Goal: Complete application form

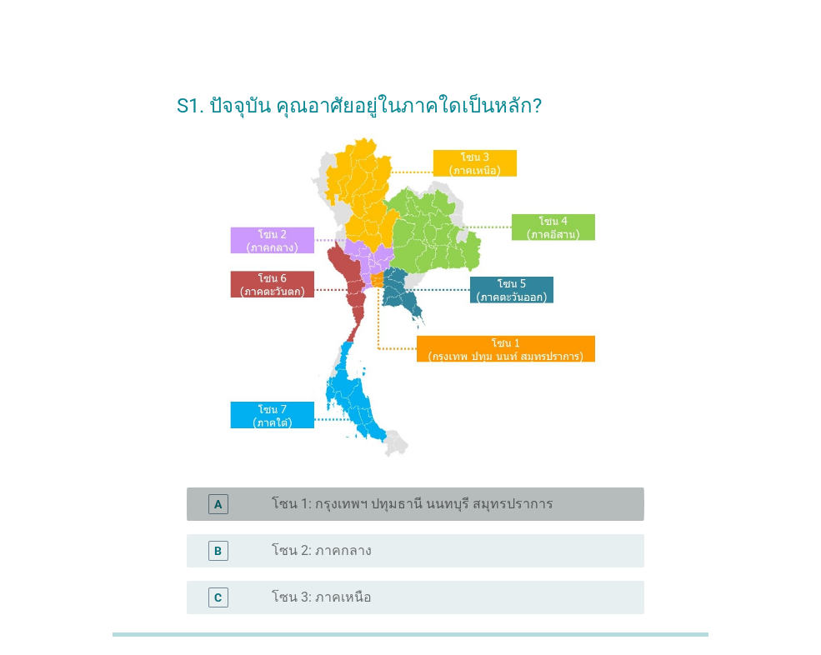
click at [416, 504] on label "โซน 1: กรุงเทพฯ ปทุมธานี นนทบุรี สมุทรปราการ" at bounding box center [413, 504] width 282 height 17
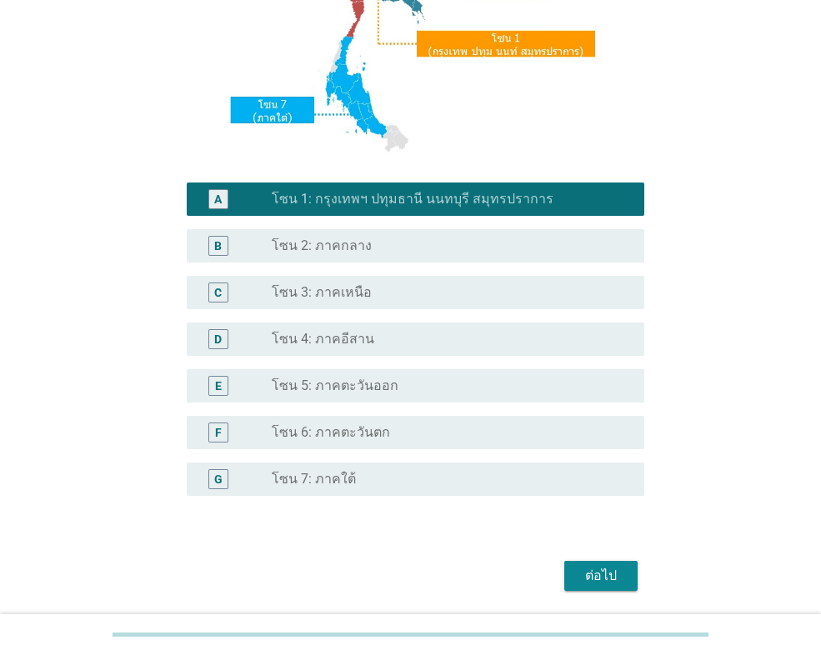
scroll to position [361, 0]
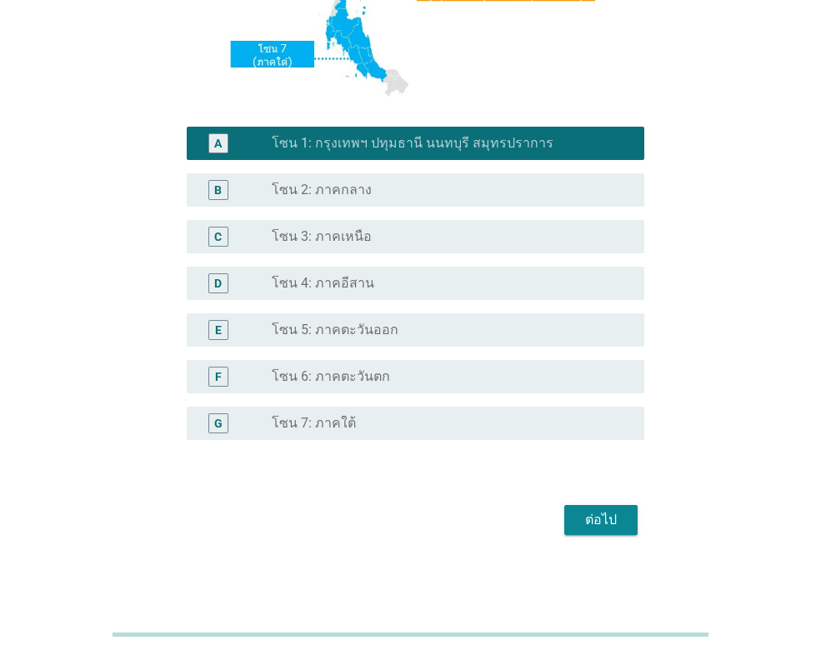
click at [598, 527] on div "ต่อไป" at bounding box center [601, 520] width 47 height 20
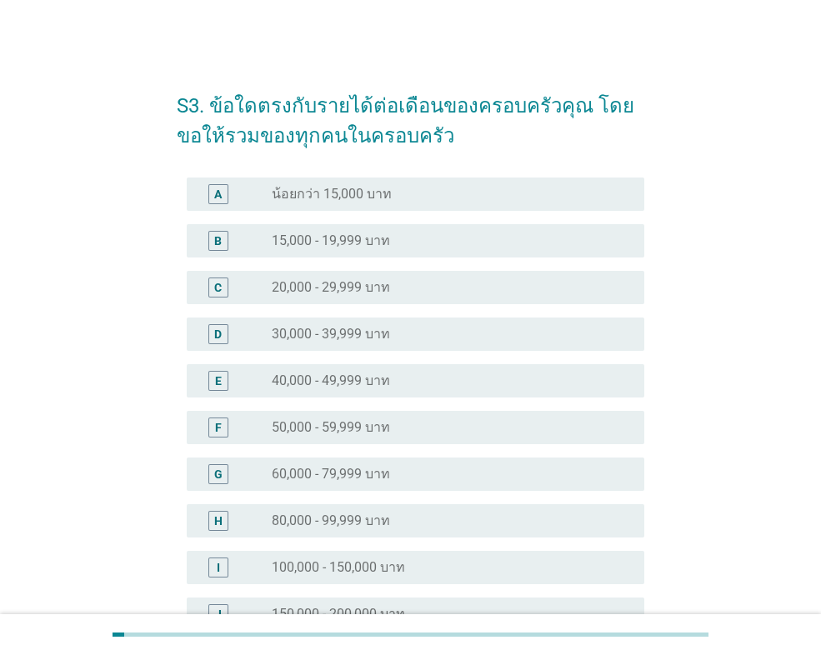
click at [428, 188] on div "radio_button_unchecked น้อยกว่า 15,000 บาท" at bounding box center [445, 194] width 346 height 17
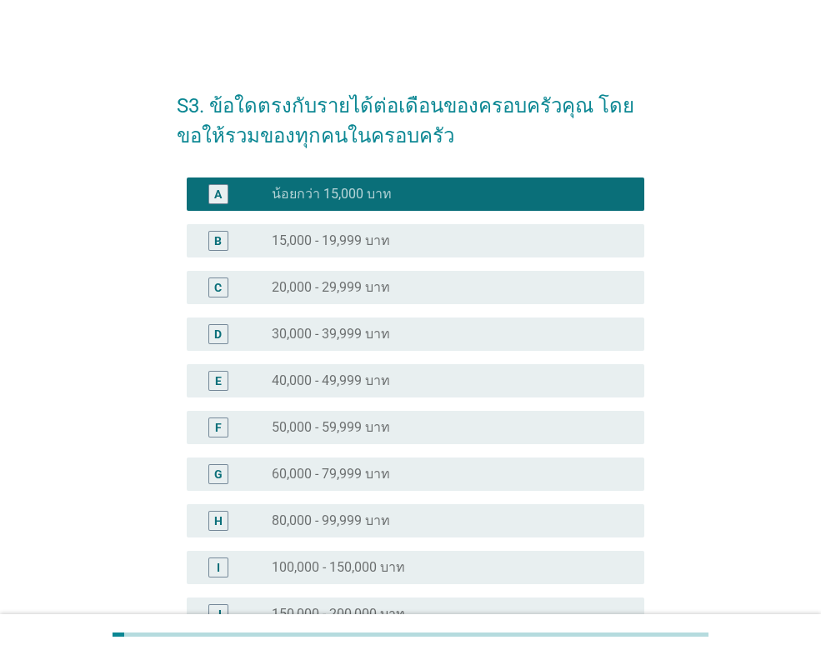
click at [369, 282] on label "20,000 - 29,999 บาท" at bounding box center [331, 287] width 118 height 17
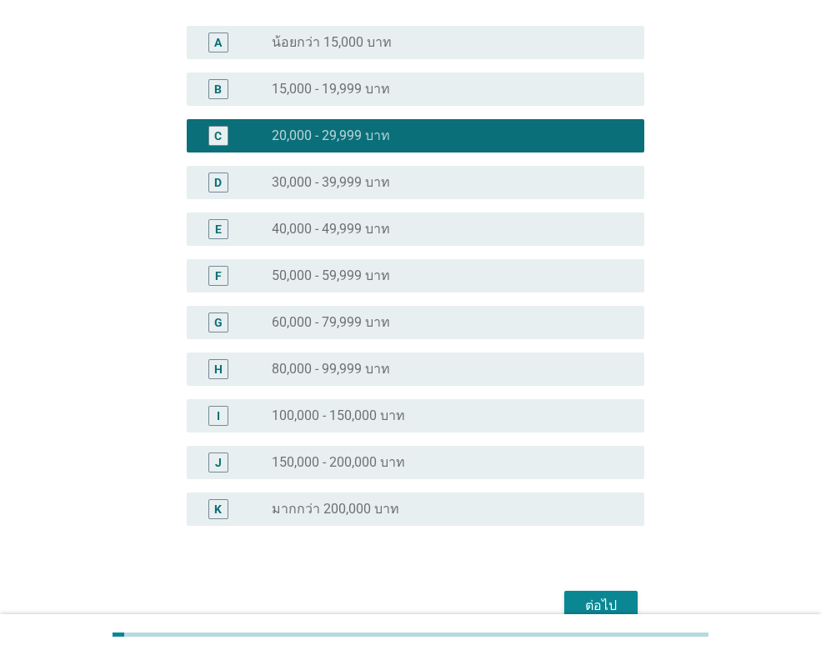
scroll to position [237, 0]
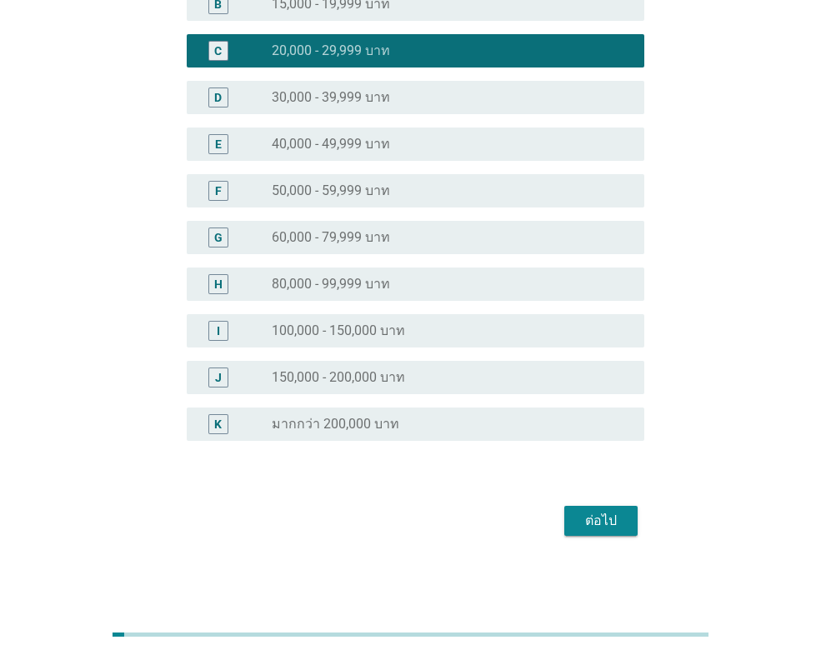
click at [586, 522] on div "ต่อไป" at bounding box center [601, 521] width 47 height 20
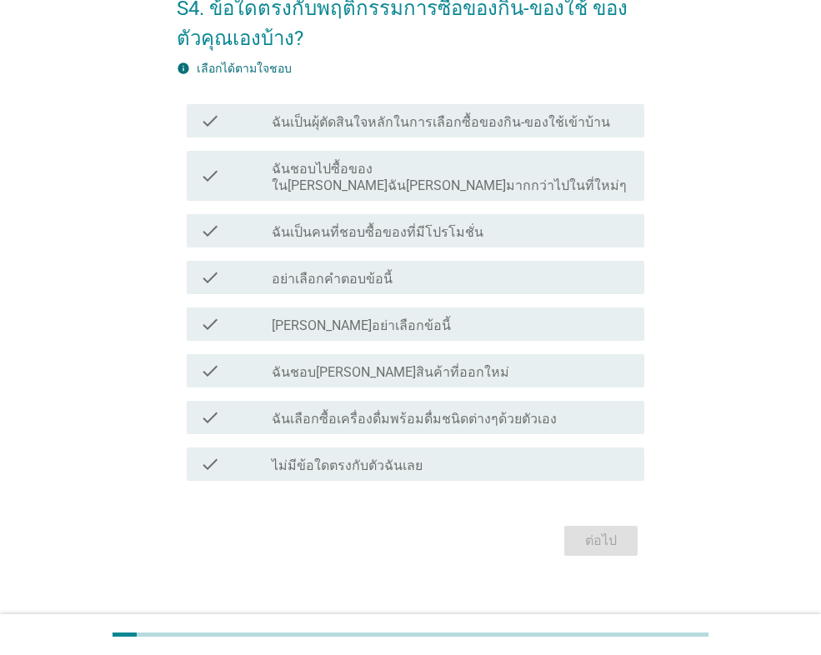
scroll to position [101, 0]
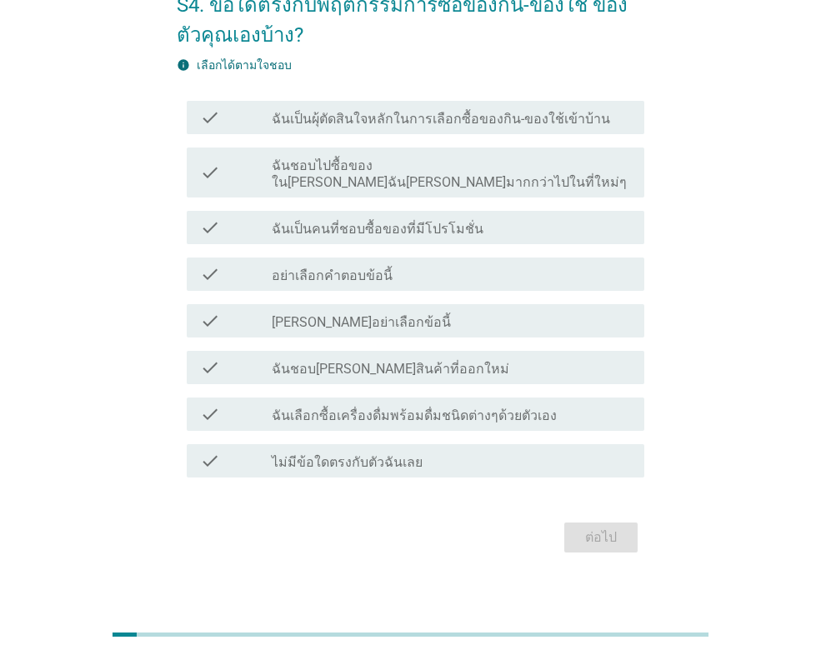
click at [443, 451] on div "check_box_outline_blank ไม่มีข้อใดตรงกับตัวฉันเลย" at bounding box center [451, 461] width 359 height 20
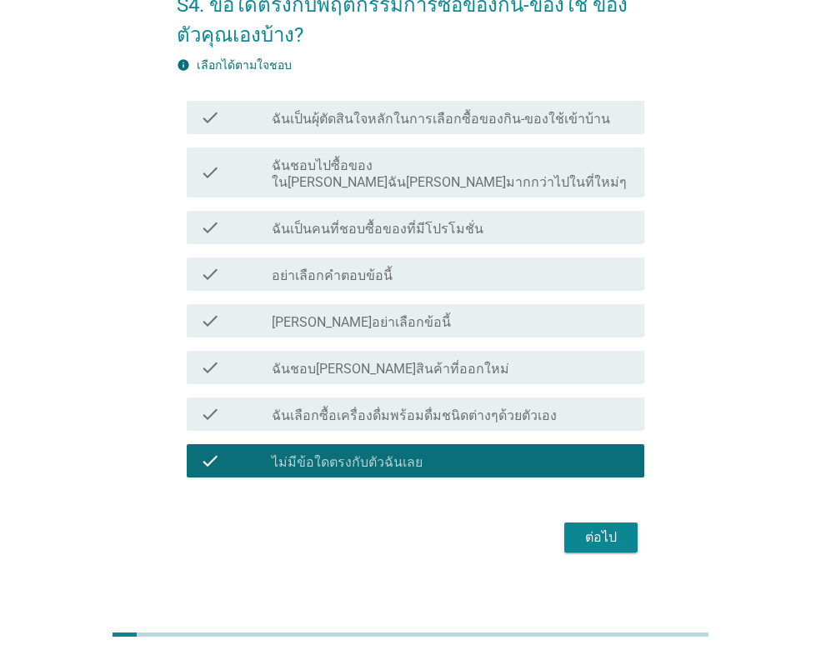
click at [608, 528] on div "ต่อไป" at bounding box center [601, 538] width 47 height 20
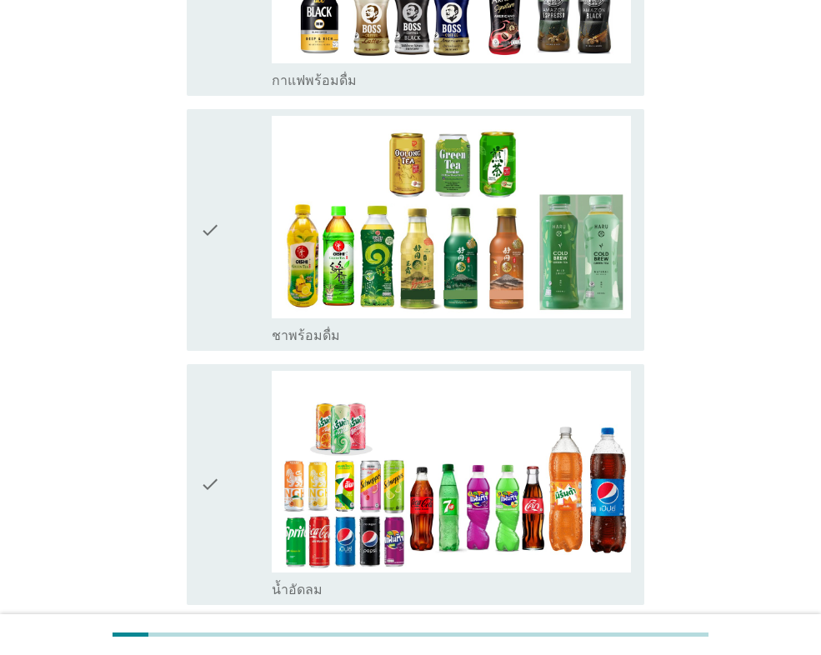
scroll to position [1917, 0]
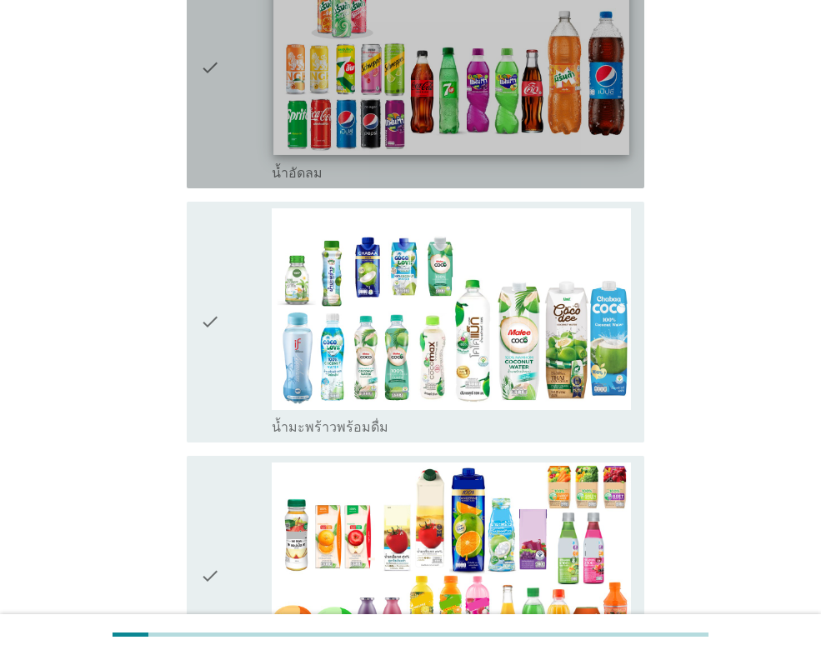
click at [403, 84] on img at bounding box center [450, 55] width 355 height 200
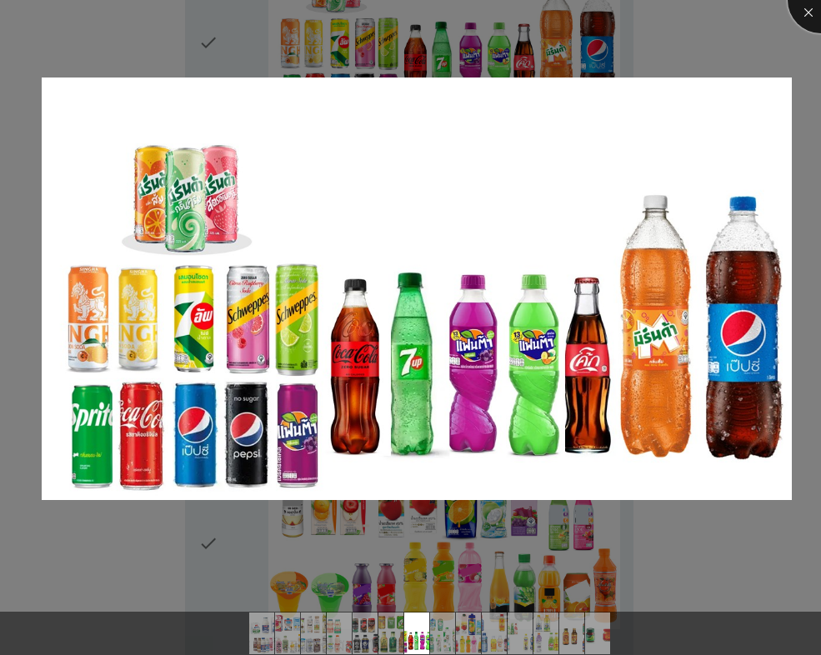
click at [817, 12] on div at bounding box center [821, 0] width 67 height 67
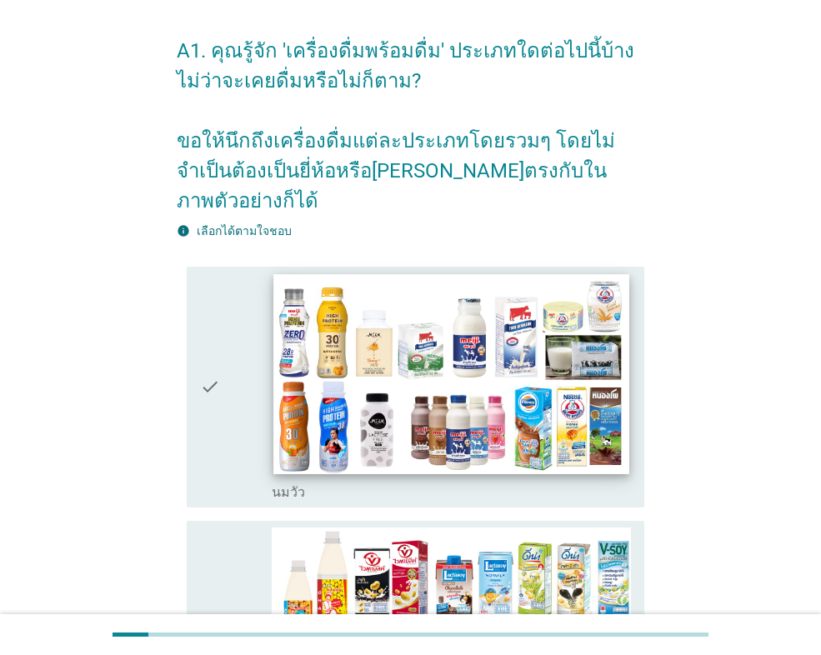
scroll to position [83, 0]
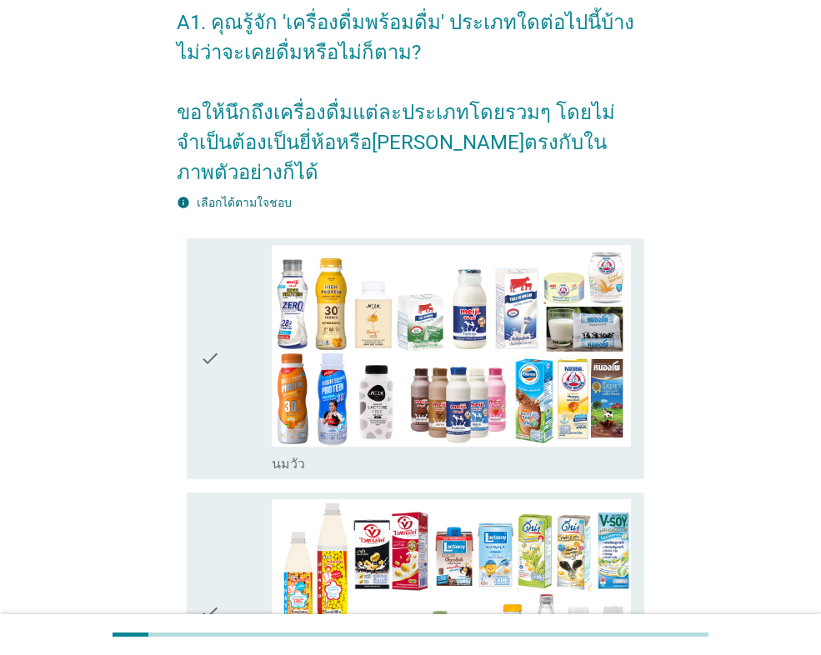
click at [213, 333] on icon "check" at bounding box center [210, 359] width 20 height 228
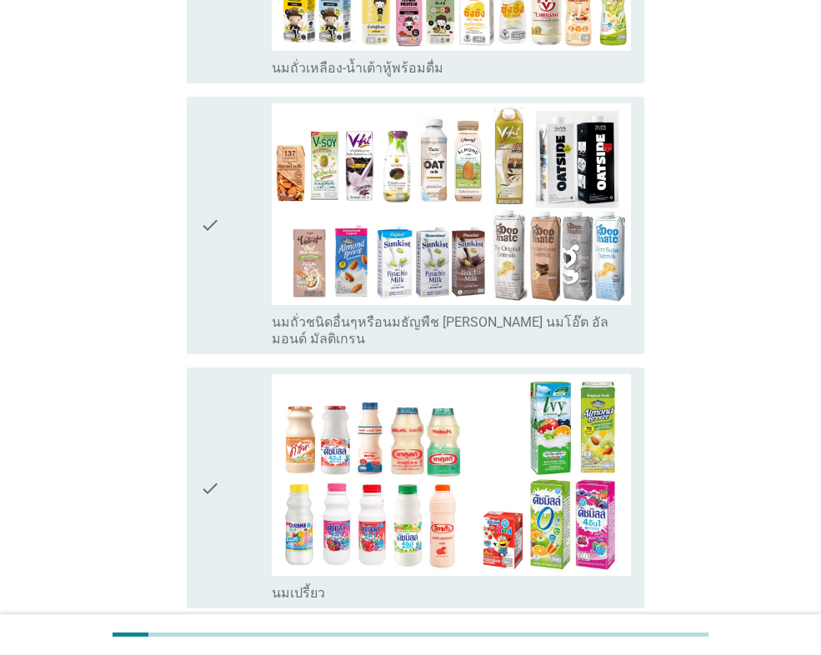
scroll to position [750, 0]
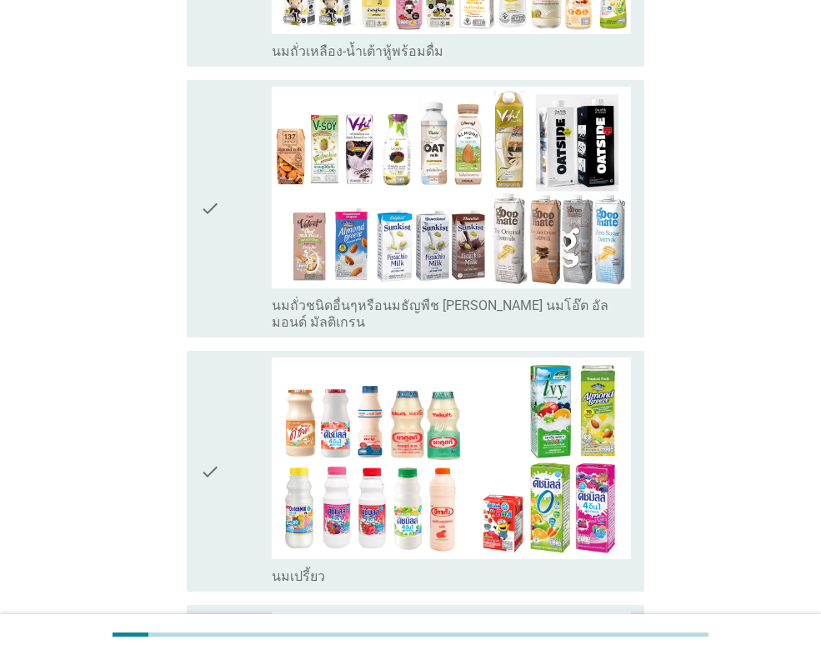
click at [210, 443] on icon "check" at bounding box center [210, 472] width 20 height 228
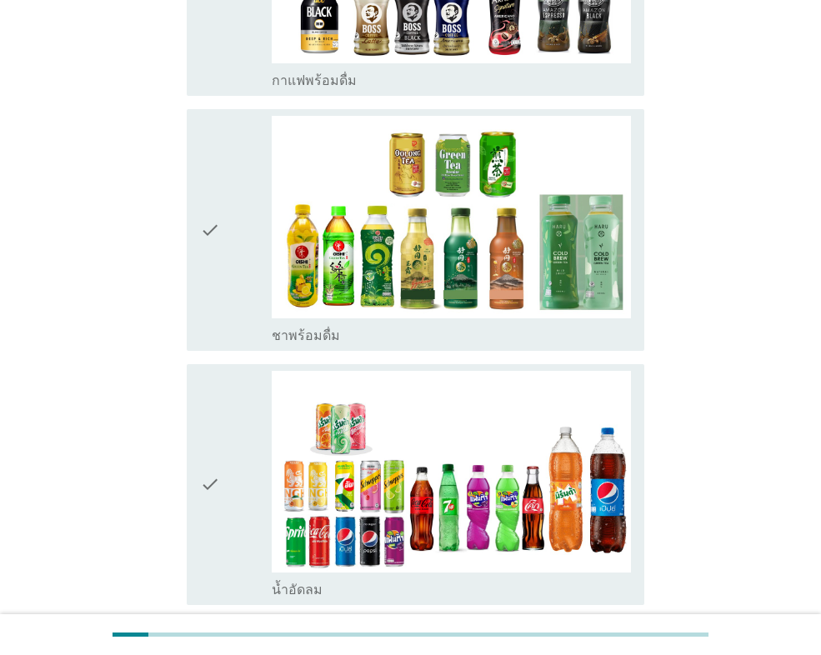
click at [223, 455] on div "check" at bounding box center [236, 485] width 72 height 228
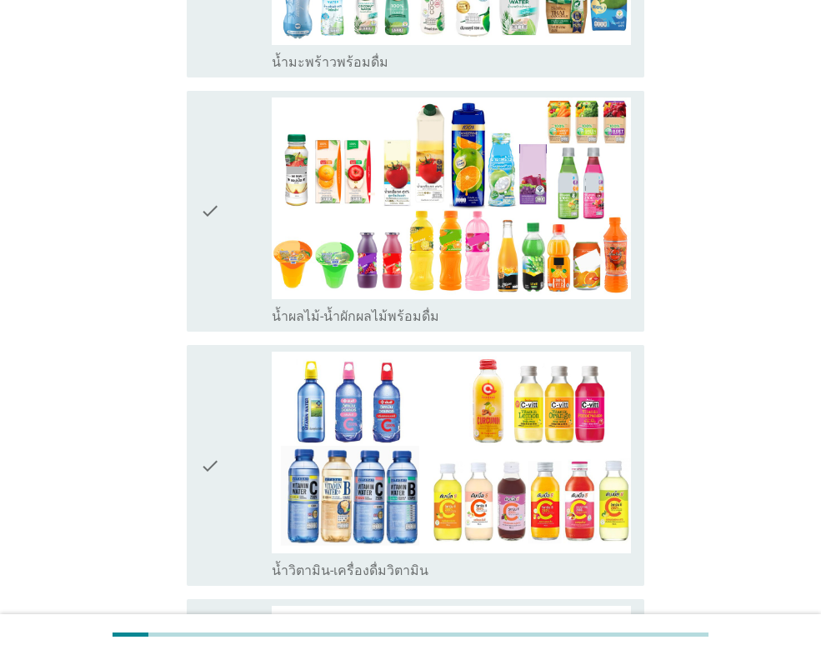
scroll to position [2250, 0]
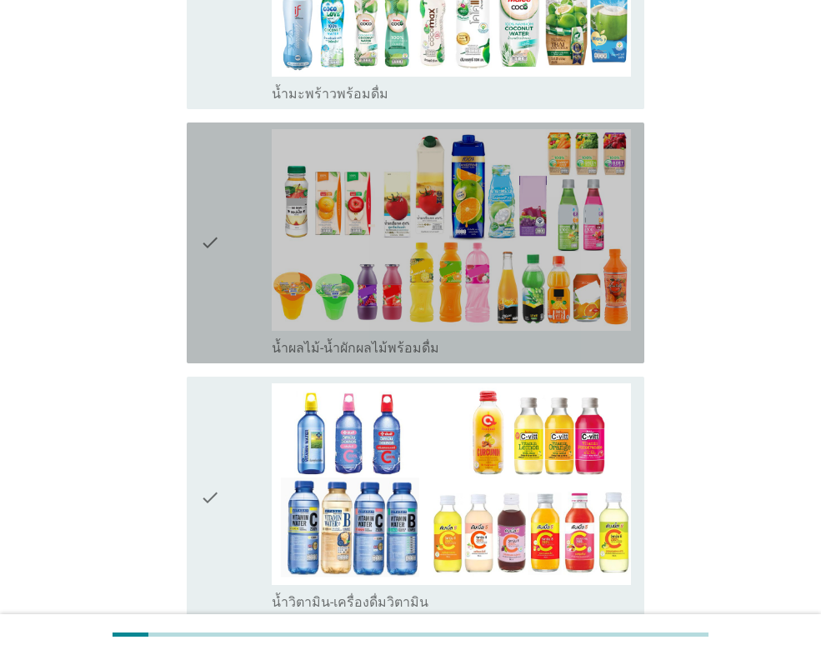
click at [222, 241] on div "check" at bounding box center [236, 243] width 72 height 228
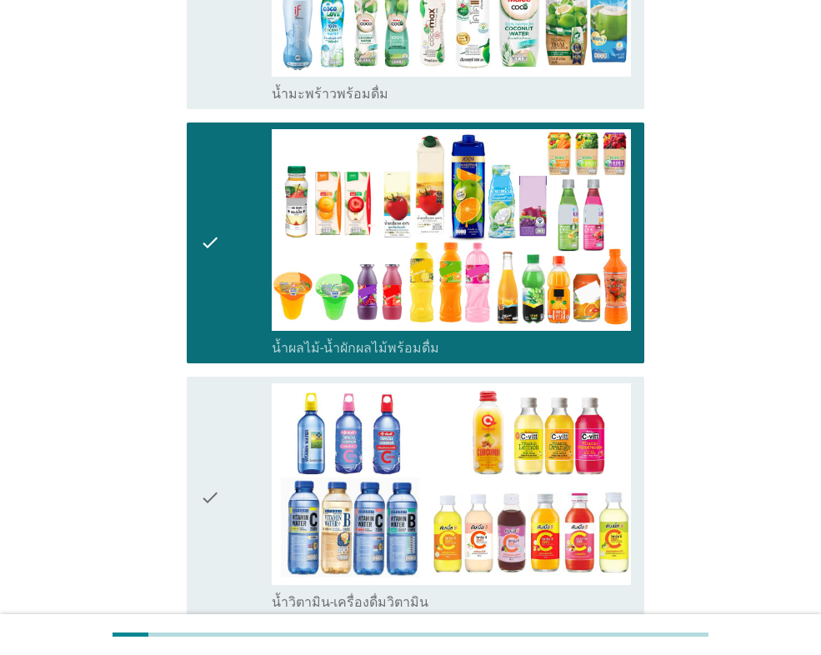
click at [246, 476] on div "check" at bounding box center [236, 497] width 72 height 228
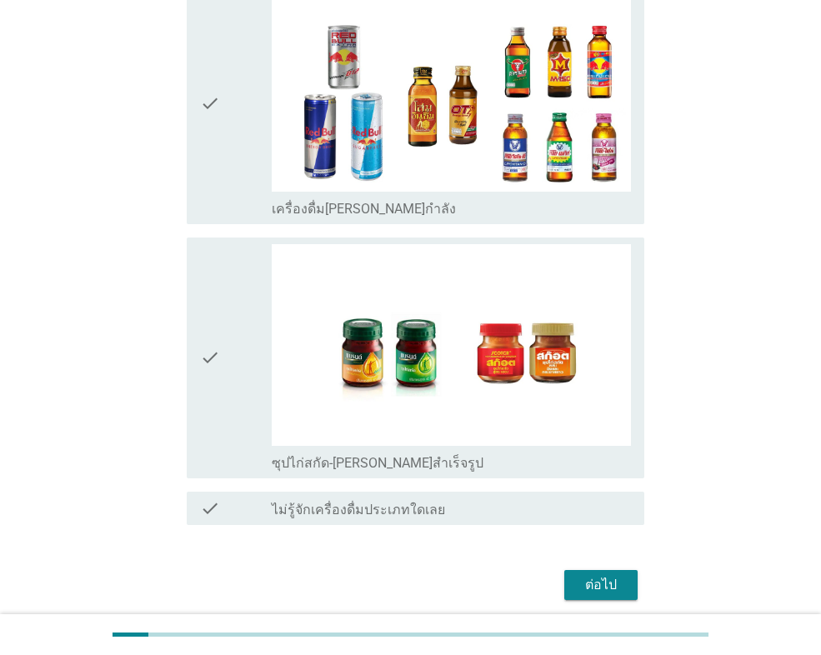
scroll to position [3424, 0]
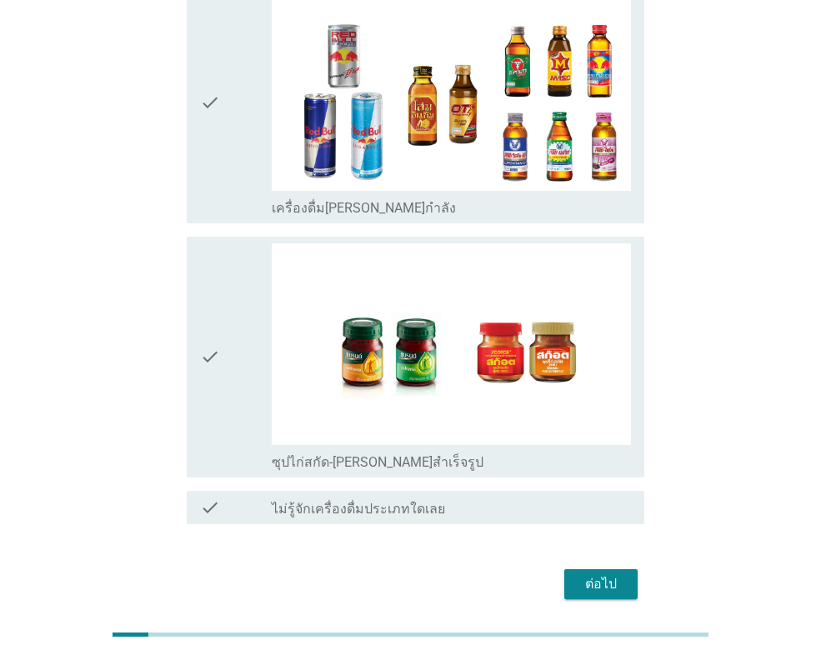
click at [227, 335] on div "check" at bounding box center [236, 357] width 72 height 228
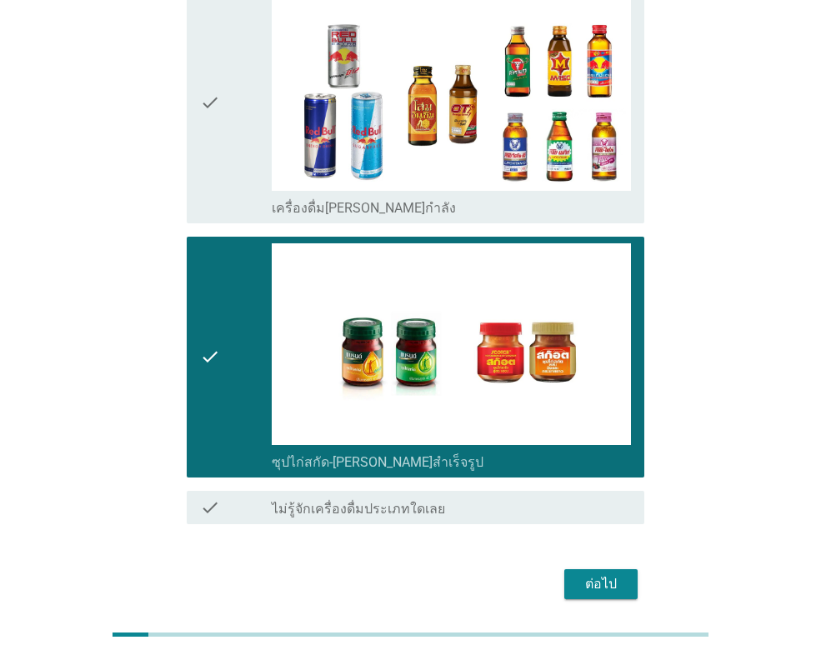
click at [595, 574] on div "ต่อไป" at bounding box center [601, 584] width 47 height 20
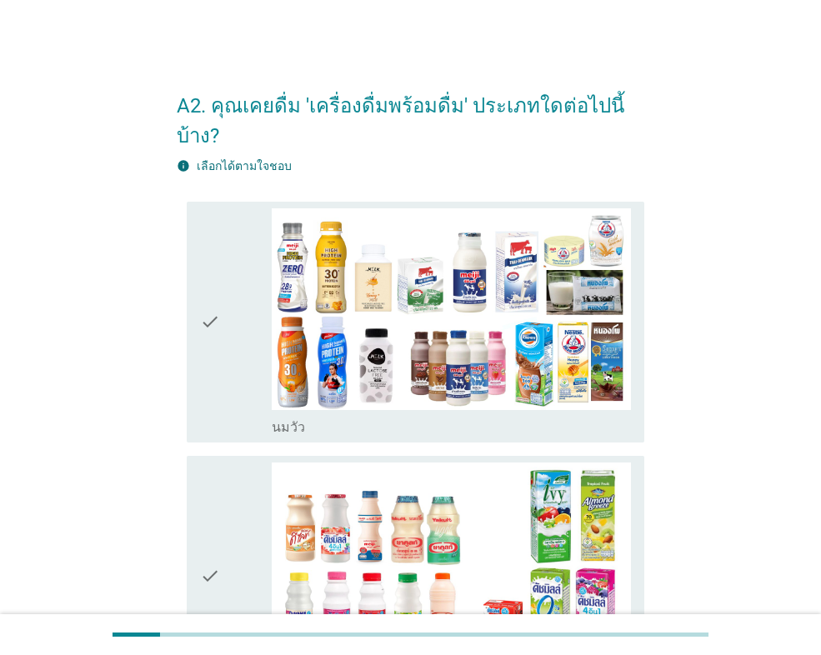
scroll to position [83, 0]
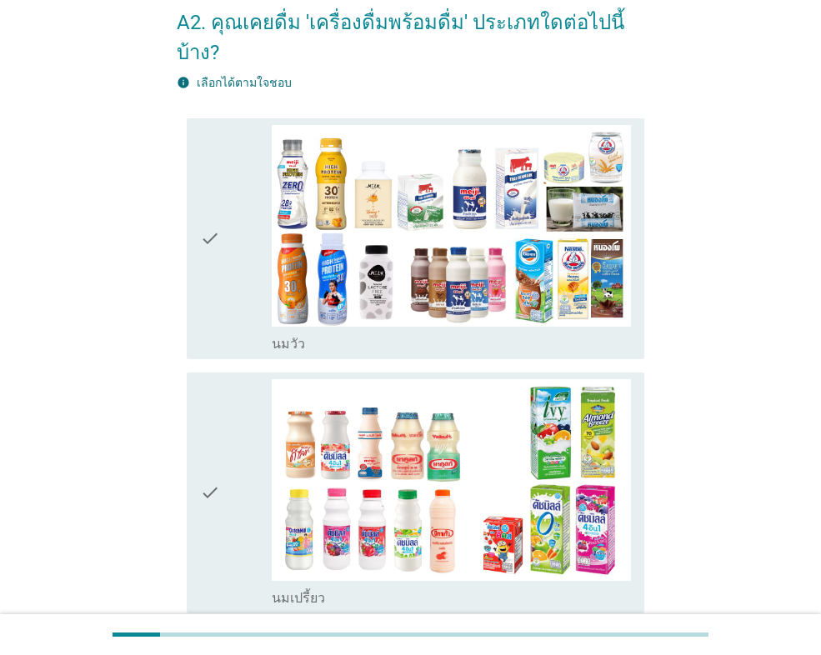
click at [221, 265] on div "check" at bounding box center [236, 239] width 72 height 228
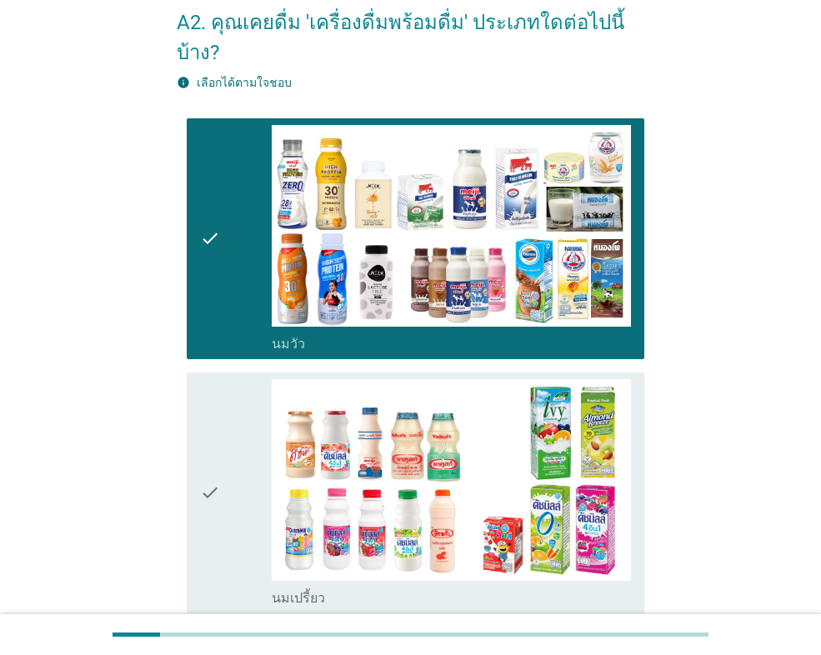
click at [220, 426] on icon "check" at bounding box center [210, 493] width 20 height 228
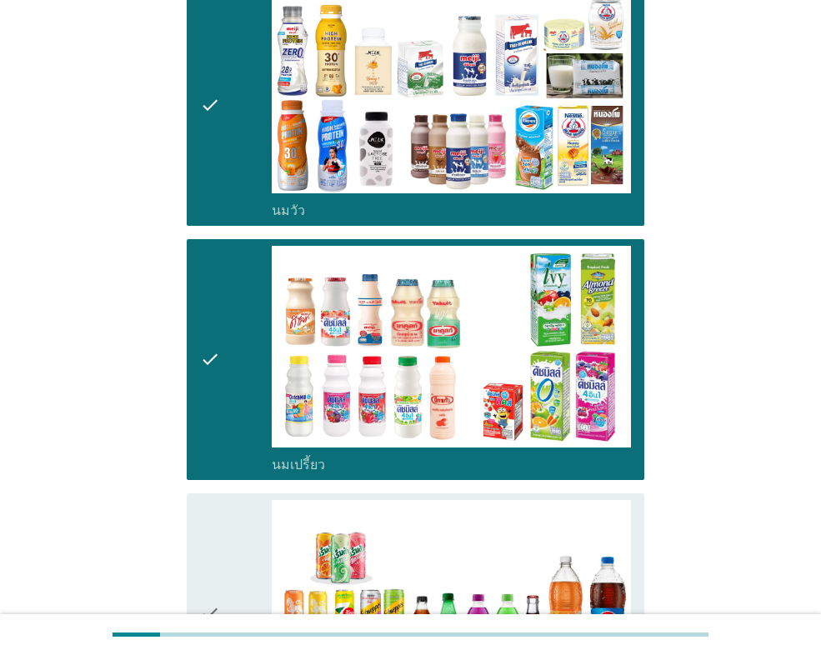
scroll to position [417, 0]
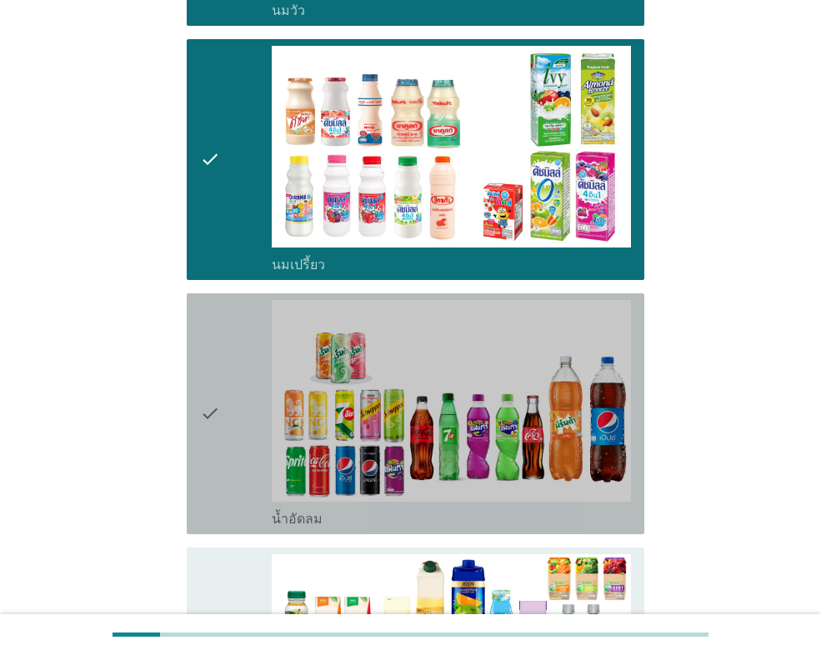
click at [216, 435] on icon "check" at bounding box center [210, 414] width 20 height 228
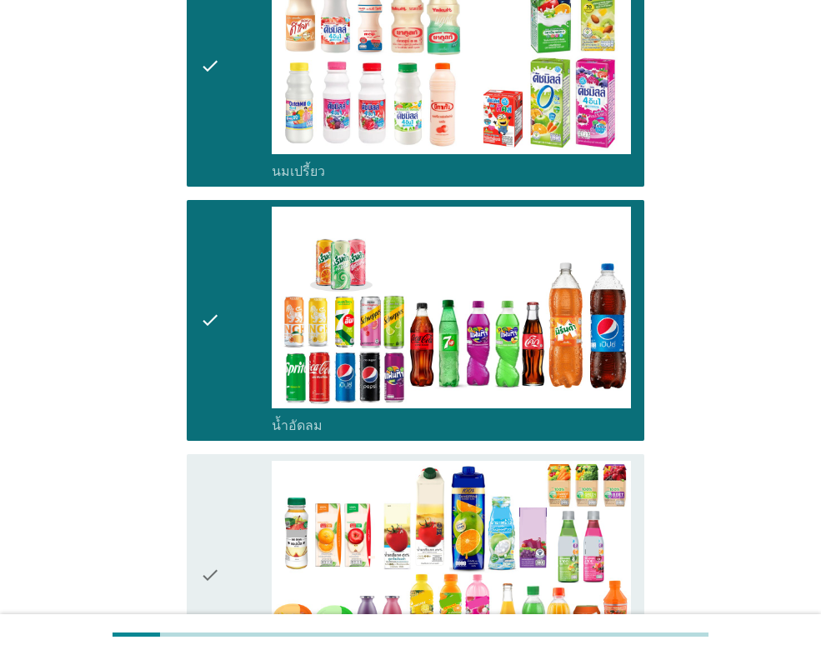
scroll to position [667, 0]
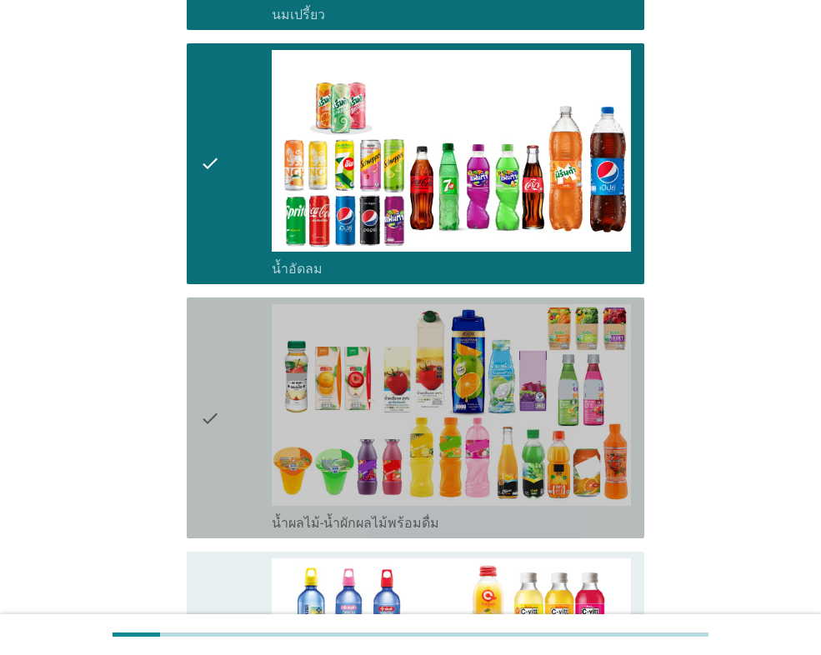
click at [217, 421] on icon "check" at bounding box center [210, 418] width 20 height 228
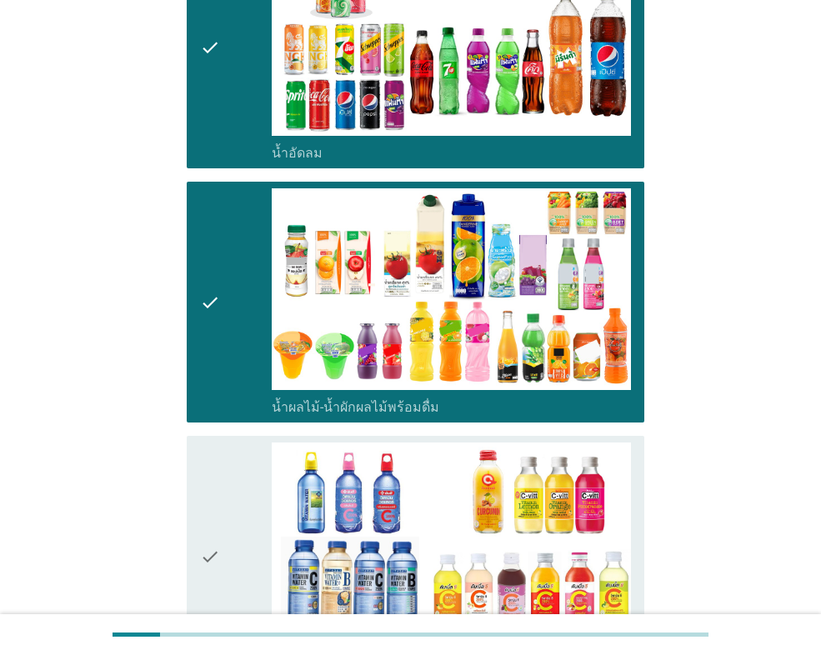
scroll to position [1000, 0]
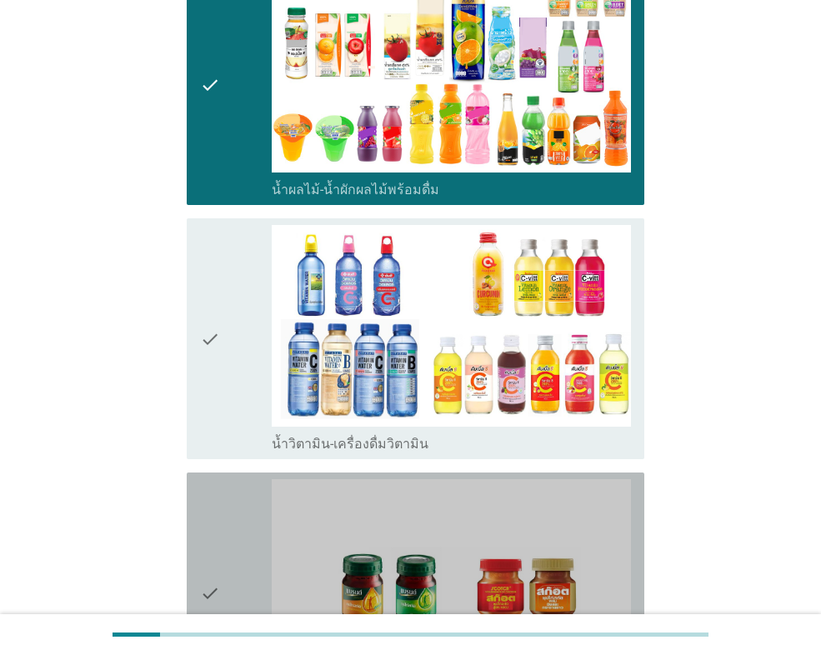
click at [211, 527] on icon "check" at bounding box center [210, 593] width 20 height 228
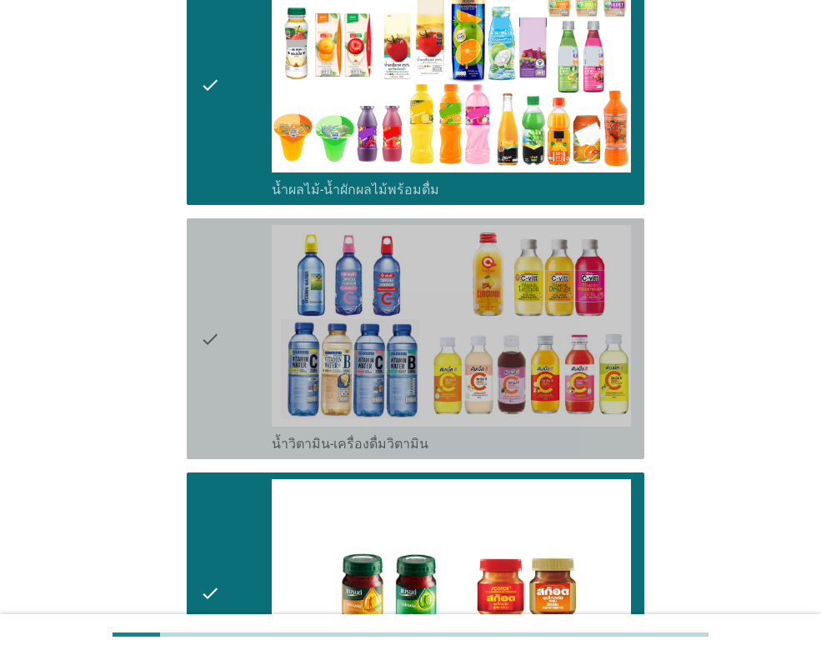
click at [200, 362] on icon "check" at bounding box center [210, 339] width 20 height 228
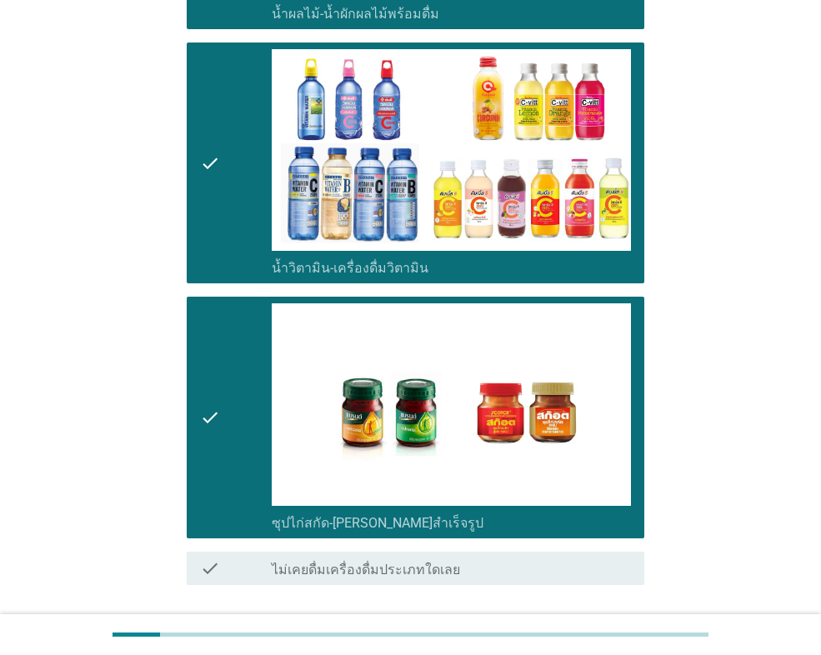
scroll to position [1270, 0]
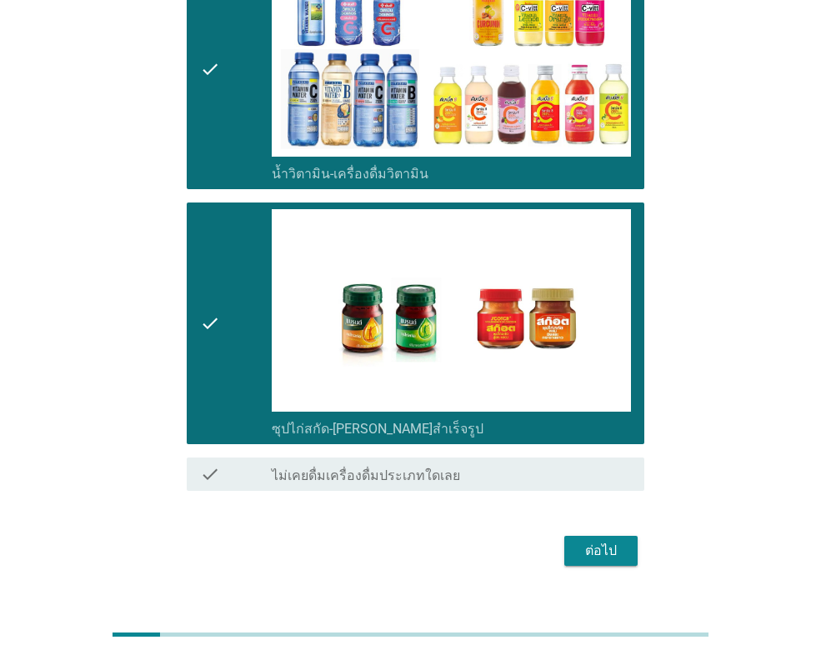
click at [604, 541] on div "ต่อไป" at bounding box center [601, 551] width 47 height 20
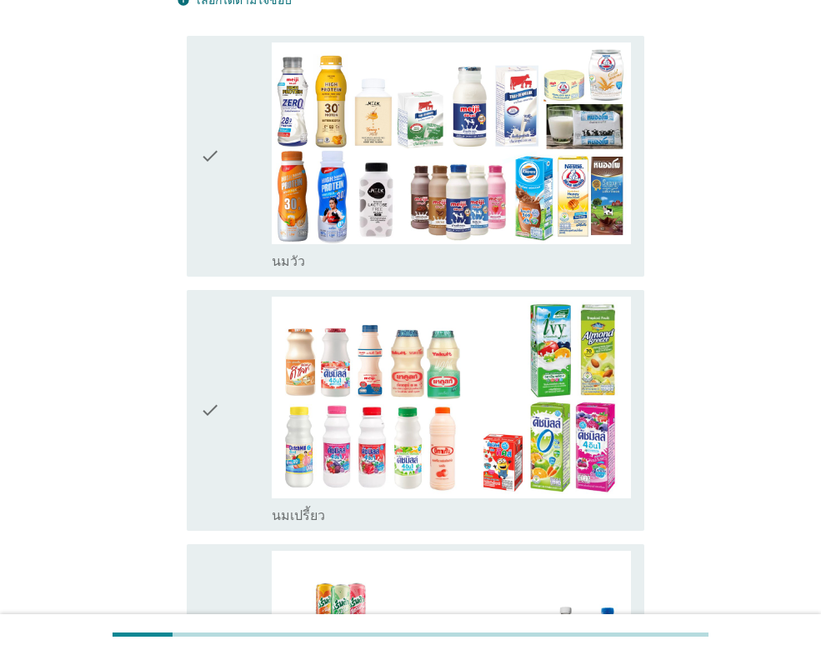
scroll to position [167, 0]
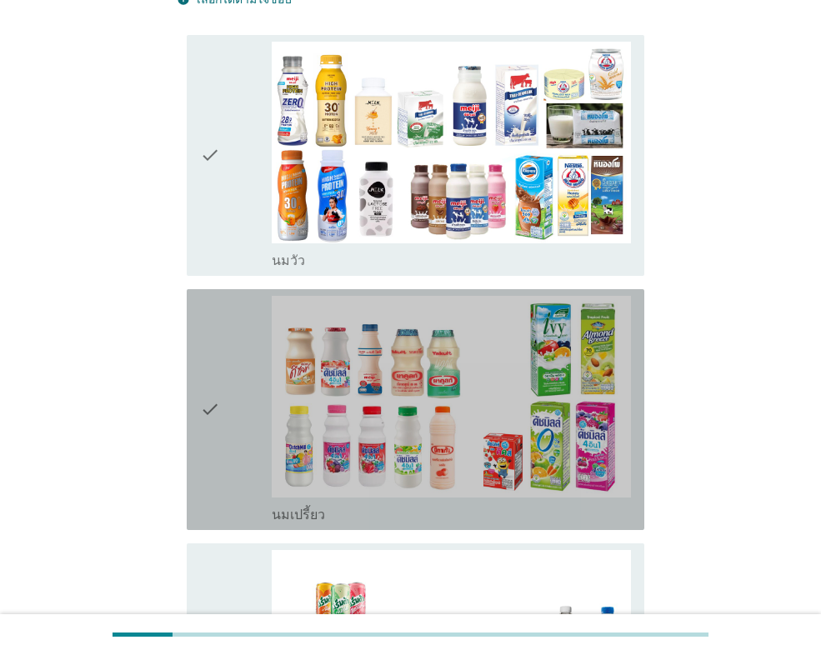
click at [227, 399] on div "check" at bounding box center [236, 410] width 72 height 228
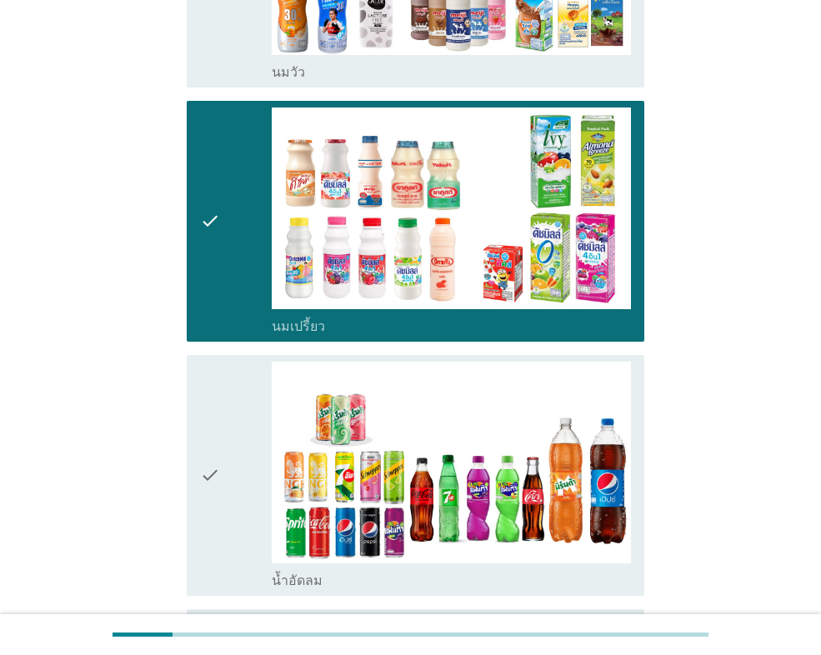
scroll to position [500, 0]
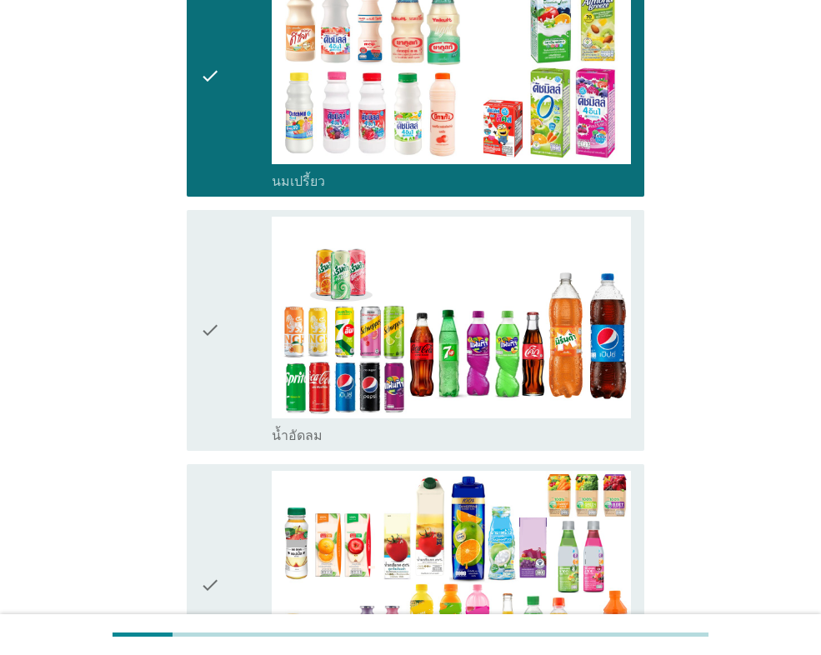
click at [217, 357] on icon "check" at bounding box center [210, 331] width 20 height 228
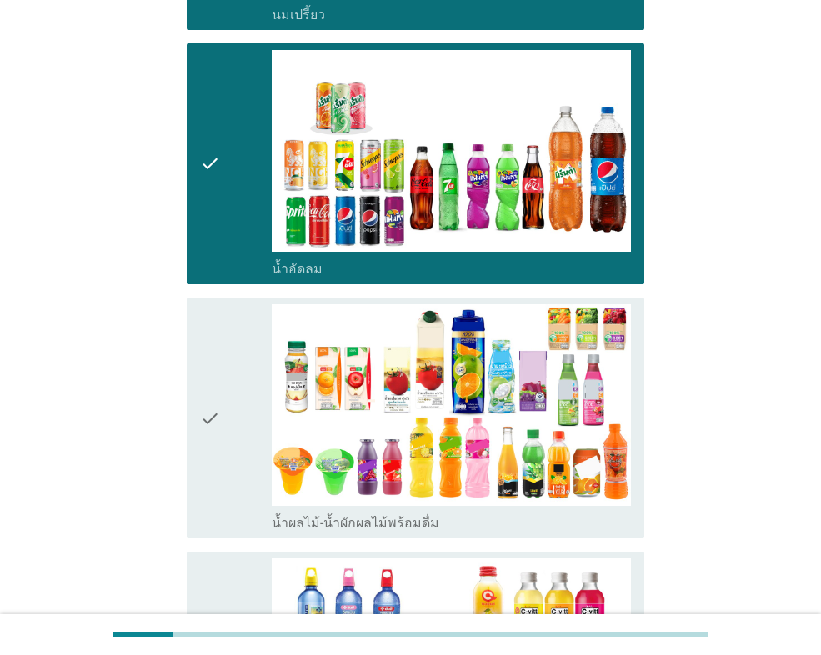
click at [211, 438] on icon "check" at bounding box center [210, 418] width 20 height 228
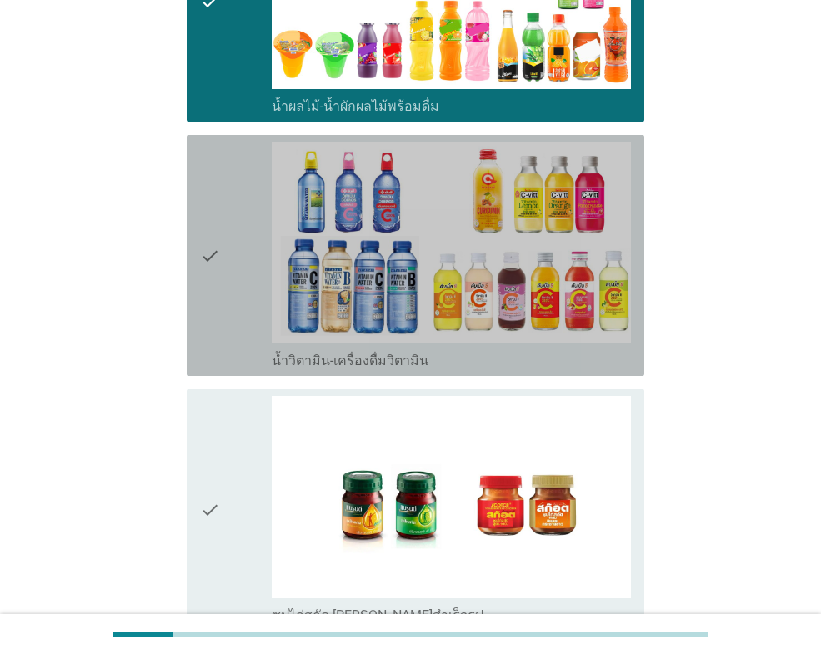
click at [218, 302] on icon "check" at bounding box center [210, 256] width 20 height 228
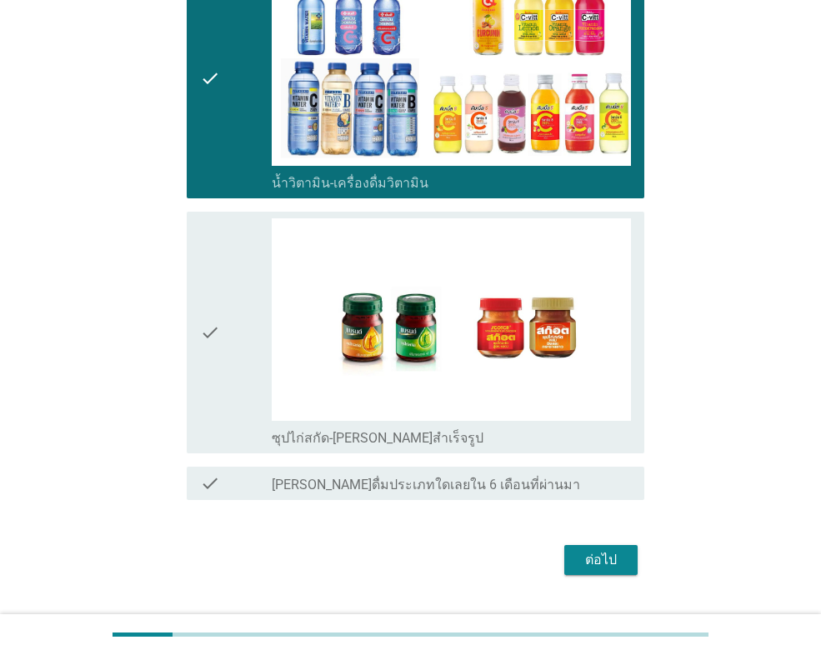
scroll to position [1300, 0]
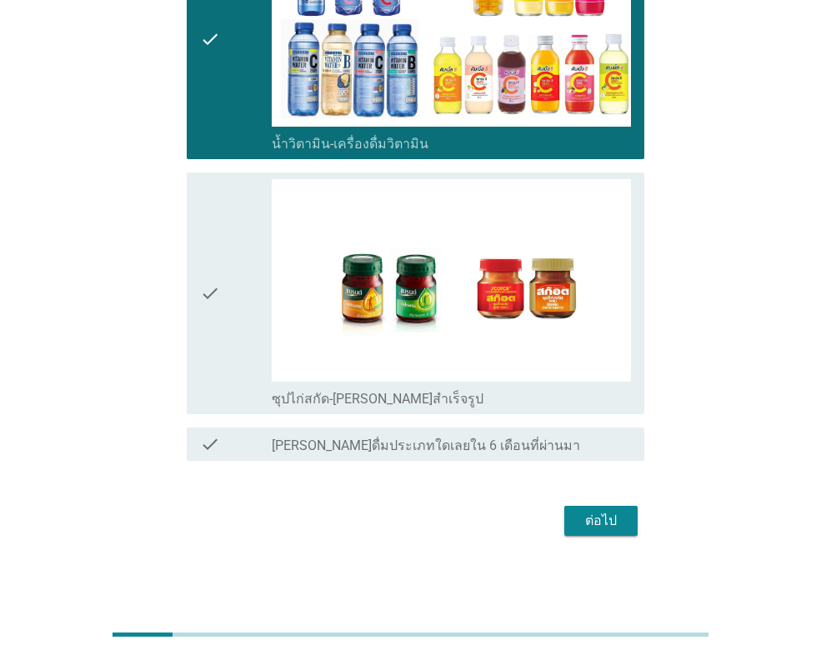
click at [589, 515] on div "ต่อไป" at bounding box center [601, 521] width 47 height 20
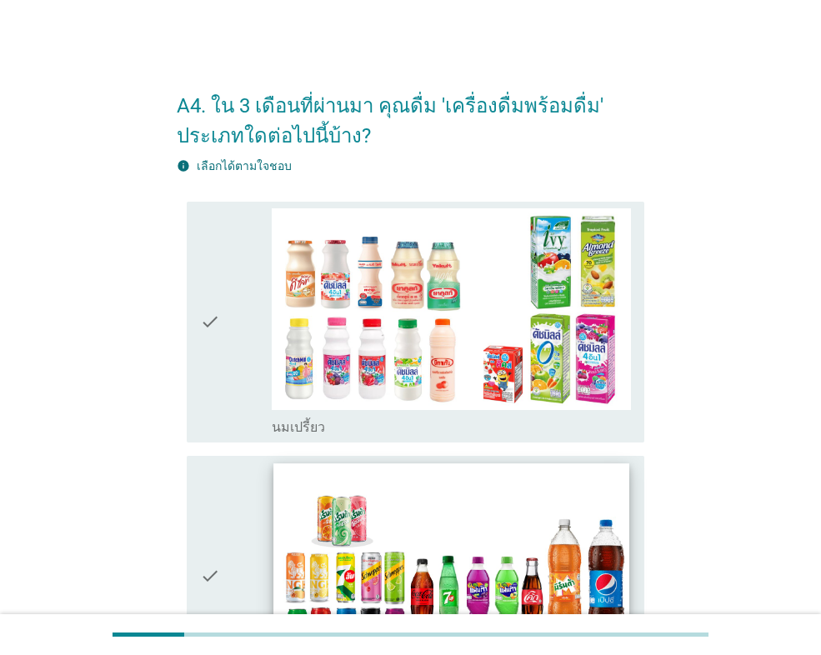
scroll to position [167, 0]
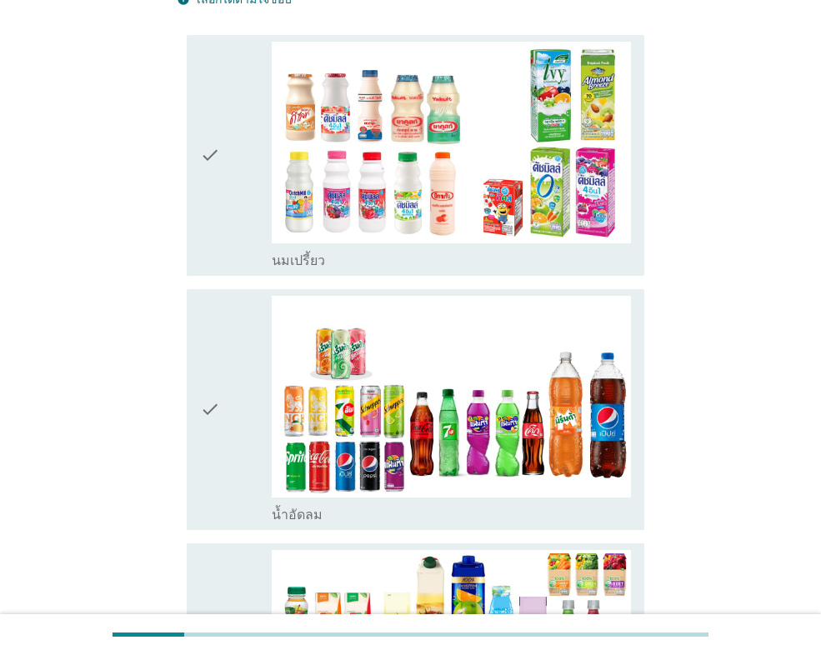
click at [230, 218] on div "check" at bounding box center [236, 156] width 72 height 228
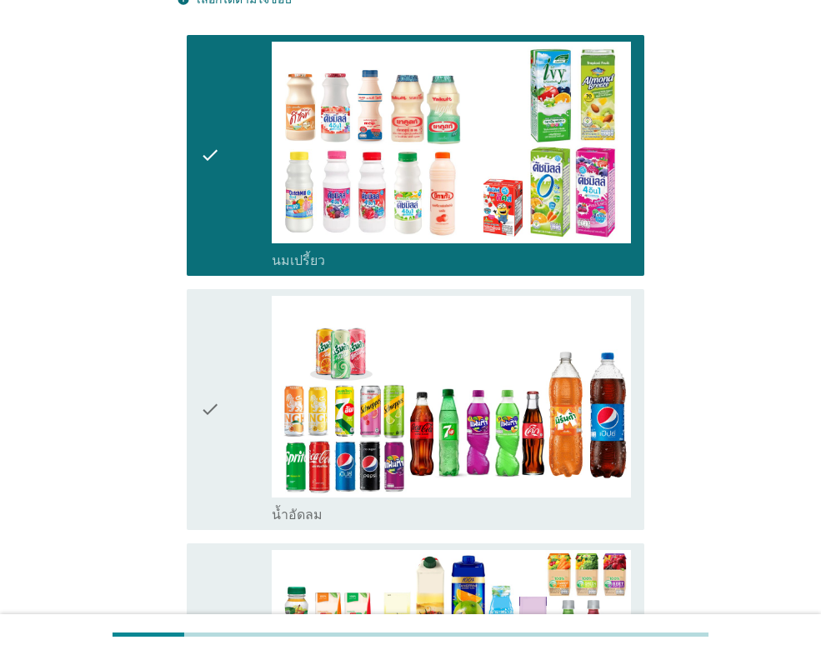
click at [236, 397] on div "check" at bounding box center [236, 410] width 72 height 228
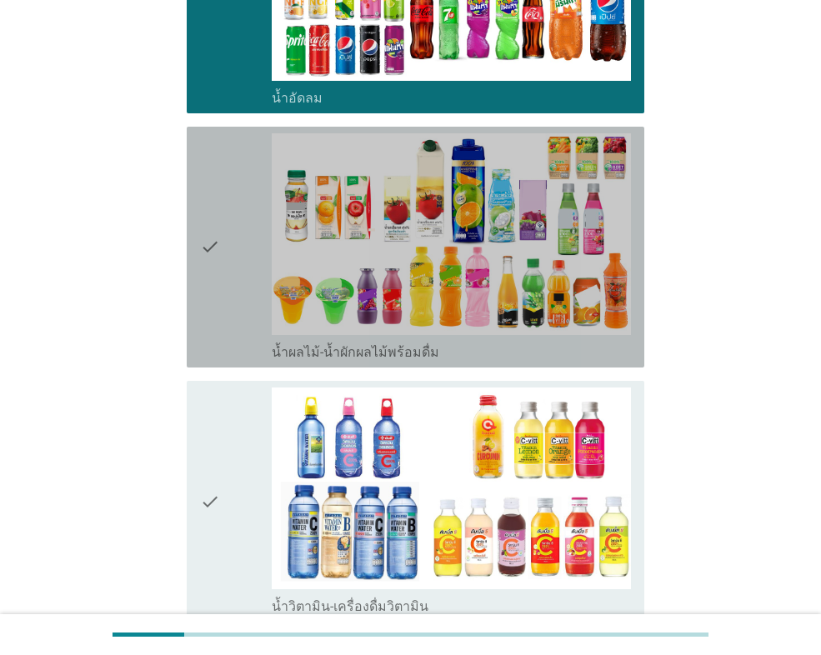
click at [222, 268] on div "check" at bounding box center [236, 247] width 72 height 228
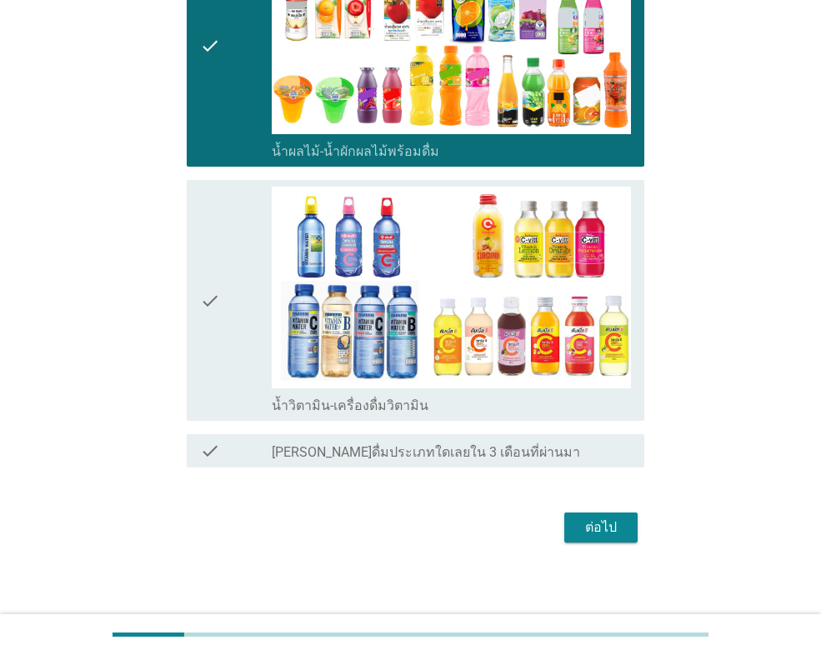
scroll to position [792, 0]
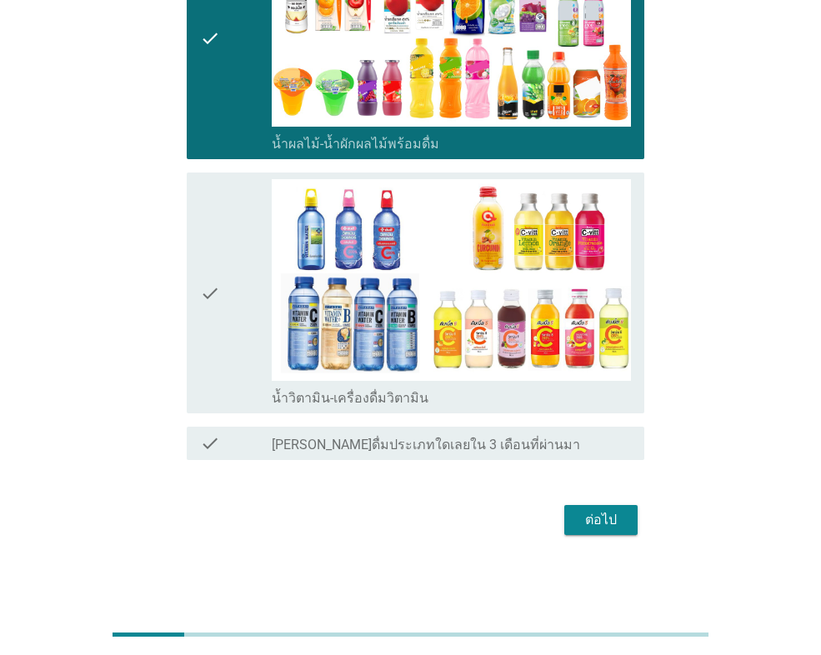
click at [240, 298] on div "check" at bounding box center [236, 293] width 72 height 228
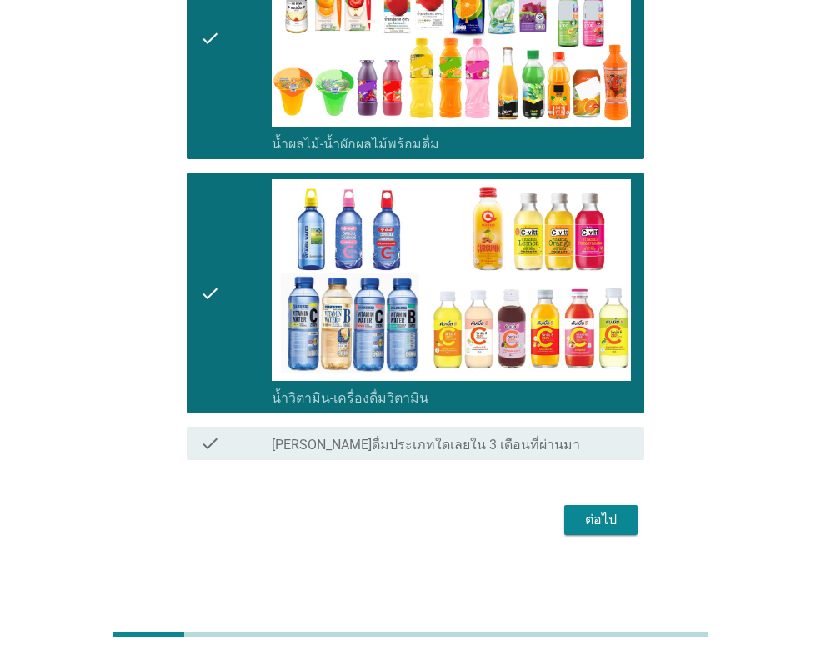
click at [603, 518] on div "ต่อไป" at bounding box center [601, 520] width 47 height 20
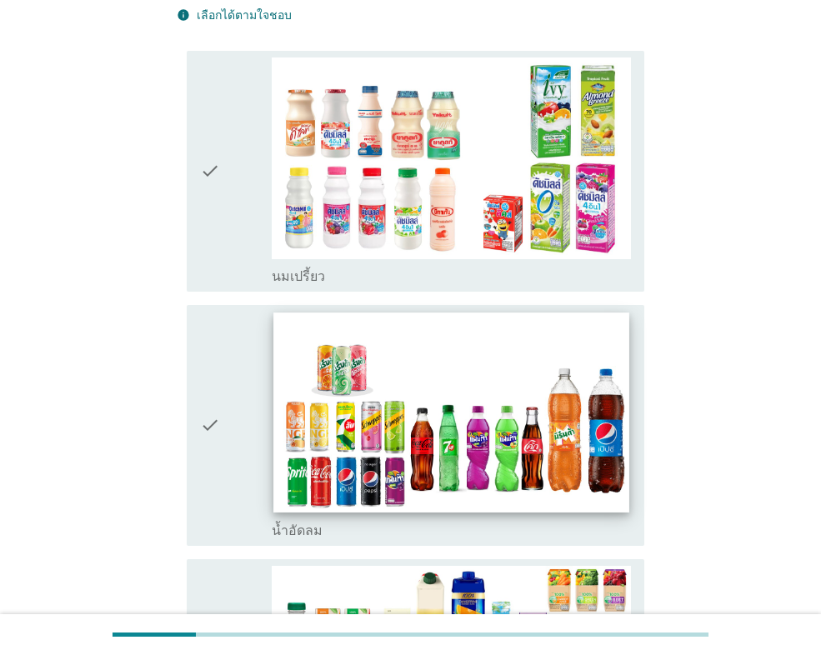
scroll to position [167, 0]
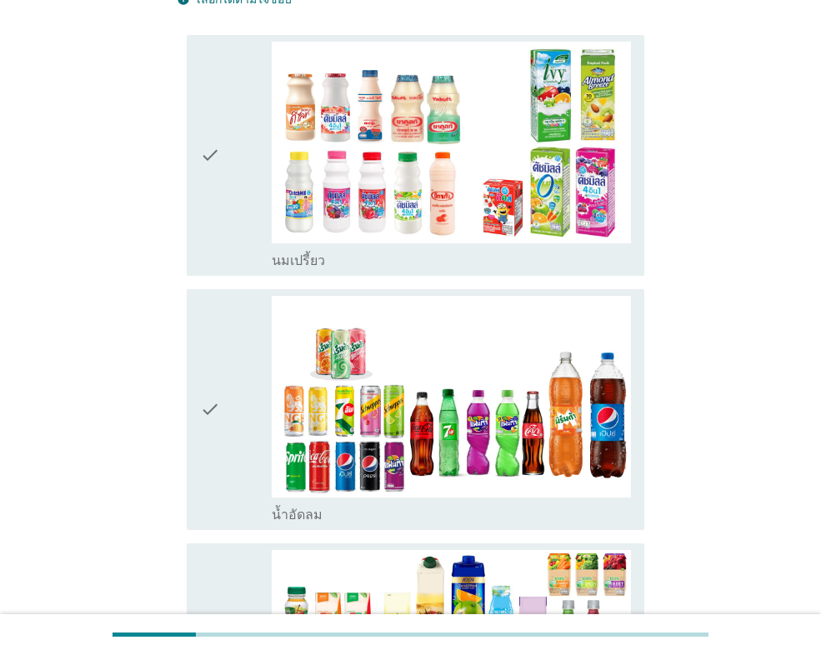
click at [252, 217] on div "check" at bounding box center [236, 156] width 72 height 228
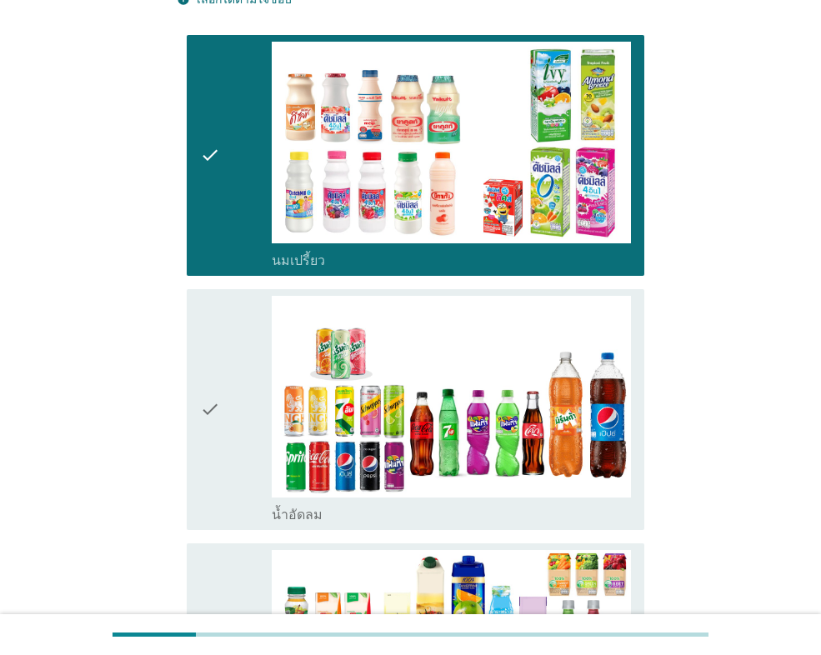
click at [230, 376] on div "check" at bounding box center [236, 410] width 72 height 228
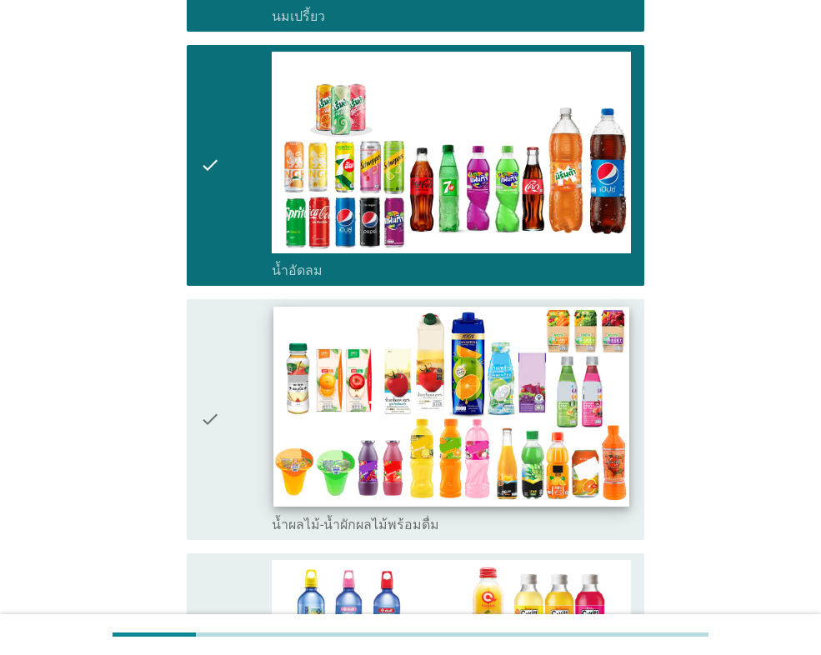
scroll to position [500, 0]
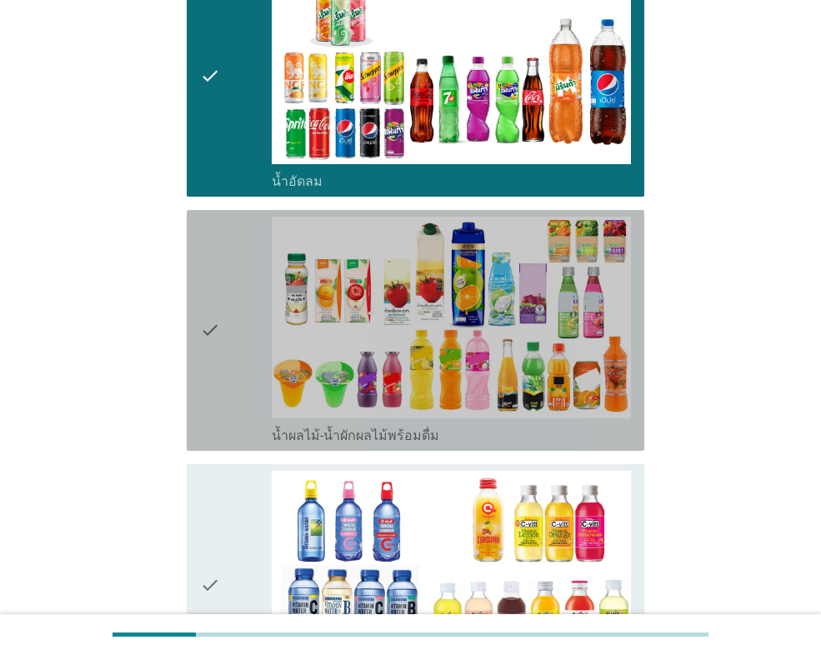
click at [232, 384] on div "check" at bounding box center [236, 331] width 72 height 228
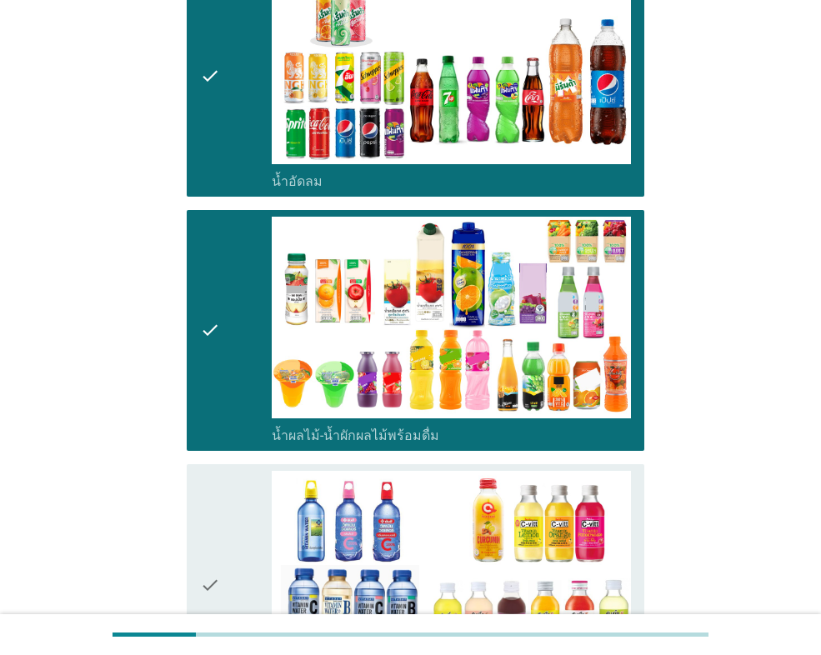
click at [212, 515] on icon "check" at bounding box center [210, 585] width 20 height 228
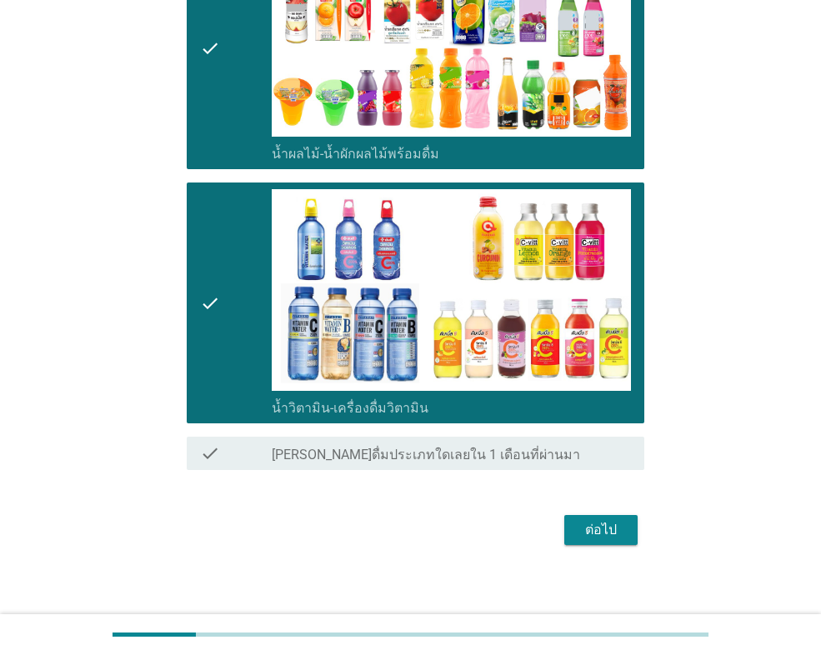
scroll to position [792, 0]
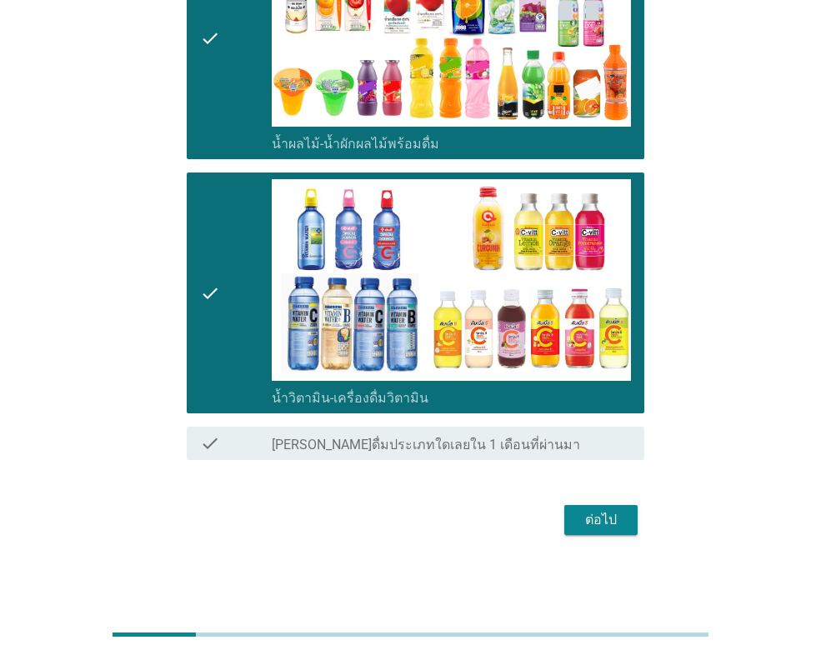
click at [597, 514] on div "ต่อไป" at bounding box center [601, 520] width 47 height 20
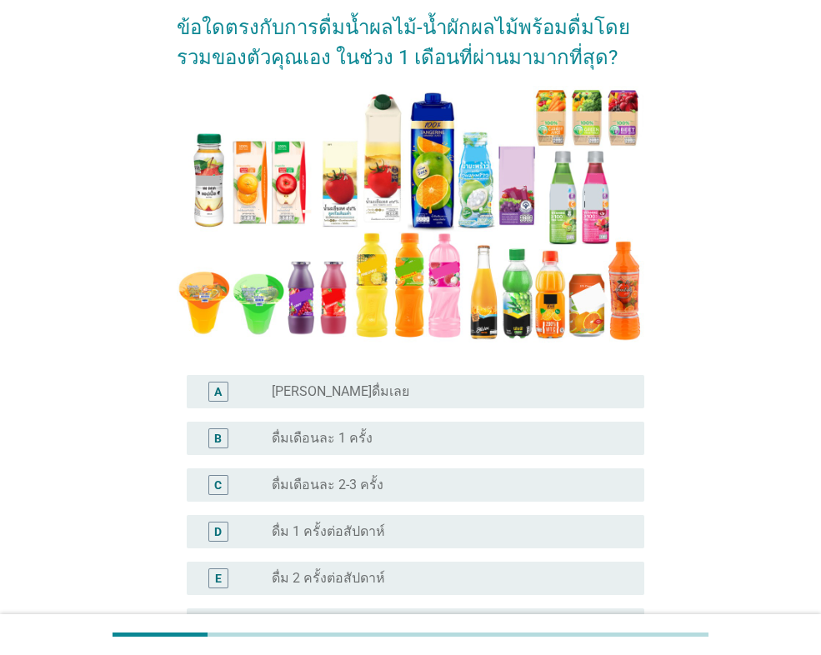
scroll to position [167, 0]
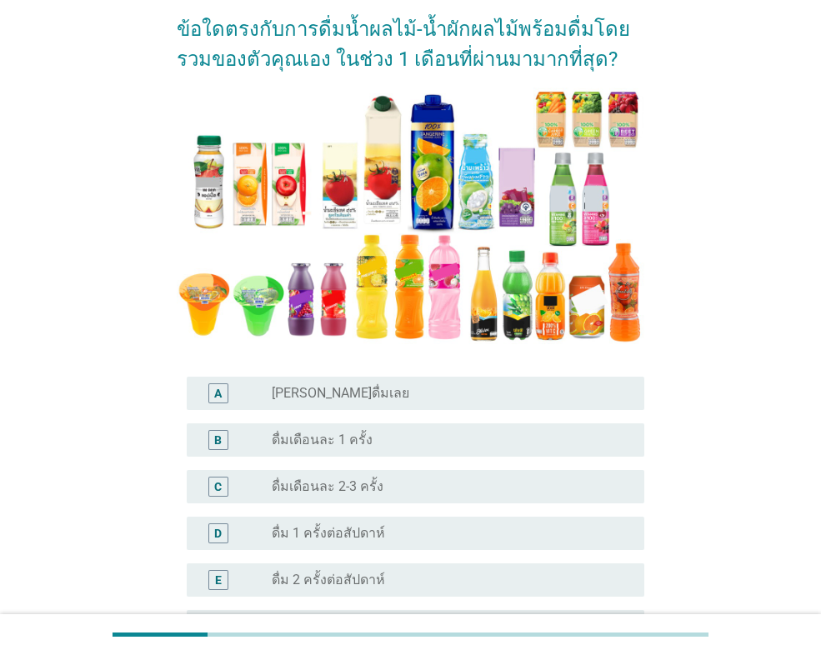
click at [359, 489] on label "ดื่มเดือนละ 2-3 ครั้ง" at bounding box center [328, 486] width 112 height 17
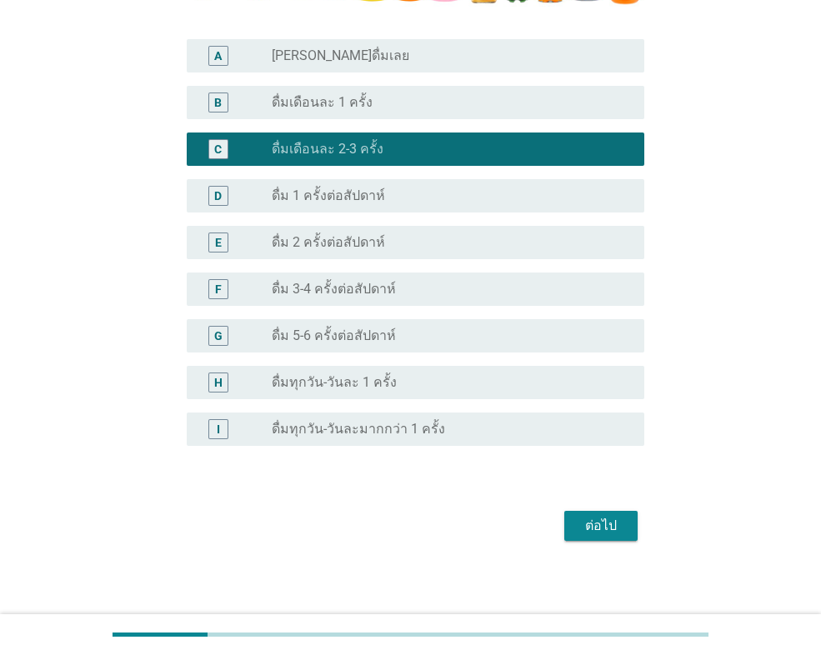
scroll to position [509, 0]
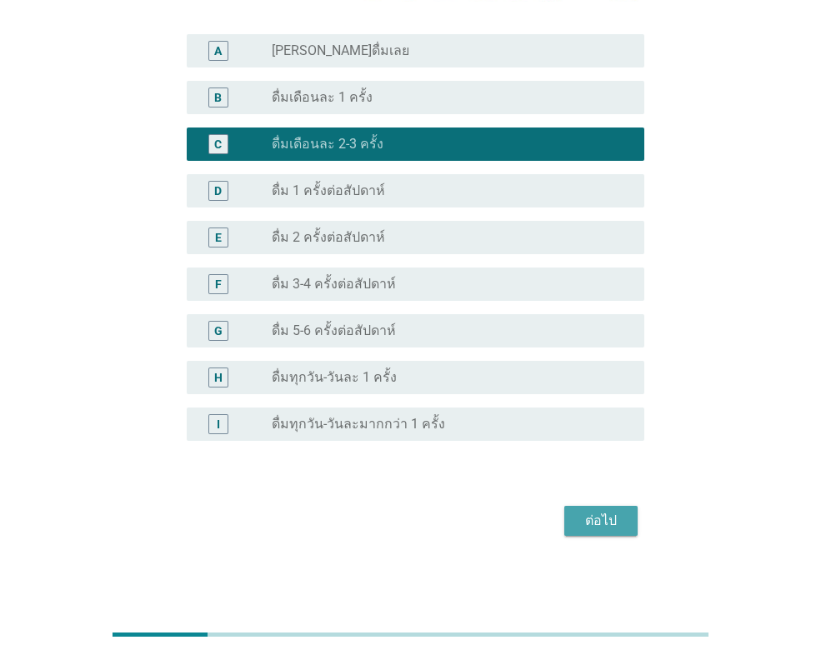
click at [602, 511] on div "ต่อไป" at bounding box center [601, 521] width 47 height 20
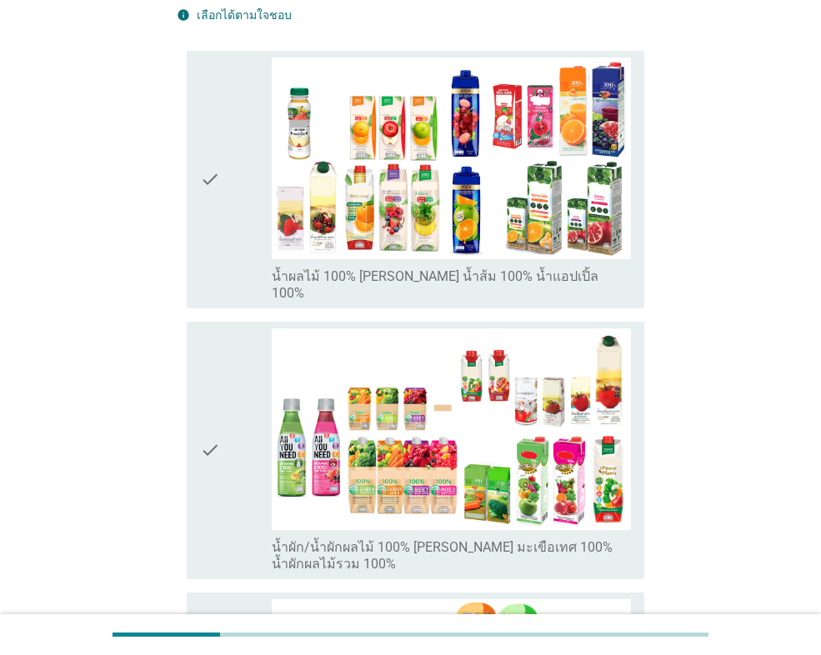
scroll to position [250, 0]
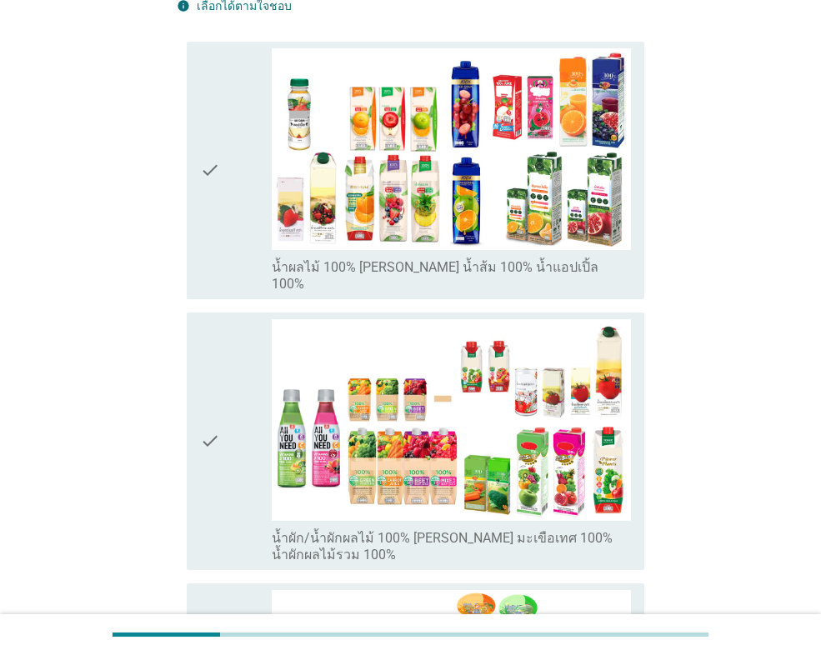
click at [245, 178] on div "check" at bounding box center [236, 170] width 72 height 244
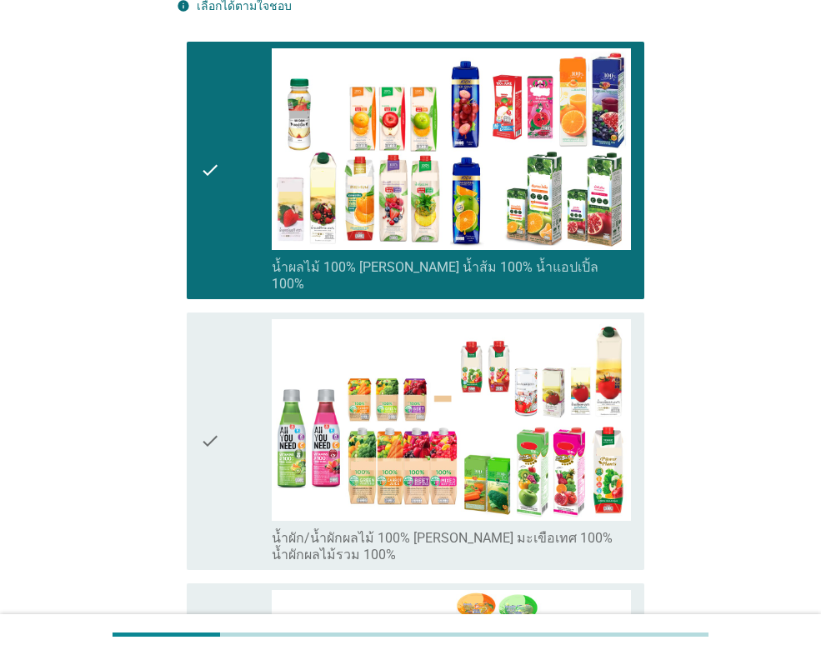
click at [235, 362] on div "check" at bounding box center [236, 441] width 72 height 244
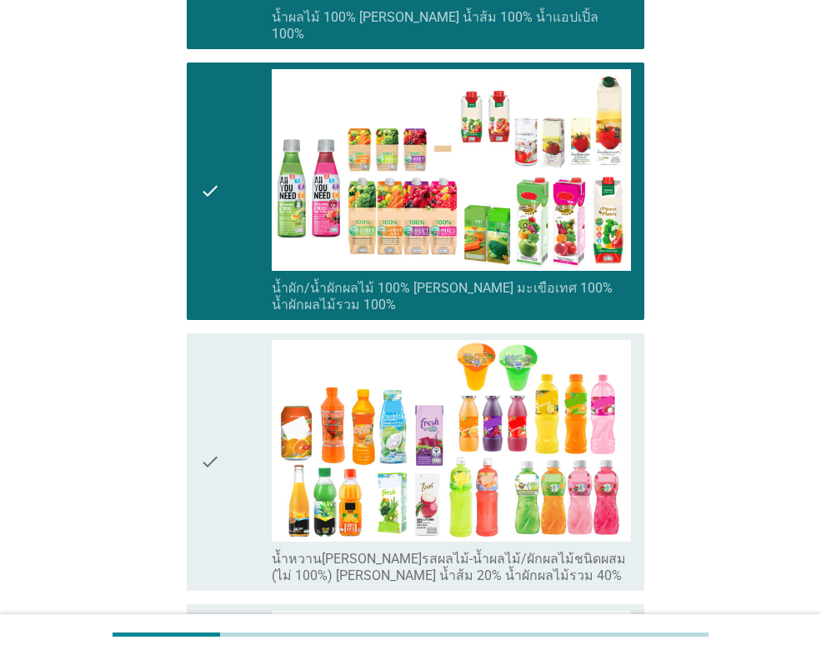
click at [229, 405] on div "check" at bounding box center [236, 462] width 72 height 244
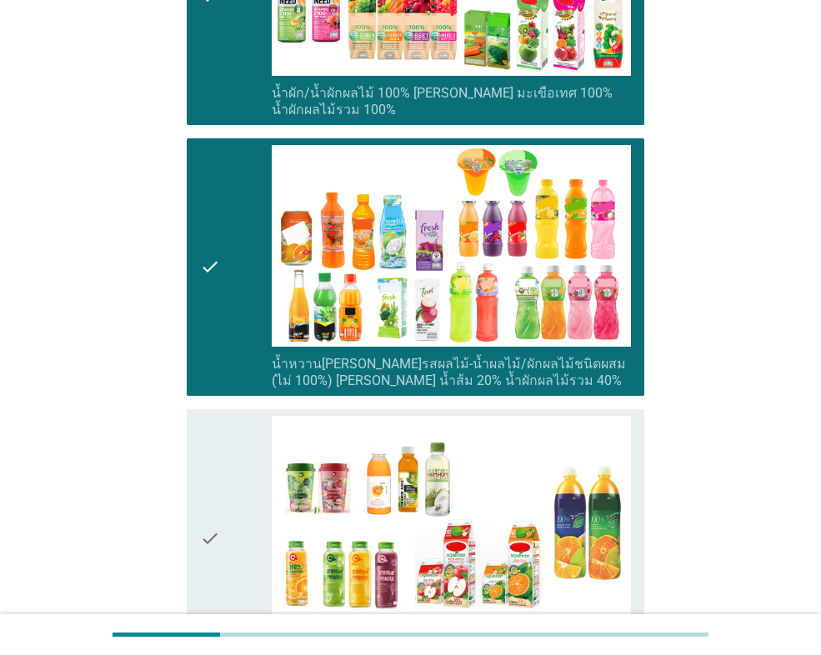
scroll to position [917, 0]
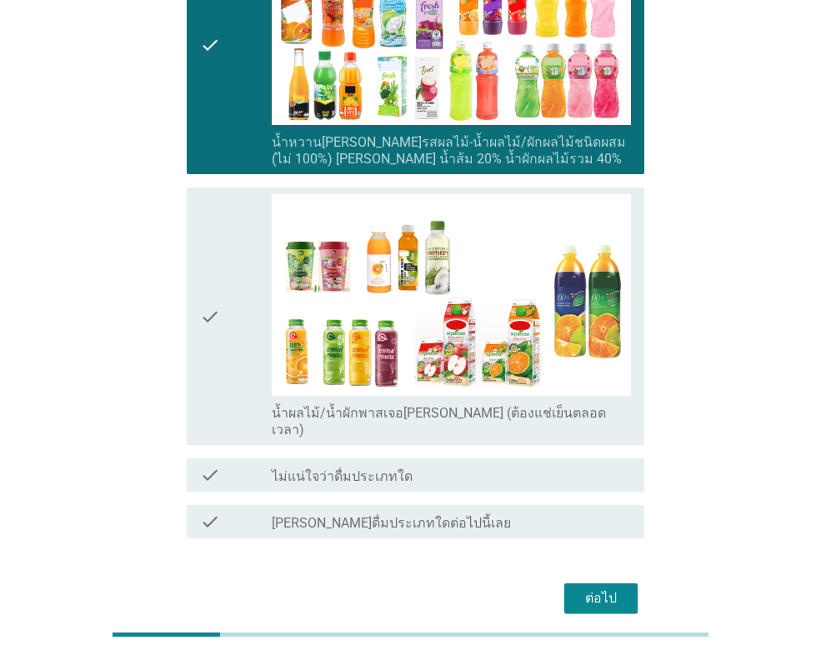
click at [228, 327] on div "check" at bounding box center [236, 316] width 72 height 244
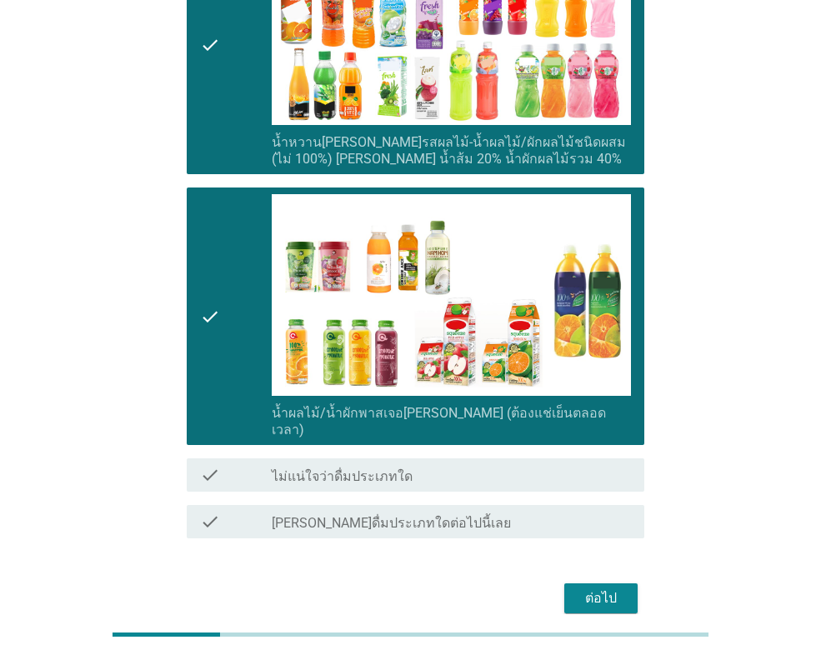
click at [608, 588] on div "ต่อไป" at bounding box center [601, 598] width 47 height 20
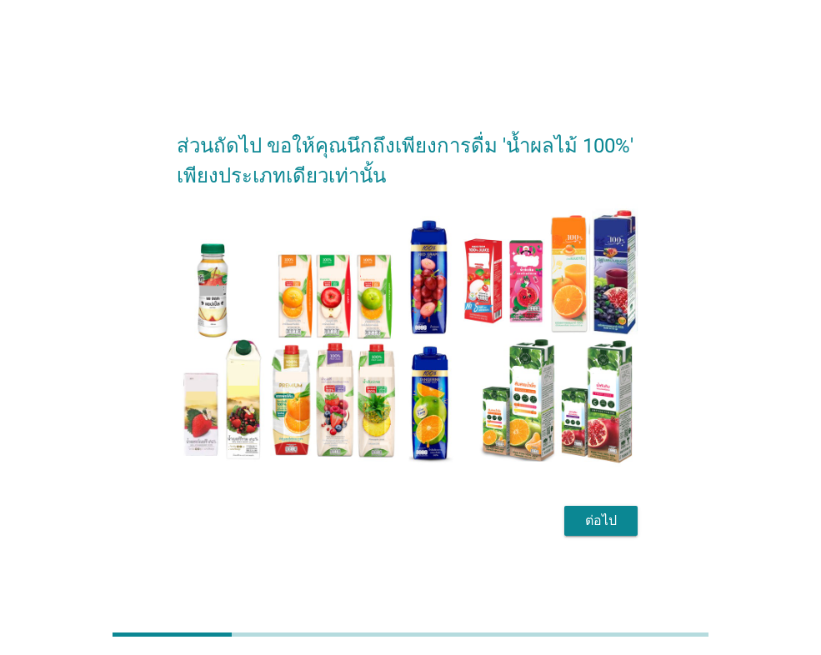
click at [613, 516] on div "ต่อไป" at bounding box center [601, 521] width 47 height 20
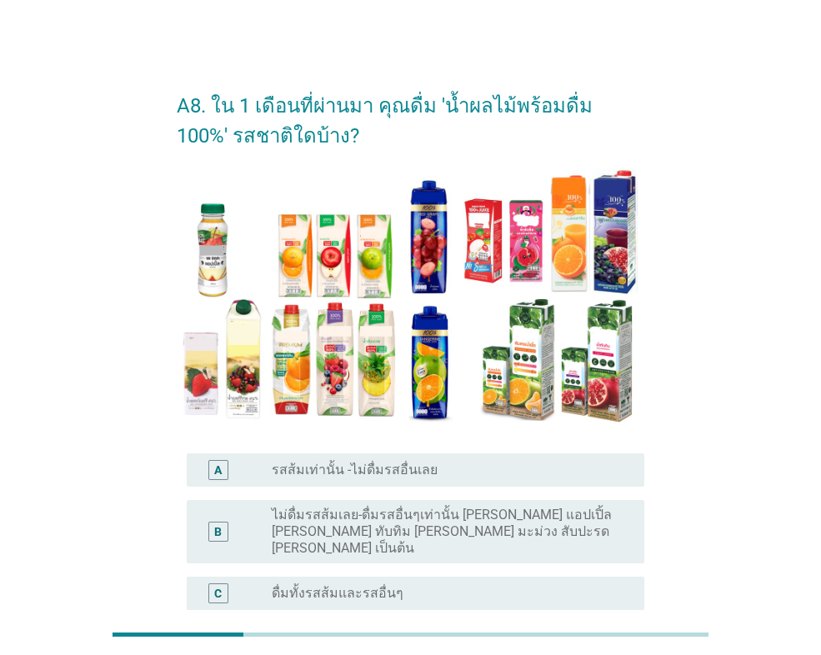
click at [403, 585] on div "radio_button_unchecked ดื่มทั้งรสส้มและรสอื่นๆ" at bounding box center [445, 593] width 346 height 17
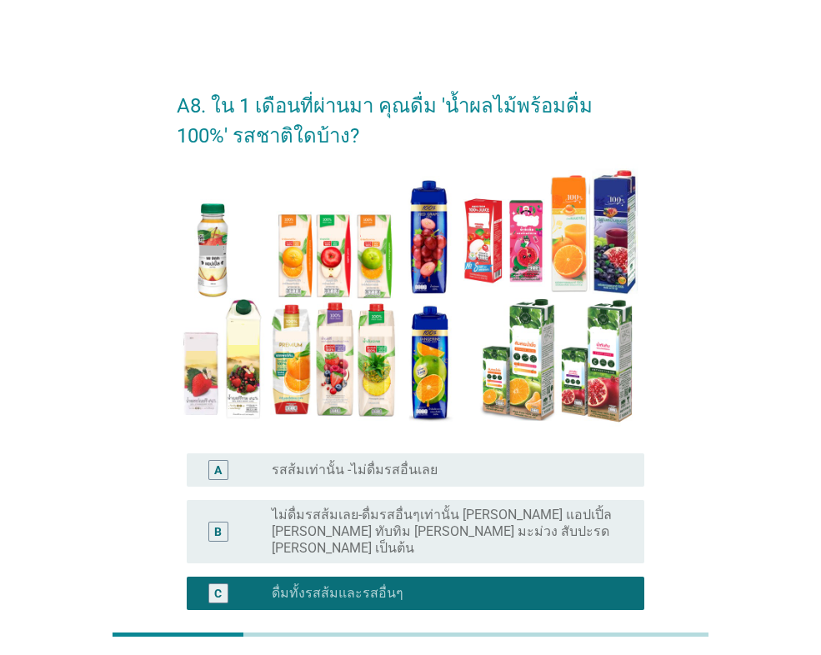
scroll to position [153, 0]
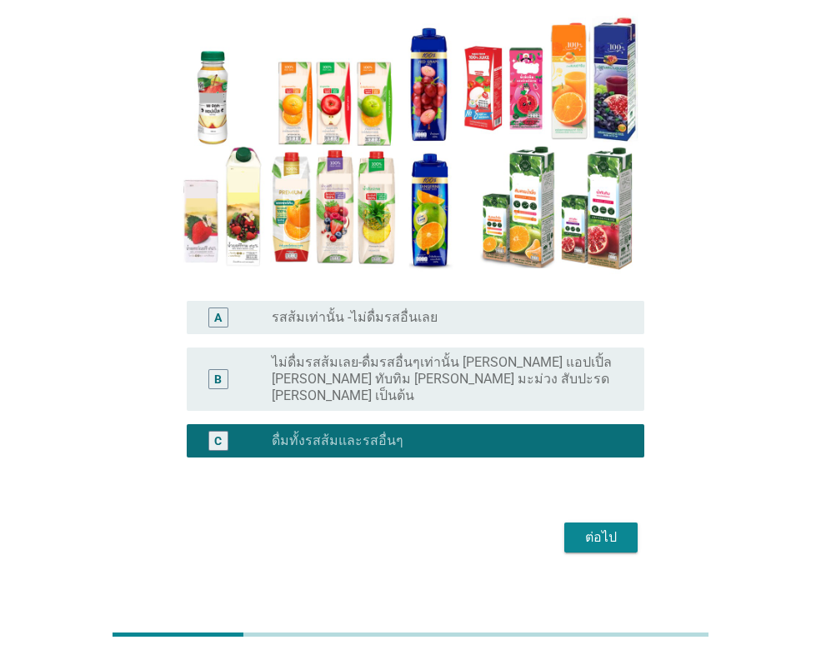
click at [594, 529] on div "ต่อไป" at bounding box center [601, 538] width 47 height 20
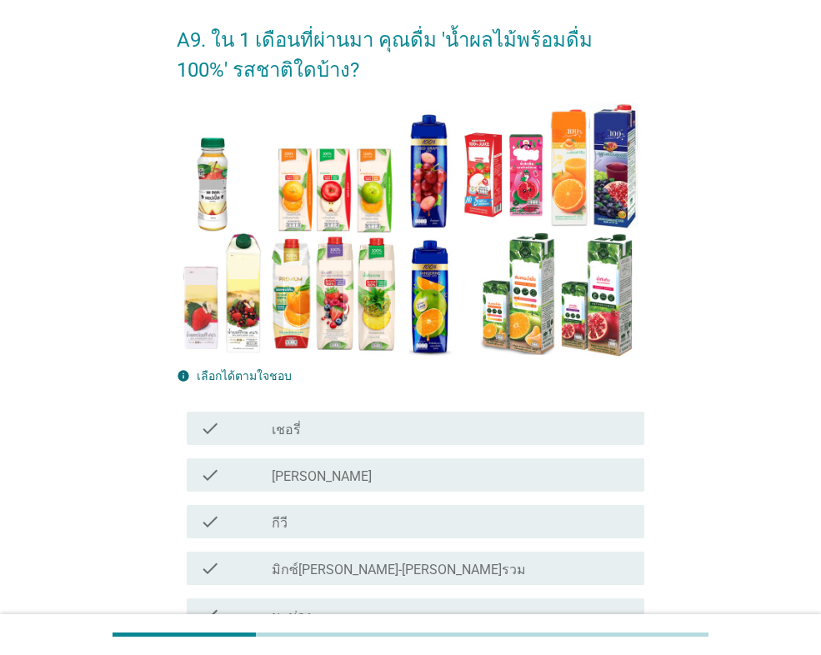
scroll to position [167, 0]
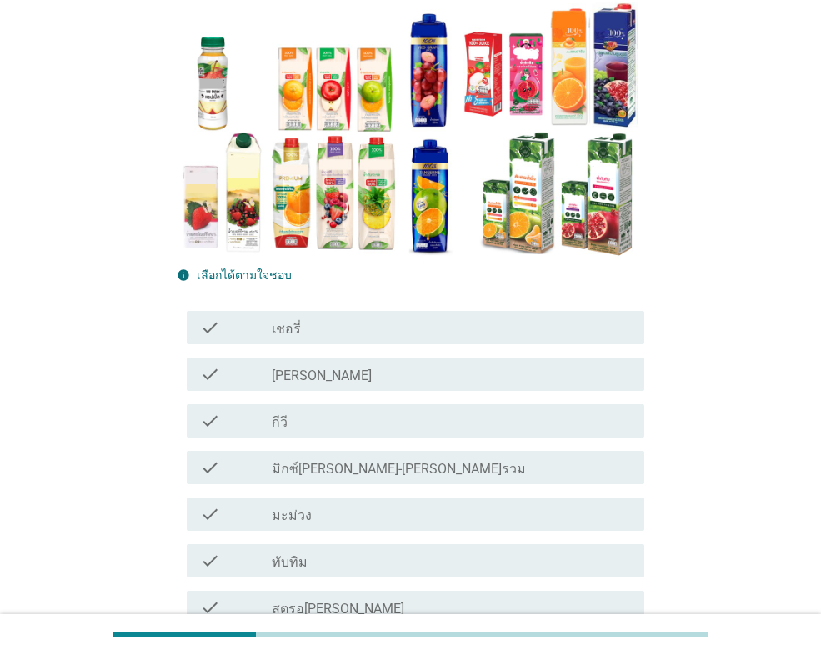
click at [307, 413] on div "check_box_outline_blank กีวี" at bounding box center [451, 421] width 359 height 20
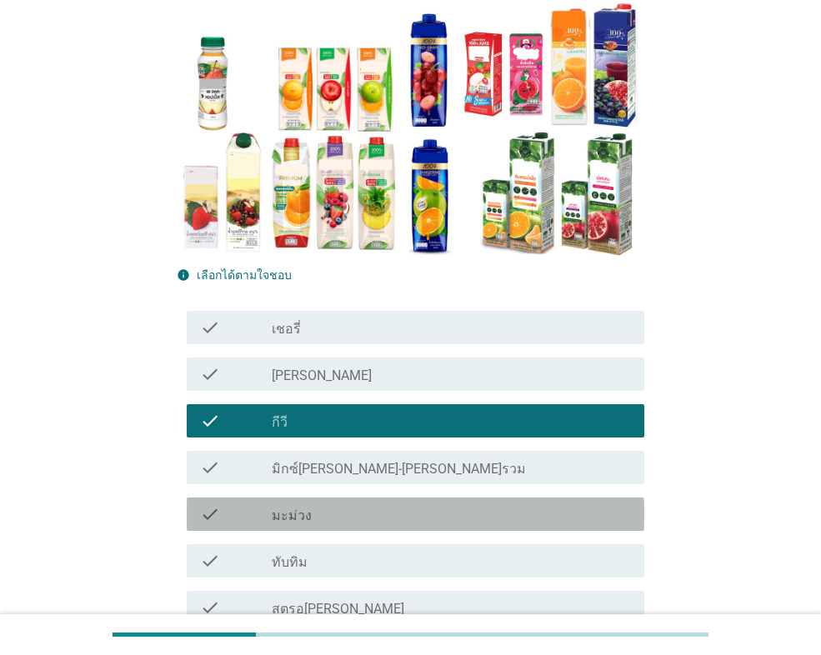
click at [317, 514] on div "check_box_outline_blank มะม่วง" at bounding box center [451, 514] width 359 height 20
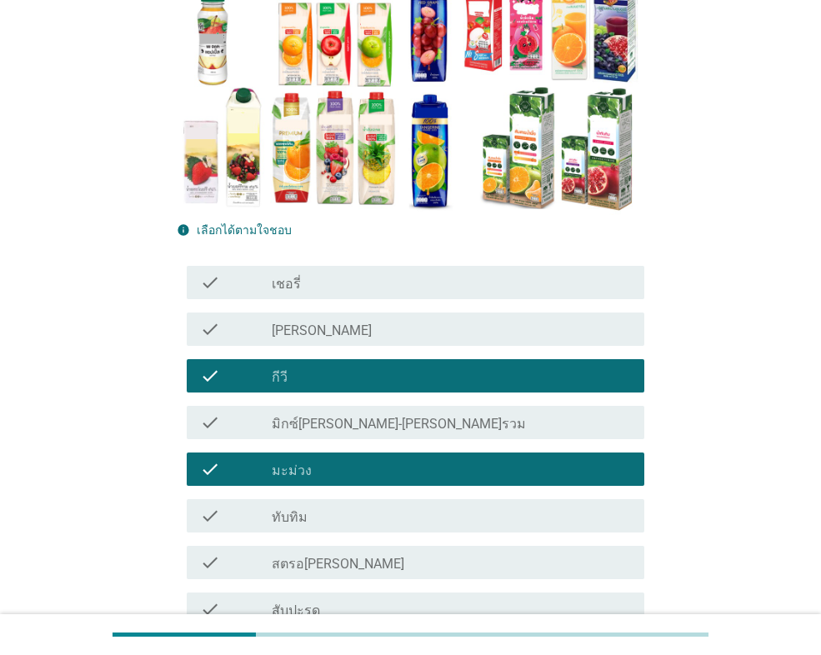
scroll to position [250, 0]
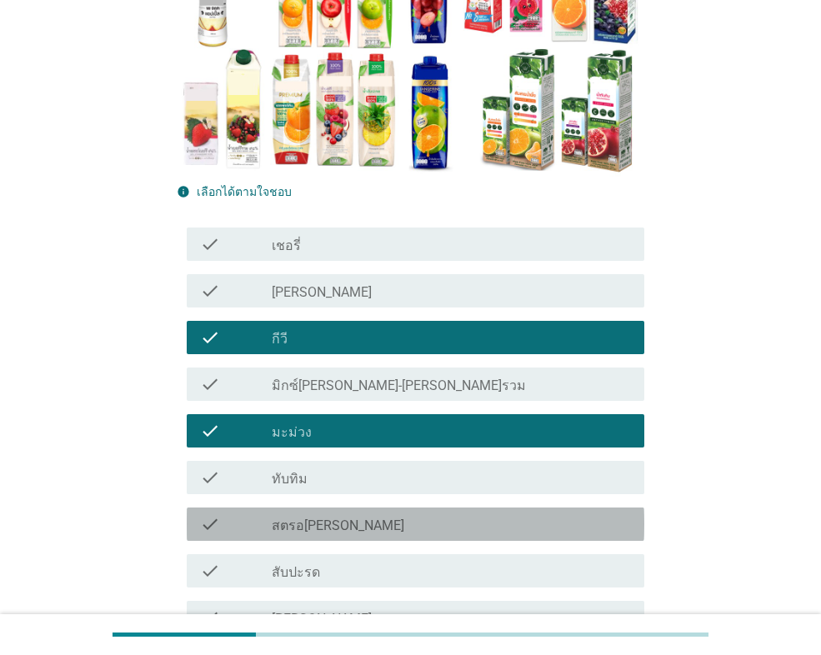
click at [332, 531] on div "check_box_outline_blank สตรอ[PERSON_NAME]" at bounding box center [451, 524] width 359 height 20
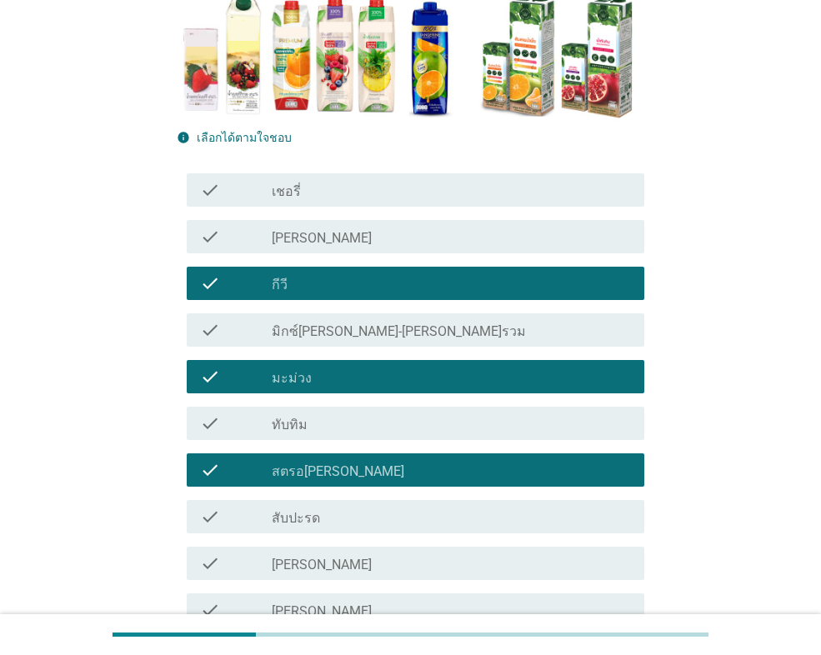
scroll to position [333, 0]
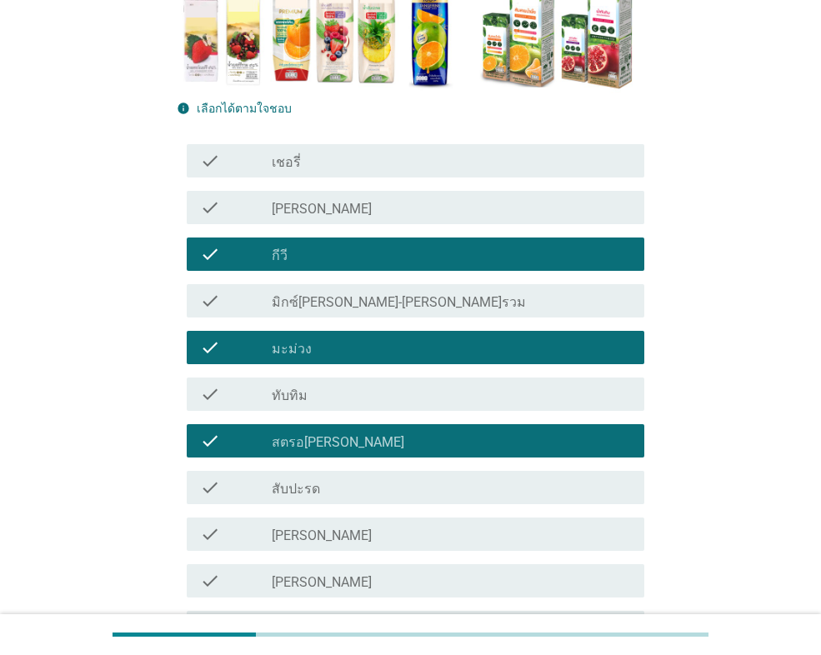
click at [309, 575] on div "check_box_outline_blank [PERSON_NAME]" at bounding box center [451, 581] width 359 height 20
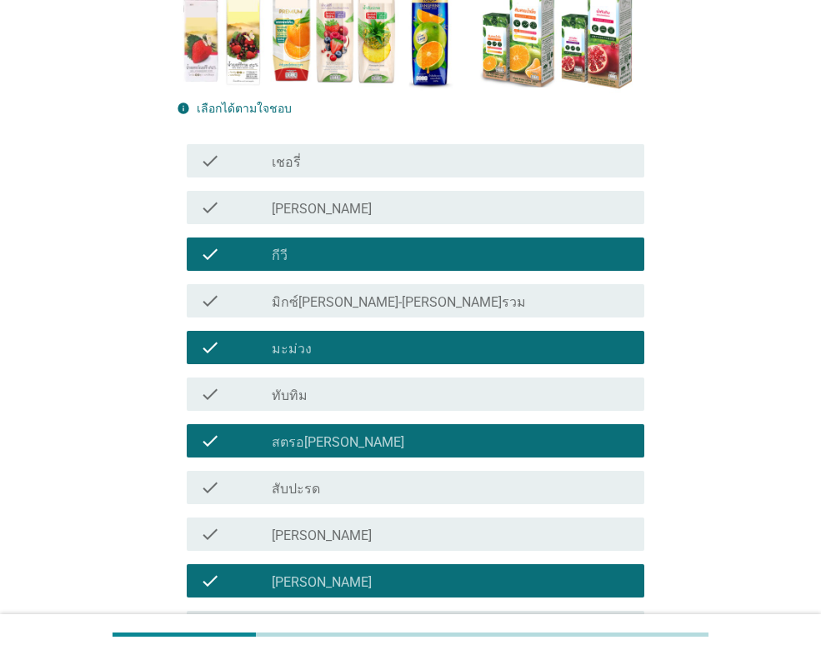
click at [375, 303] on div "check_box_outline_blank มิกซ์[PERSON_NAME]-[PERSON_NAME]รวม" at bounding box center [451, 301] width 359 height 20
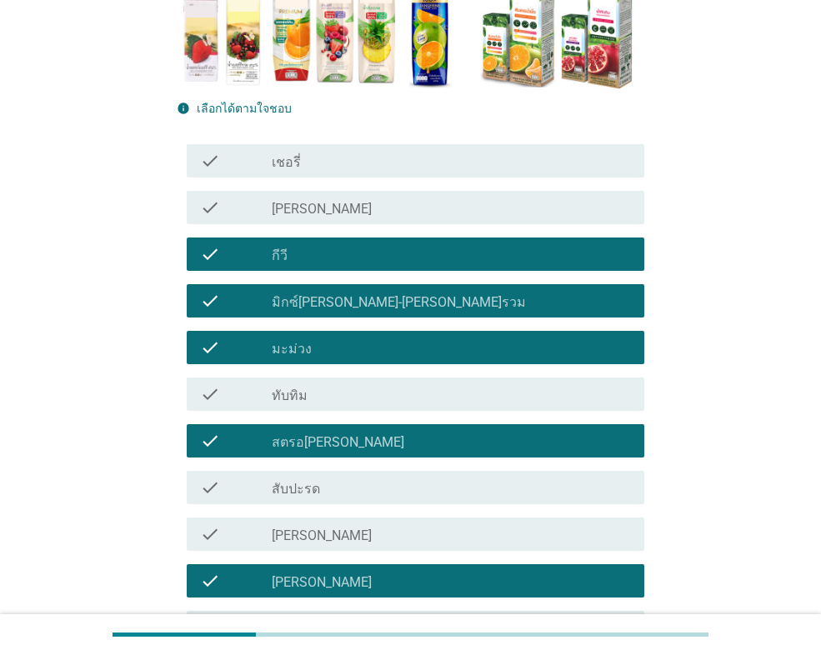
click at [324, 200] on div "check_box_outline_blank [PERSON_NAME]" at bounding box center [451, 208] width 359 height 20
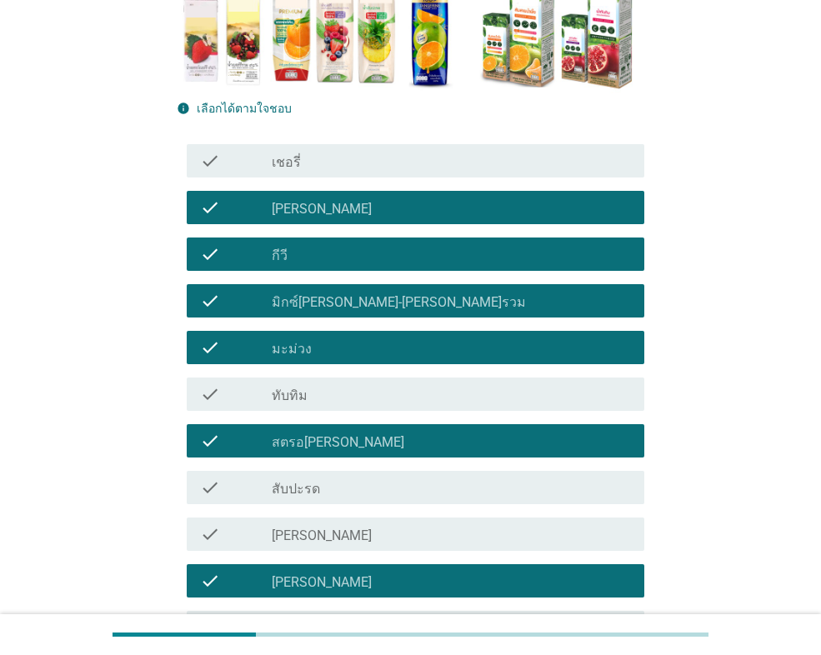
click at [321, 153] on div "check_box_outline_blank เชอรี่" at bounding box center [451, 161] width 359 height 20
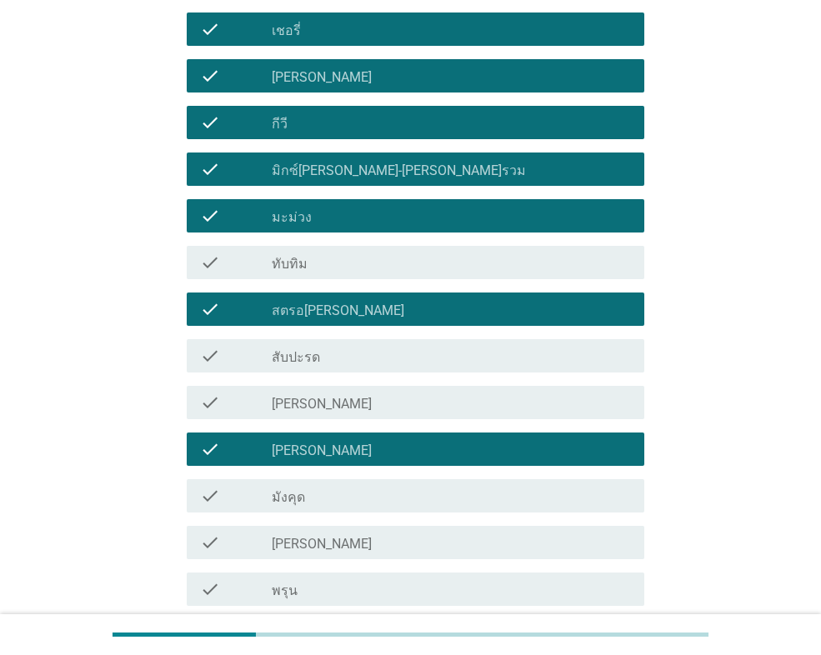
scroll to position [667, 0]
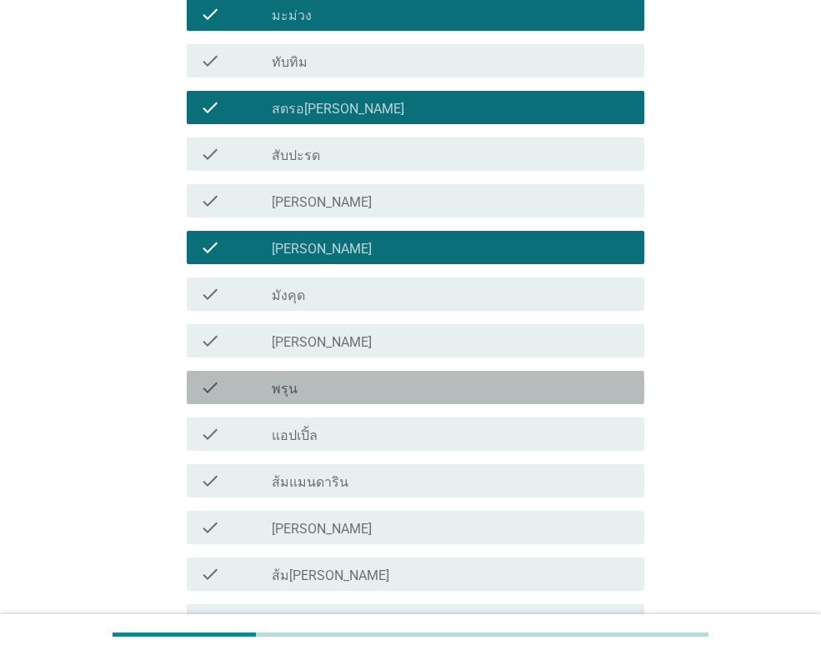
click at [314, 393] on div "check_box_outline_blank พรุน" at bounding box center [451, 388] width 359 height 20
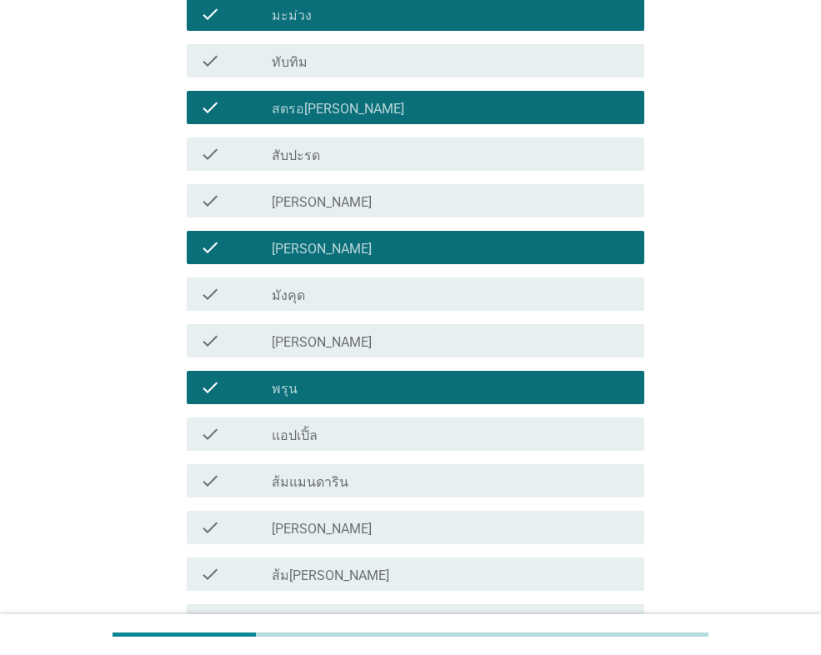
click at [351, 333] on div "check_box_outline_blank [PERSON_NAME]" at bounding box center [451, 341] width 359 height 20
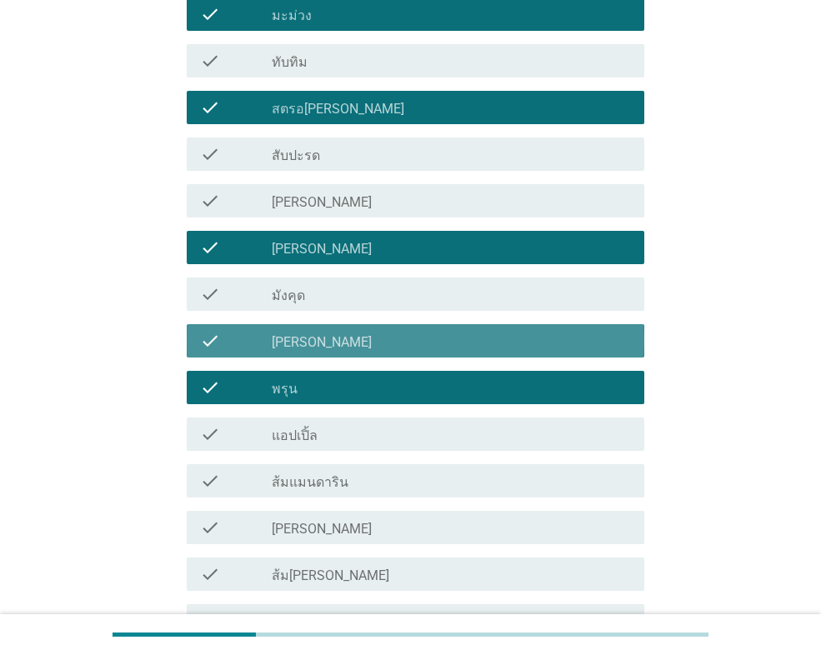
click at [333, 292] on div "check_box_outline_blank มังคุด" at bounding box center [451, 294] width 359 height 20
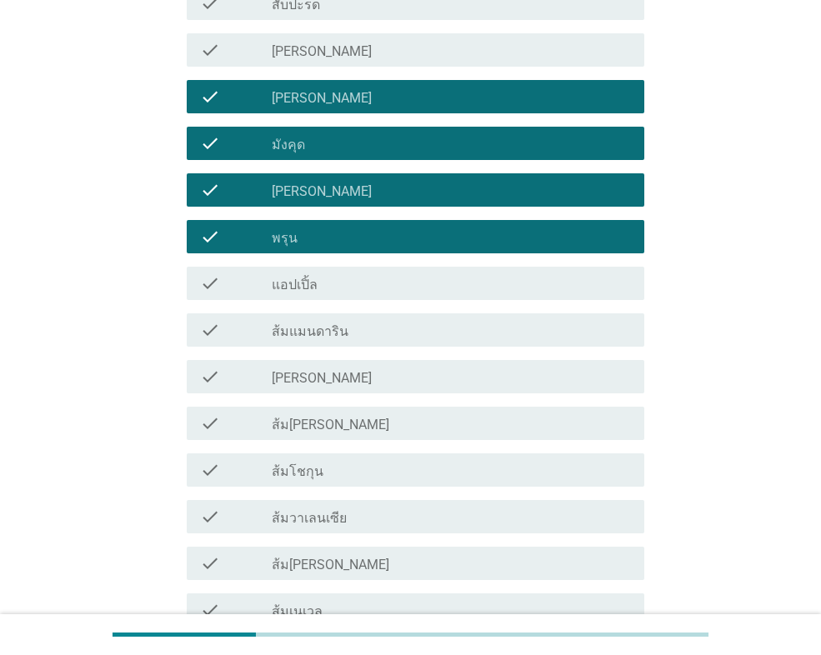
scroll to position [833, 0]
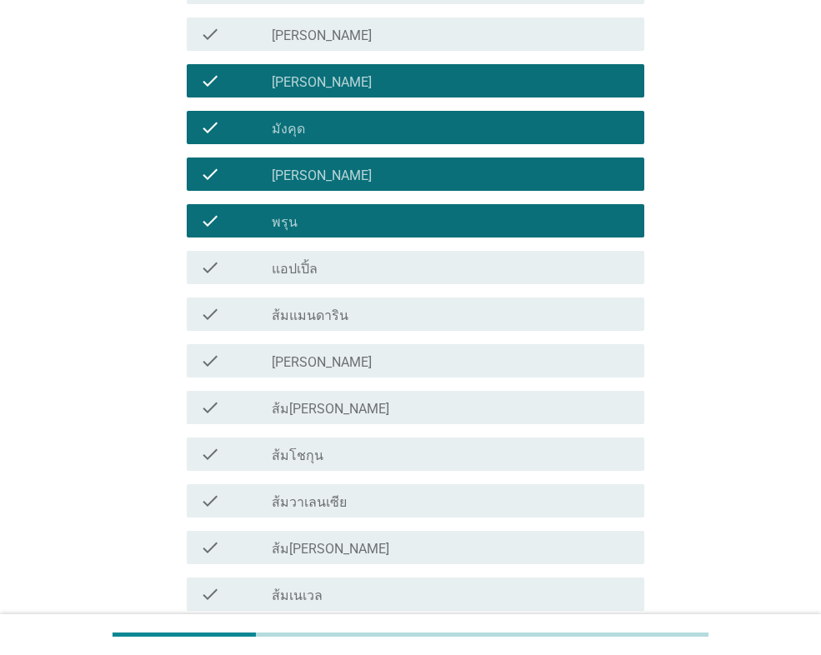
click at [348, 414] on div "check_box_outline_blank ส้ม[PERSON_NAME]" at bounding box center [451, 408] width 359 height 20
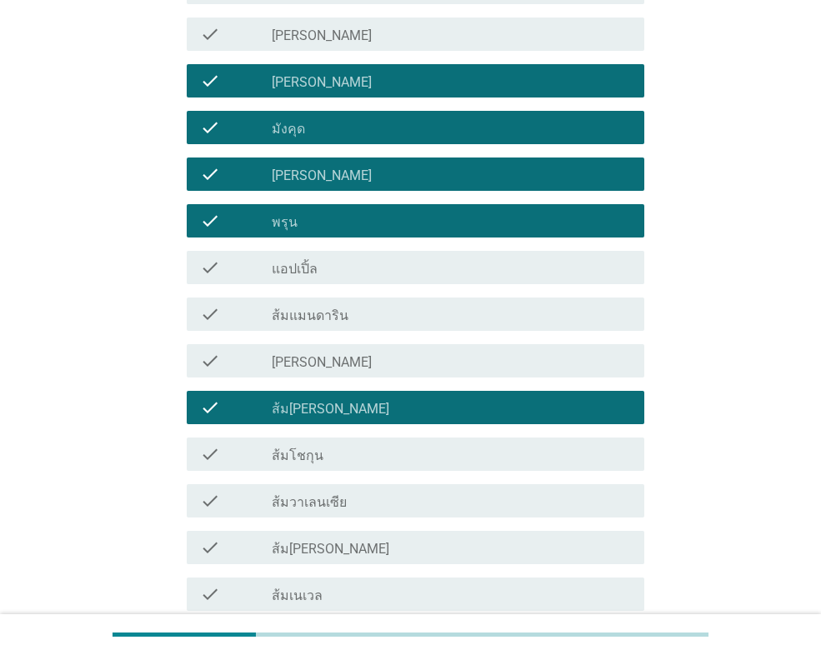
click at [345, 363] on div "check_box_outline_blank [PERSON_NAME]" at bounding box center [451, 361] width 359 height 20
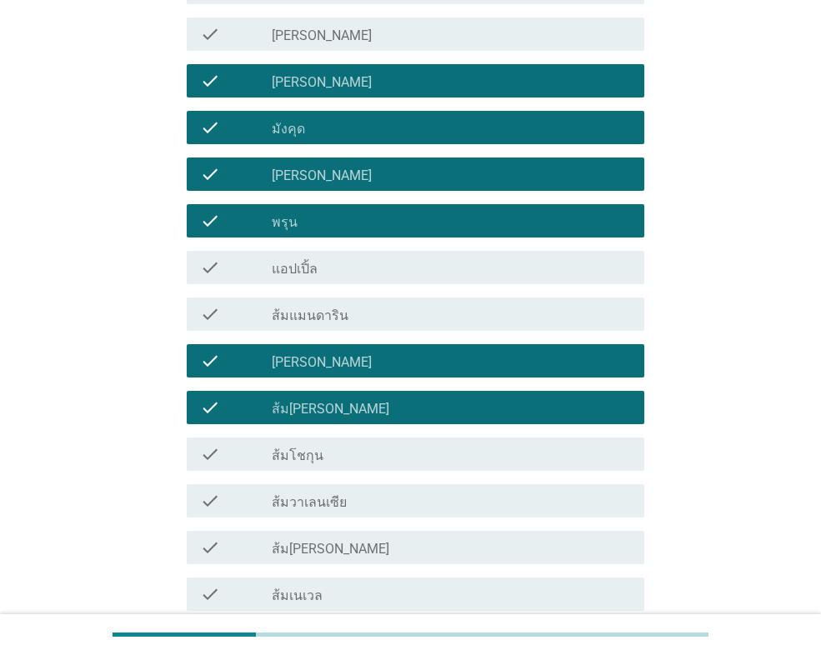
click at [346, 321] on div "check_box_outline_blank ส้มแมนดาริน" at bounding box center [451, 314] width 359 height 20
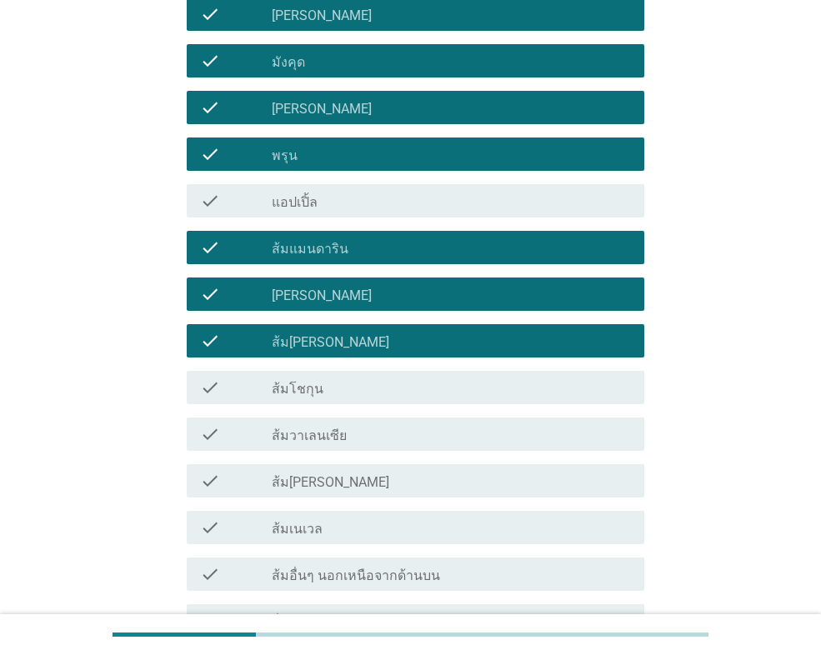
scroll to position [1000, 0]
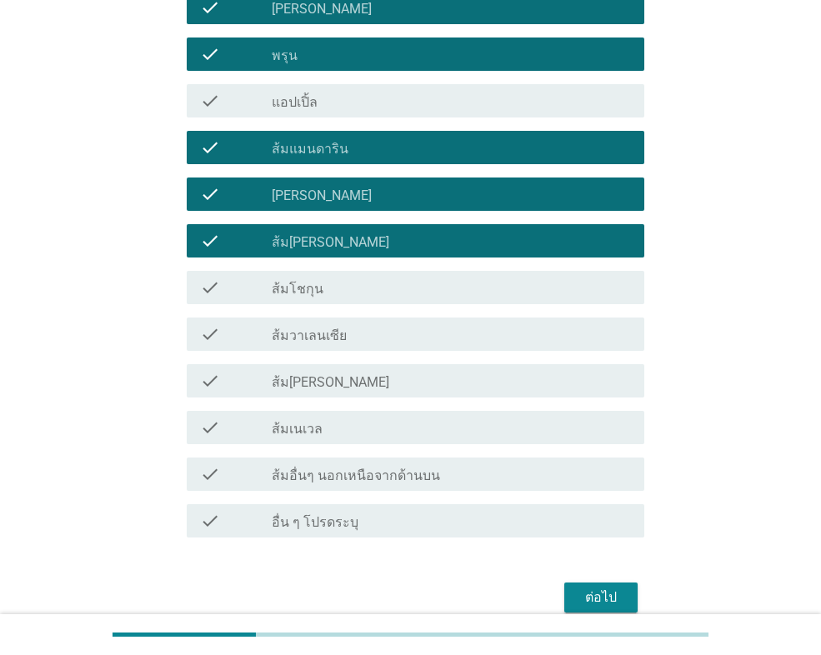
click at [581, 588] on div "ต่อไป" at bounding box center [601, 598] width 47 height 20
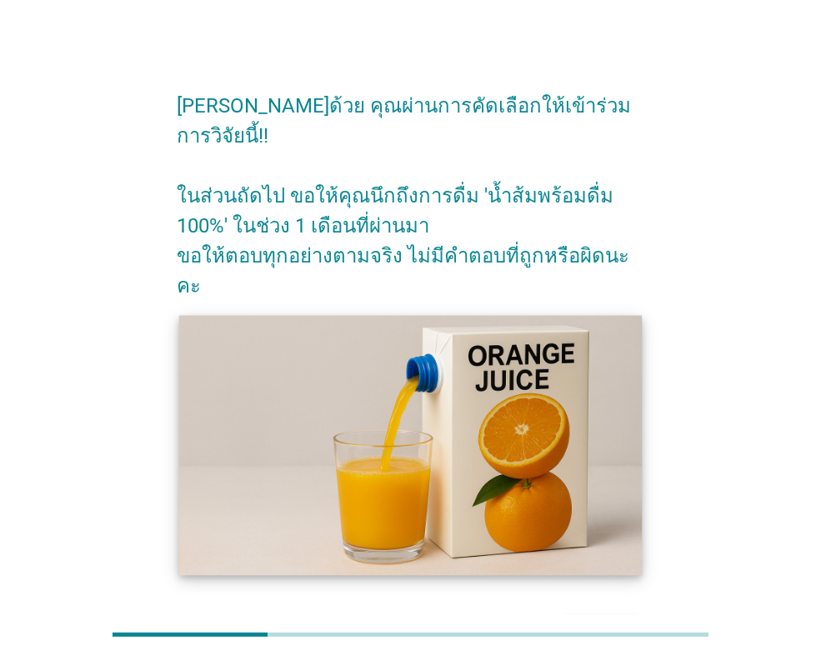
scroll to position [49, 0]
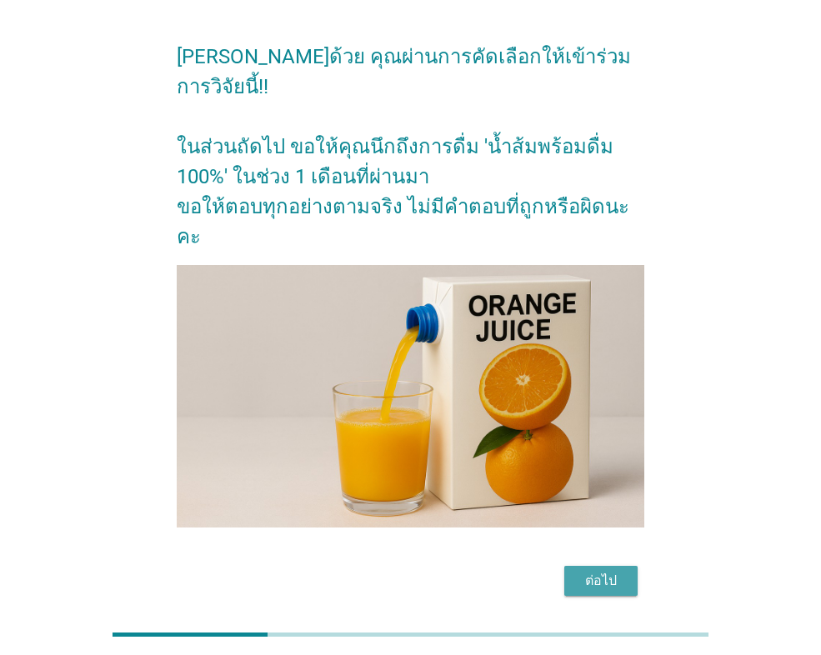
click at [593, 566] on button "ต่อไป" at bounding box center [600, 581] width 73 height 30
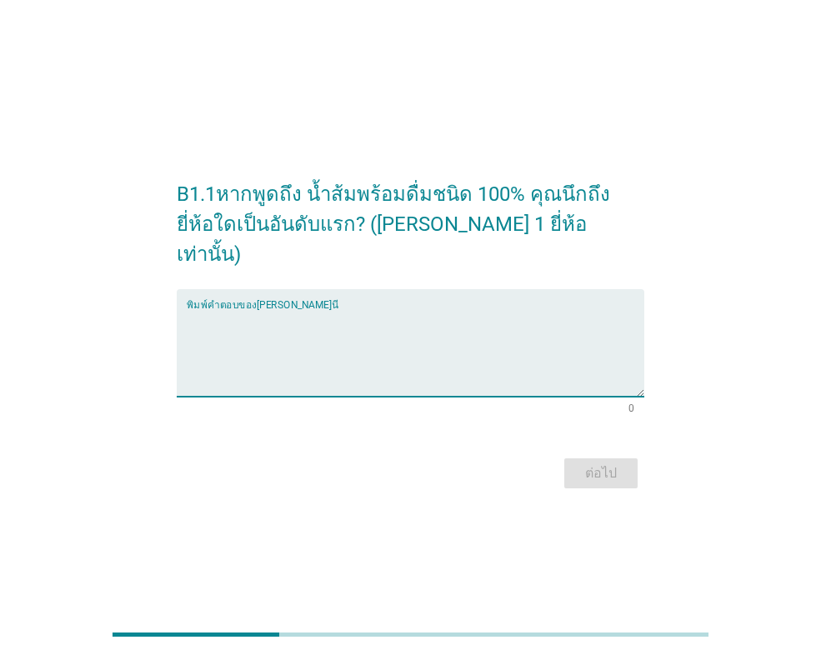
click at [498, 309] on textarea "พิมพ์คำตอบของคุณ ที่นี่" at bounding box center [416, 353] width 458 height 88
type textarea "ดอยคำ"
click at [615, 463] on div "ต่อไป" at bounding box center [601, 473] width 47 height 20
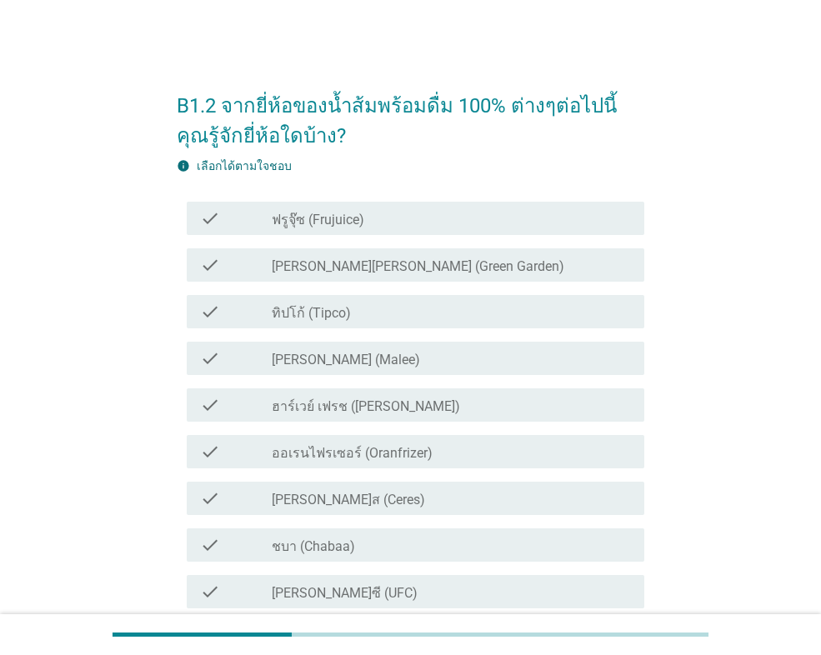
click at [353, 312] on div "check_box_outline_blank ทิปโก้ (Tipco)" at bounding box center [451, 312] width 359 height 20
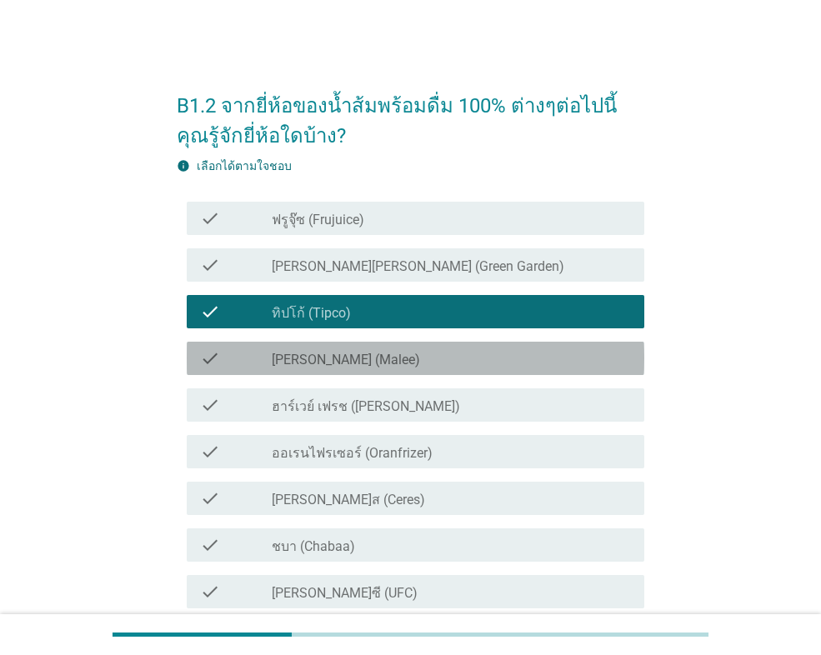
click at [333, 358] on label "[PERSON_NAME] (Malee)" at bounding box center [346, 360] width 148 height 17
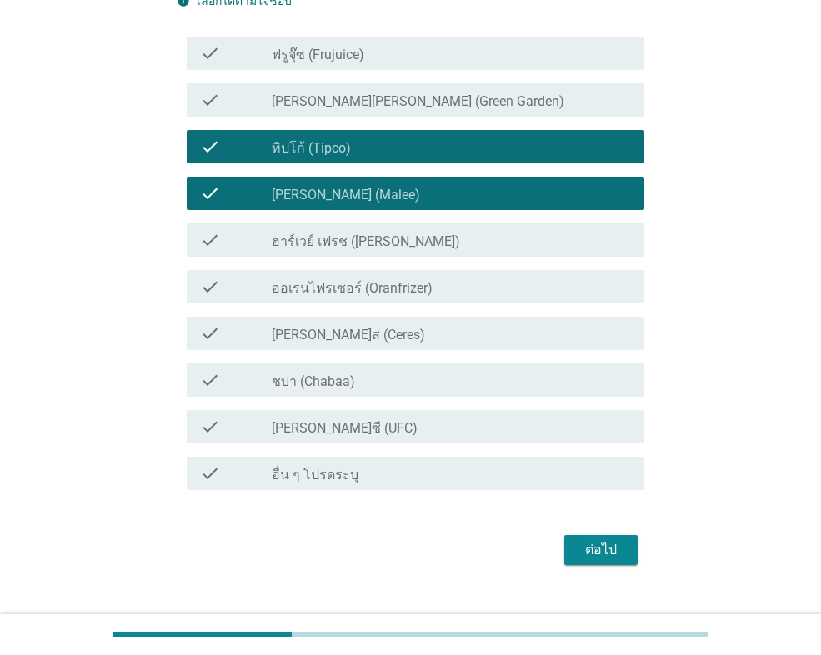
scroll to position [167, 0]
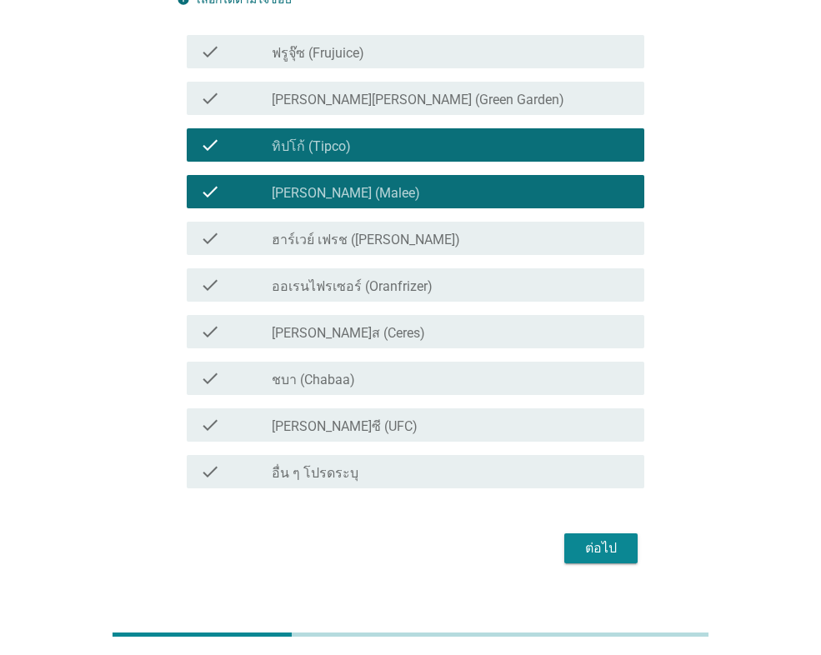
click at [599, 548] on div "ต่อไป" at bounding box center [601, 548] width 47 height 20
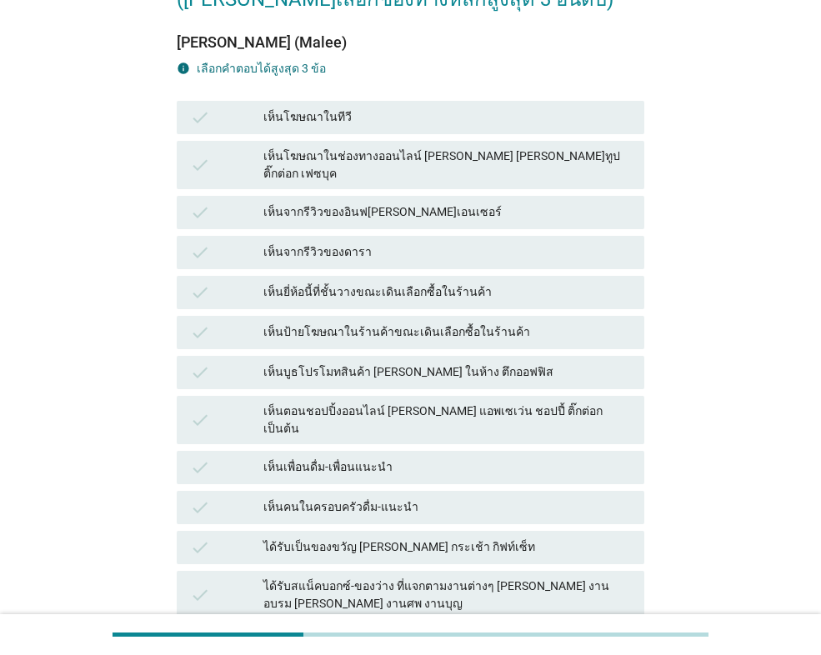
click at [484, 283] on div "เห็นยี่ห้อนี้ที่ชั้นวางขณะเดินเลือกซื้อในร้านค้า" at bounding box center [447, 293] width 368 height 20
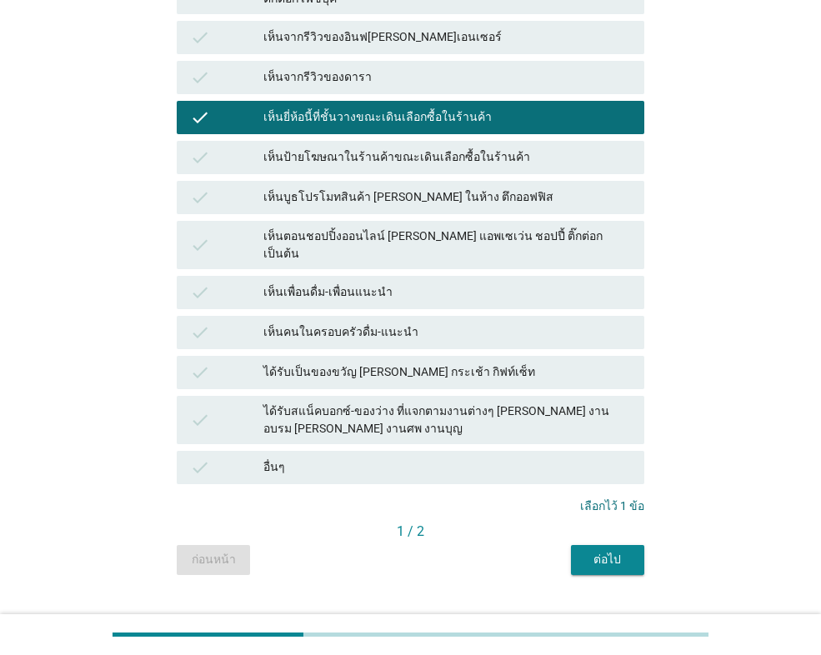
scroll to position [346, 0]
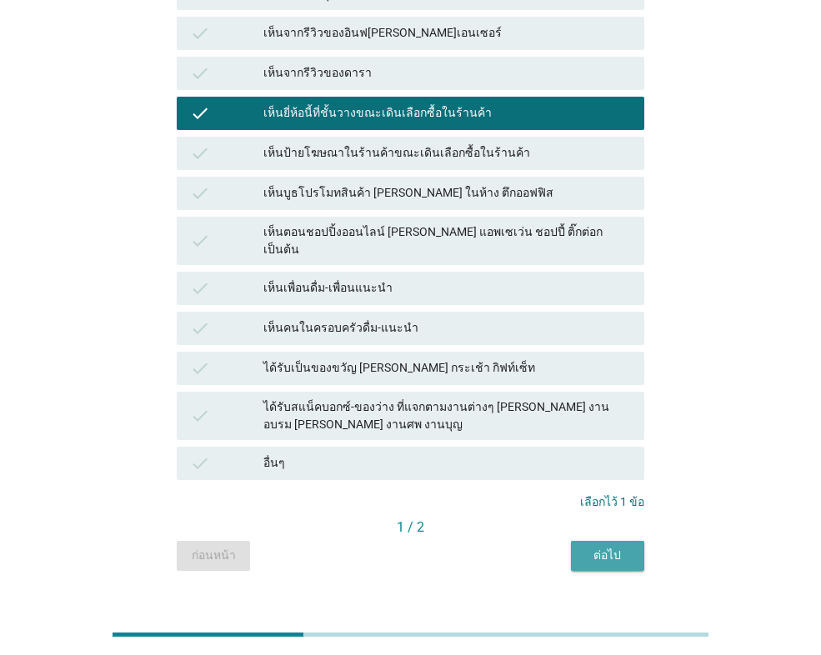
click at [608, 547] on div "ต่อไป" at bounding box center [607, 556] width 47 height 18
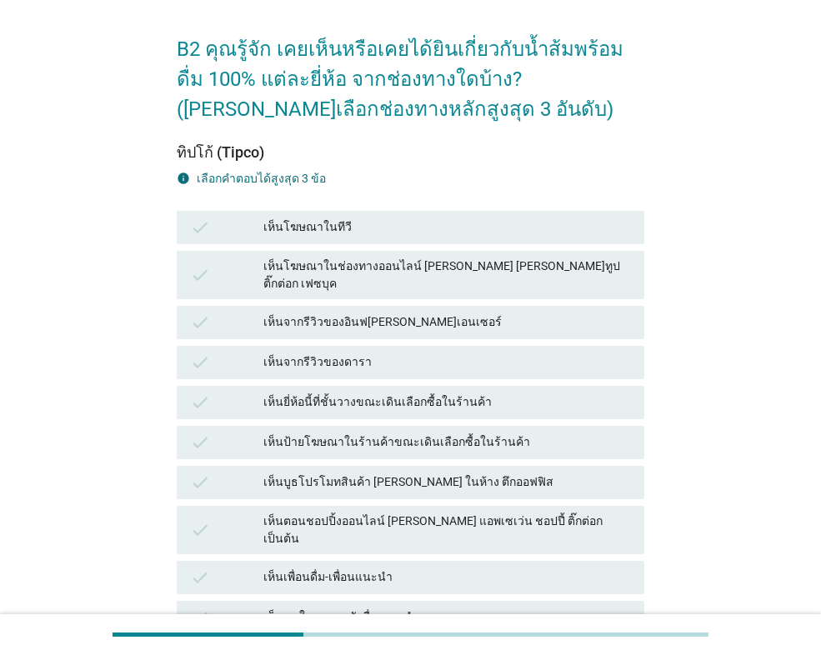
scroll to position [83, 0]
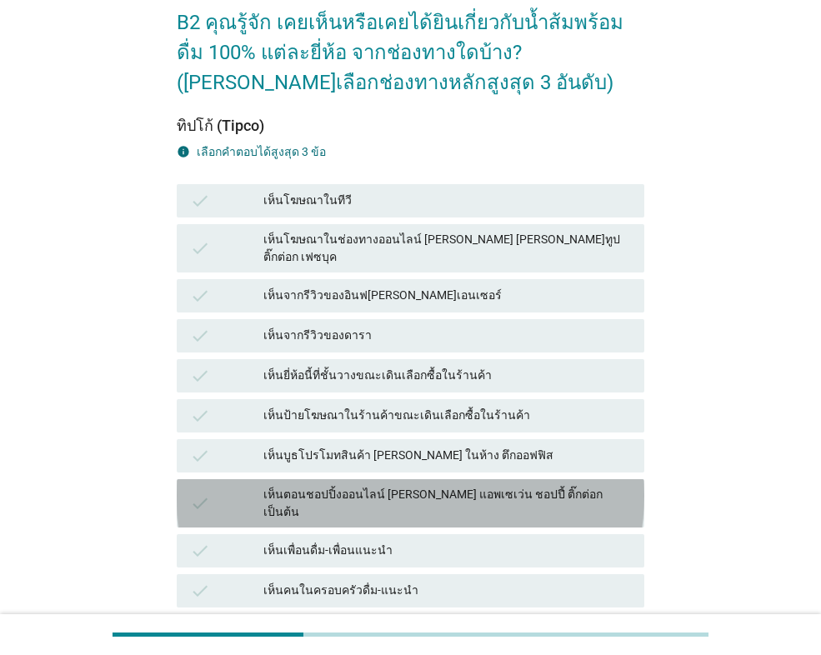
click at [501, 486] on div "เห็นตอนชอปปิ้งออนไลน์ [PERSON_NAME] แอพเซเว่น ชอปปี้ ติ๊กต่อก เป็นต้น" at bounding box center [447, 503] width 368 height 35
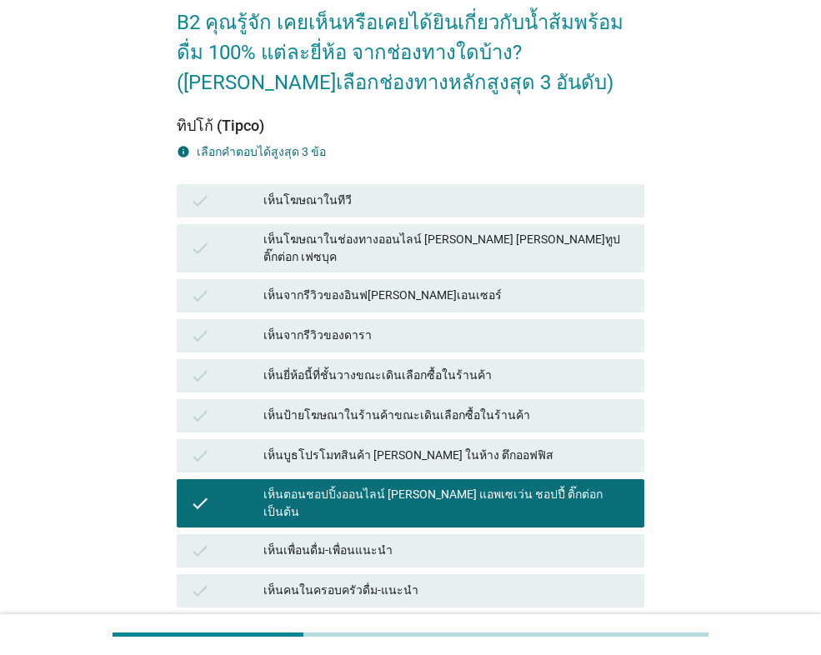
click at [481, 406] on div "เห็นป้ายโฆษณาในร้านค้าขณะเดินเลือกซื้อในร้านค้า" at bounding box center [447, 416] width 368 height 20
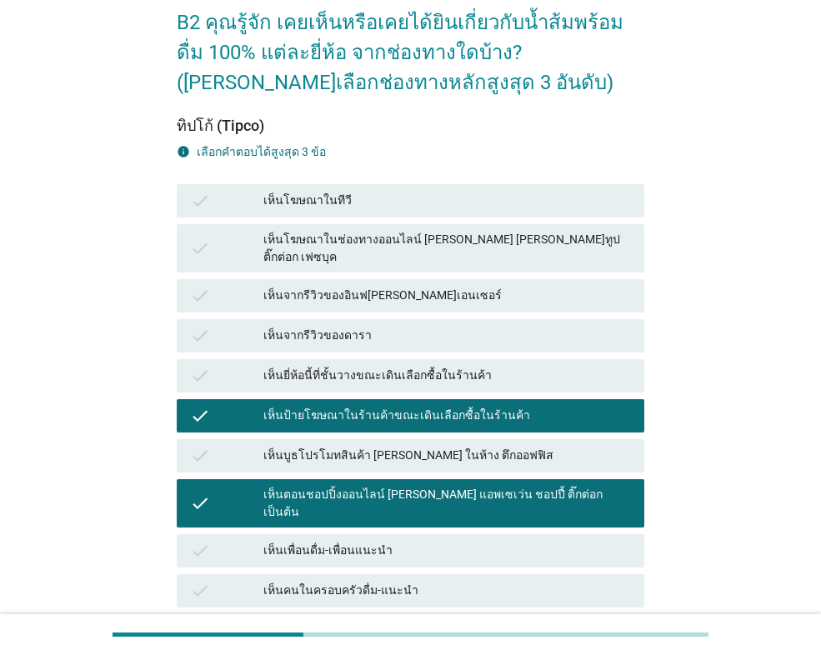
click at [479, 367] on div "เห็นยี่ห้อนี้ที่ชั้นวางขณะเดินเลือกซื้อในร้านค้า" at bounding box center [447, 376] width 368 height 20
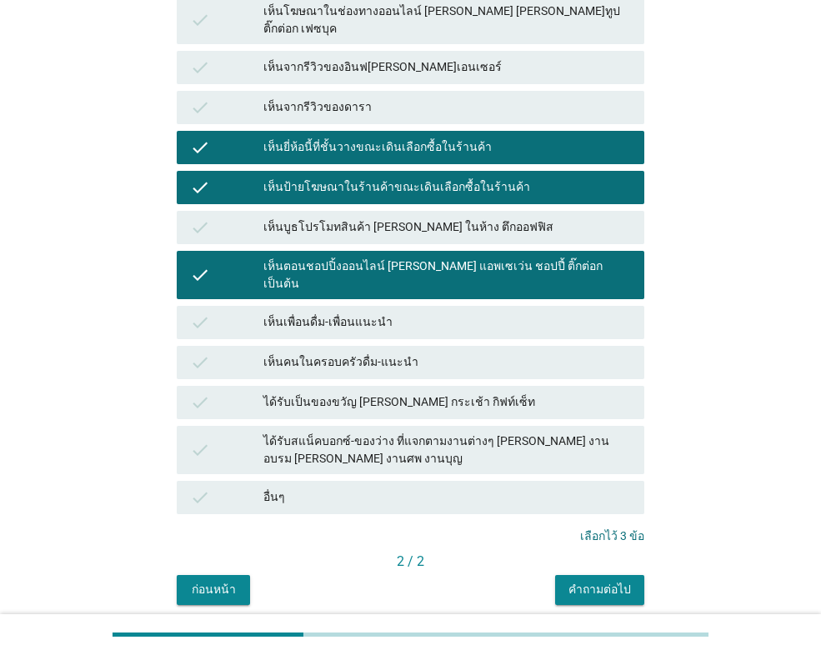
scroll to position [346, 0]
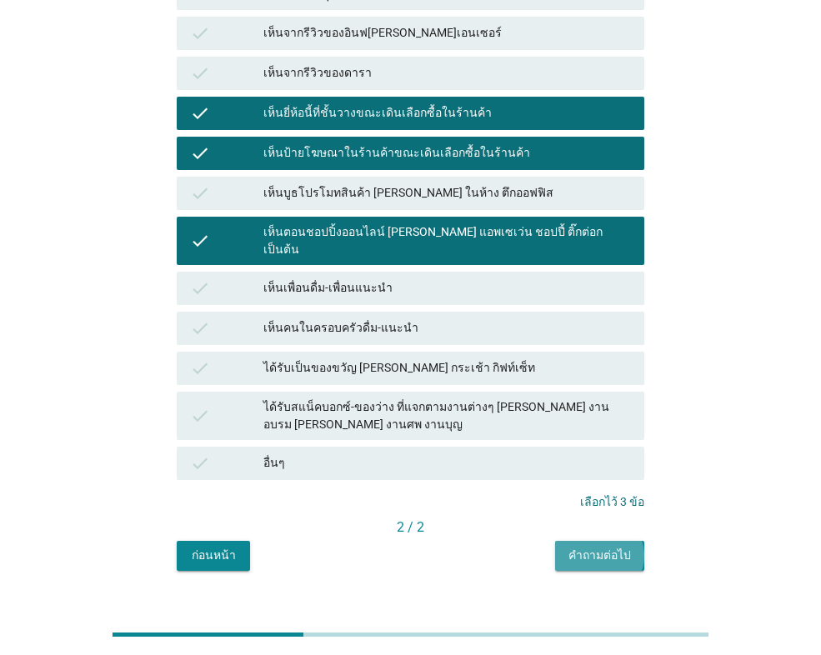
click at [602, 547] on div "คำถามต่อไป" at bounding box center [599, 556] width 63 height 18
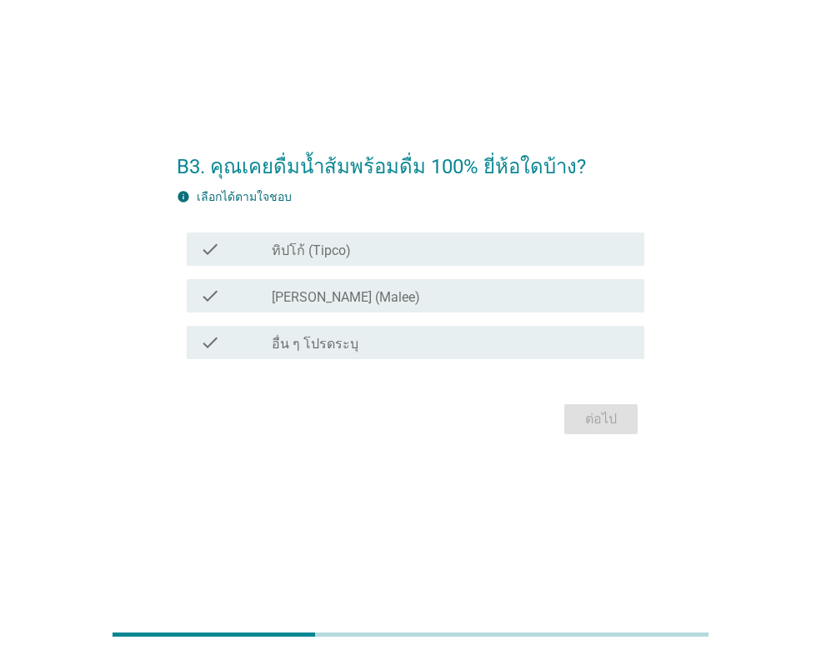
scroll to position [0, 0]
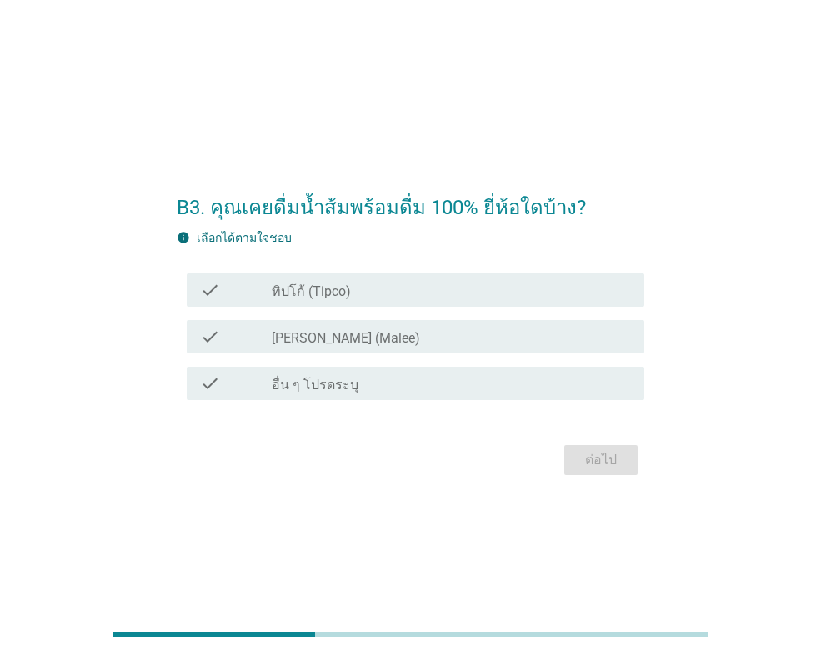
click at [353, 301] on div "check check_box_outline_blank ทิปโก้ (Tipco)" at bounding box center [416, 289] width 458 height 33
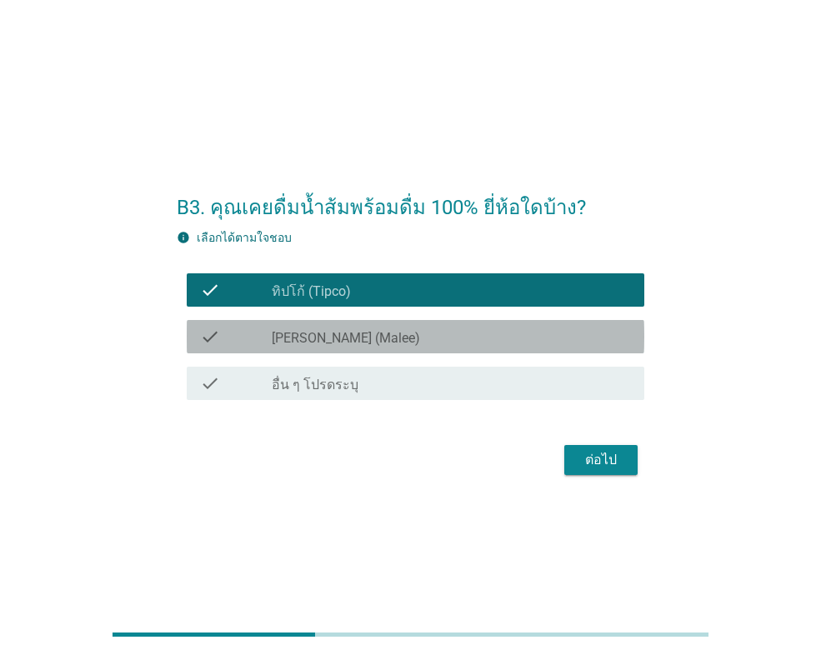
click at [348, 332] on div "check_box_outline_blank [PERSON_NAME] (Malee)" at bounding box center [451, 337] width 359 height 20
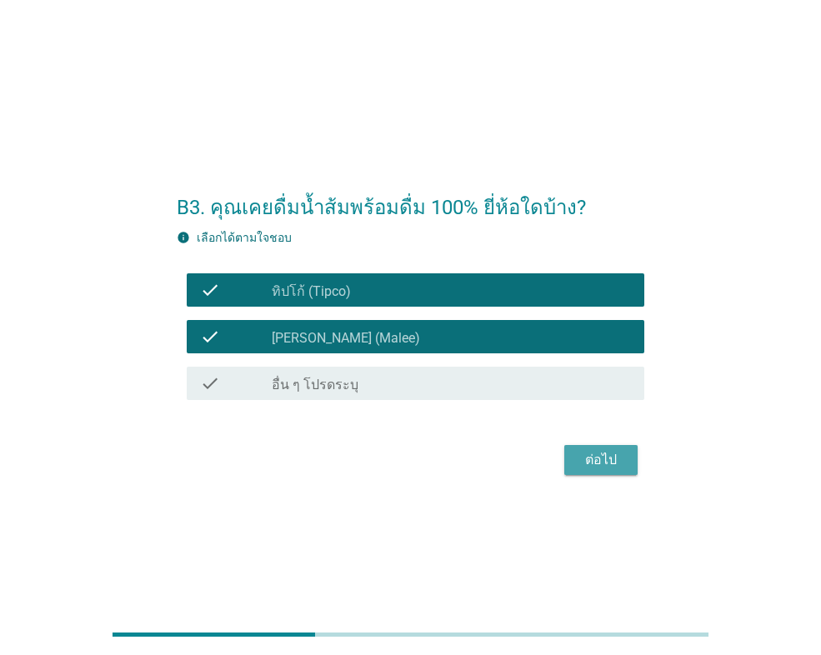
click at [590, 461] on div "ต่อไป" at bounding box center [601, 460] width 47 height 20
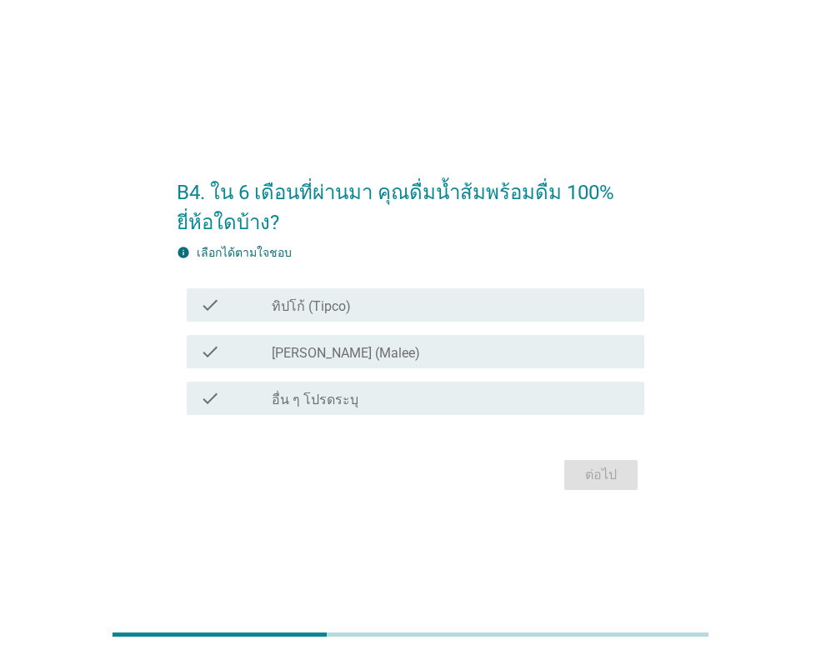
click at [389, 323] on div "check check_box_outline_blank ทิปโก้ (Tipco)" at bounding box center [411, 305] width 468 height 47
click at [386, 356] on div "check_box_outline_blank [PERSON_NAME] (Malee)" at bounding box center [451, 352] width 359 height 20
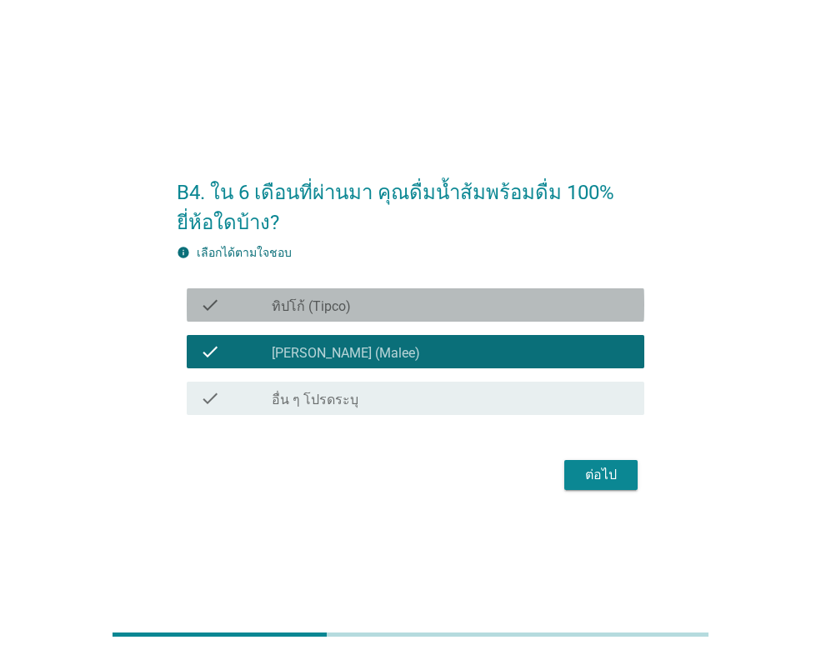
click at [387, 316] on div "check check_box_outline_blank ทิปโก้ (Tipco)" at bounding box center [416, 304] width 458 height 33
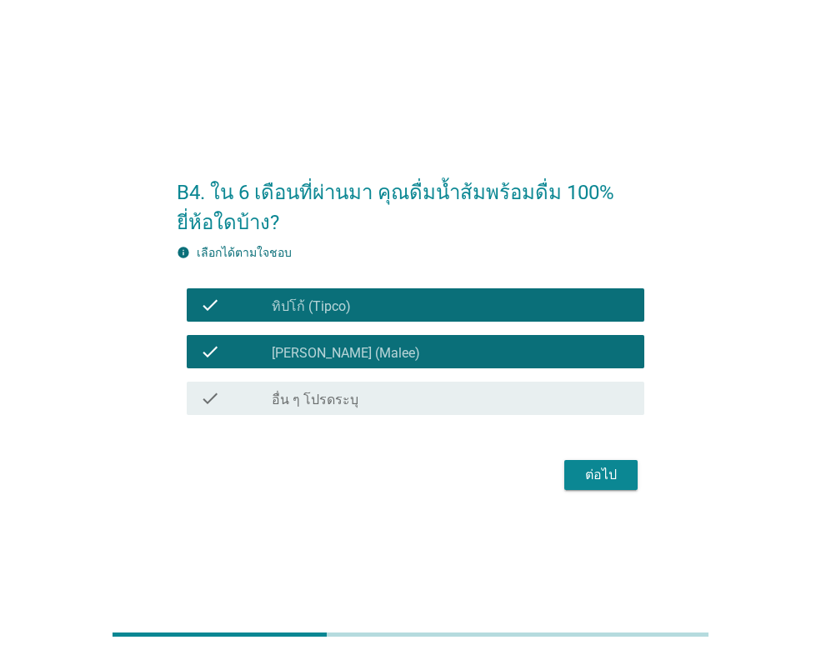
click at [596, 469] on div "ต่อไป" at bounding box center [601, 475] width 47 height 20
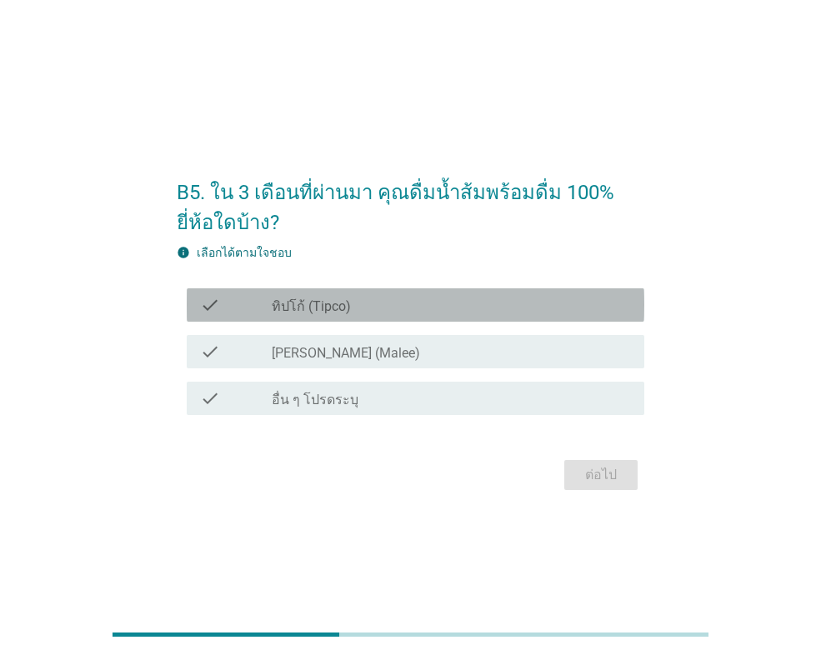
click at [395, 309] on div "check_box_outline_blank ทิปโก้ (Tipco)" at bounding box center [451, 305] width 359 height 20
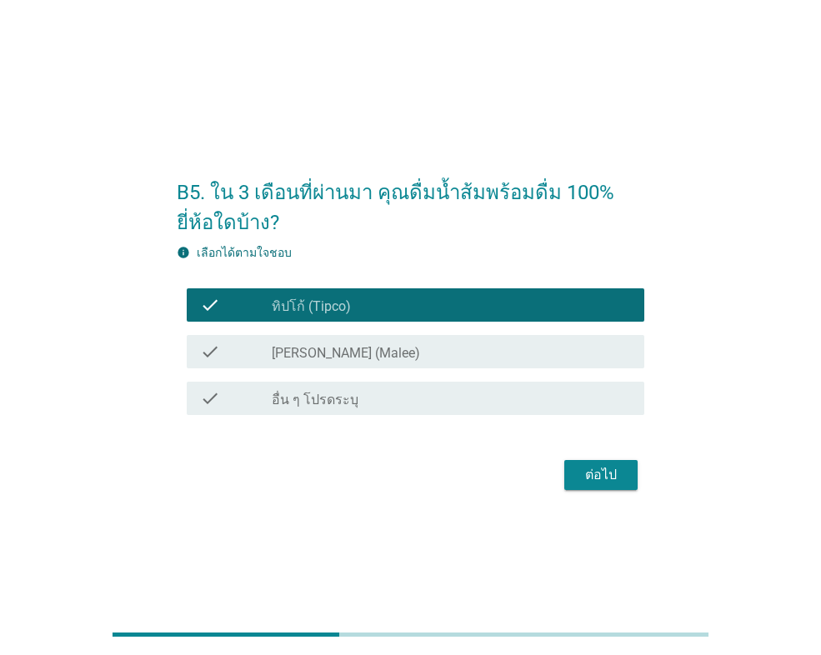
click at [386, 347] on div "check_box_outline_blank [PERSON_NAME] (Malee)" at bounding box center [451, 352] width 359 height 20
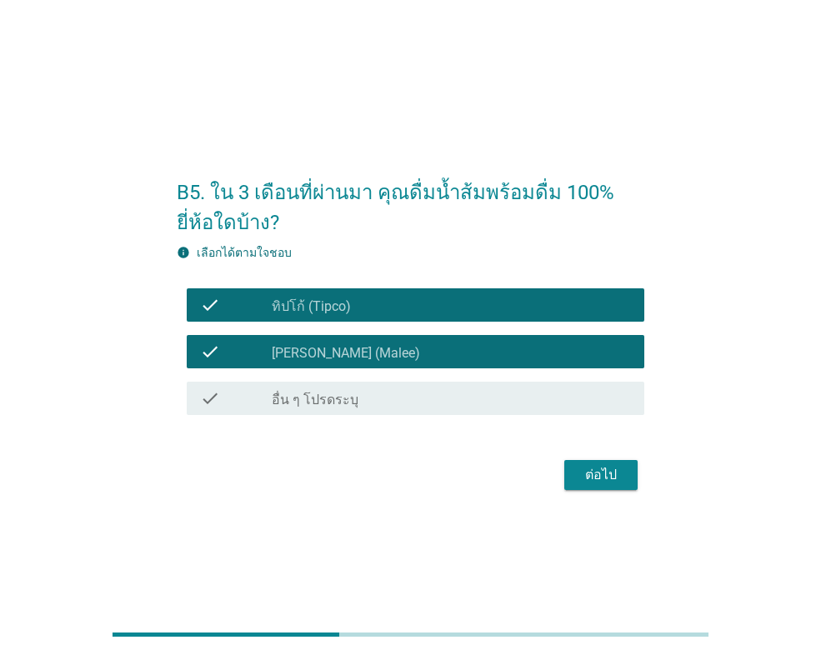
click at [600, 466] on div "ต่อไป" at bounding box center [601, 475] width 47 height 20
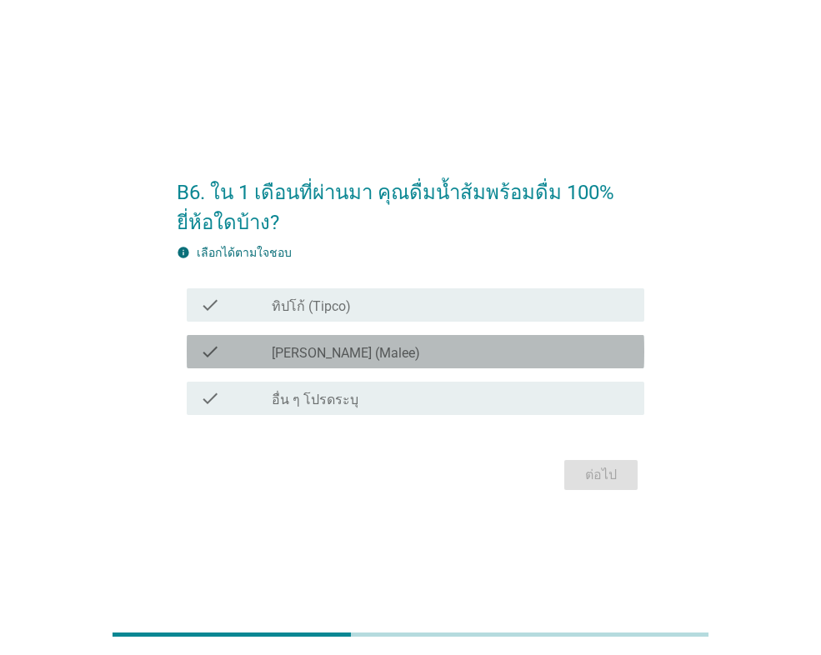
click at [423, 355] on div "check_box_outline_blank [PERSON_NAME] (Malee)" at bounding box center [451, 352] width 359 height 20
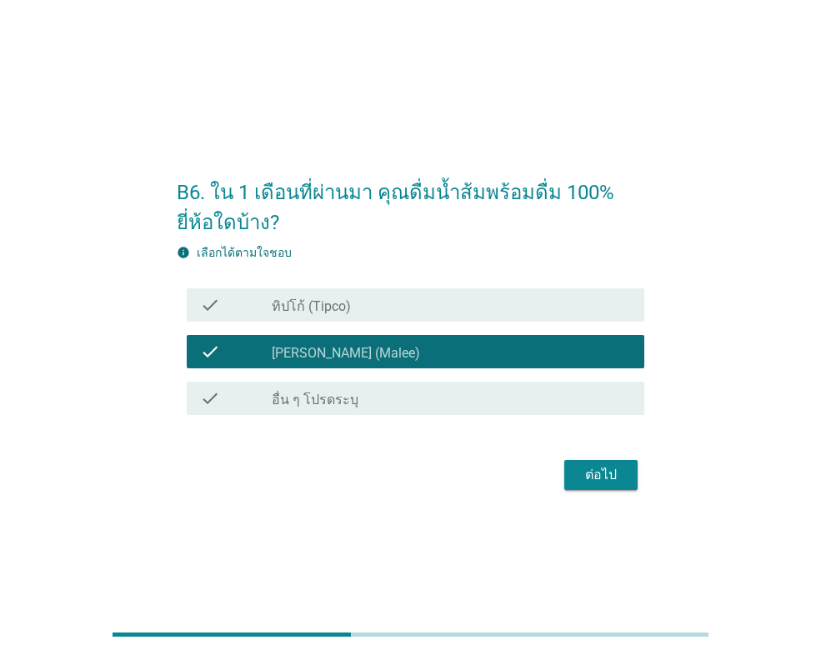
click at [595, 467] on div "ต่อไป" at bounding box center [601, 475] width 47 height 20
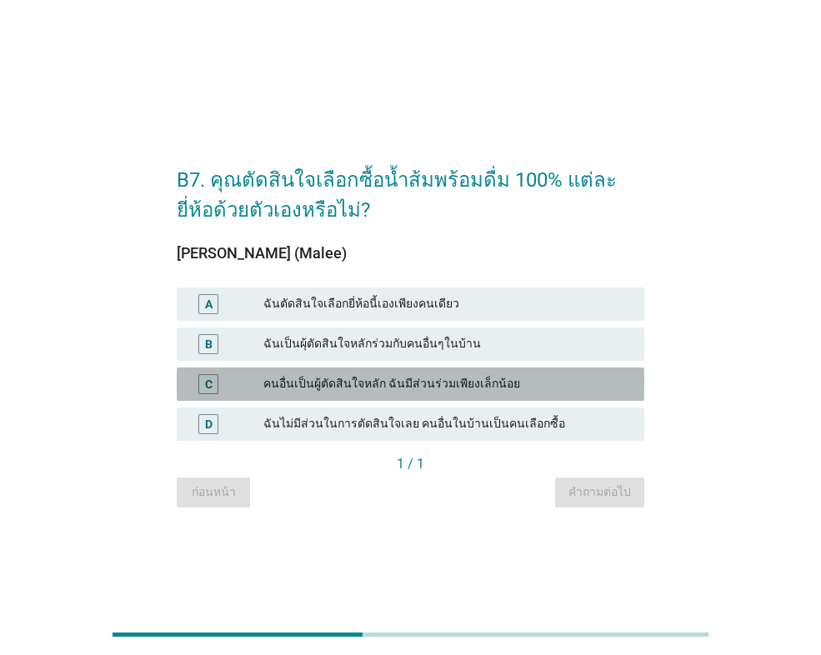
click at [475, 375] on div "คนอื่นเป็นผู้ตัดสินใจหลัก ฉันมีส่วนร่วมเพียงเล็กน้อย" at bounding box center [447, 384] width 368 height 20
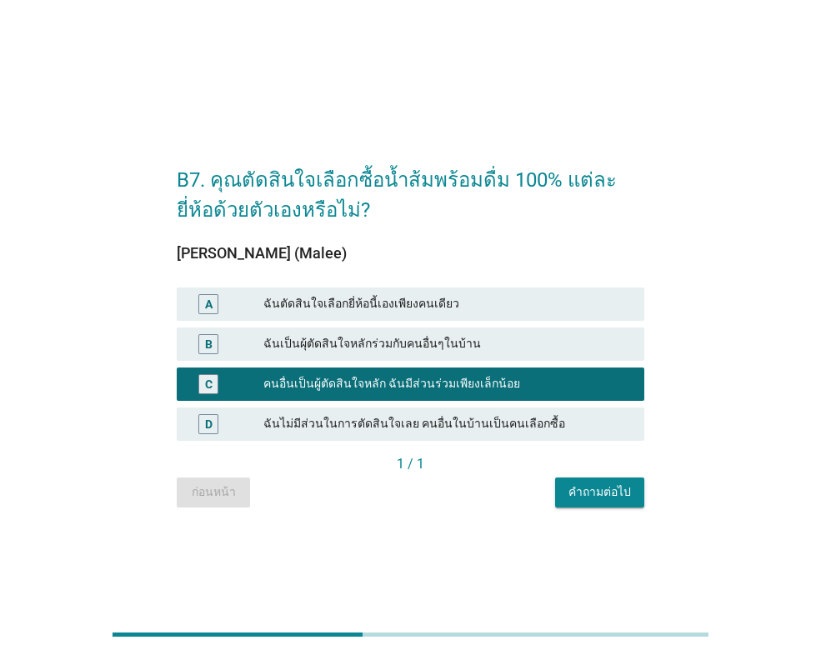
click at [593, 490] on div "คำถามต่อไป" at bounding box center [599, 492] width 63 height 18
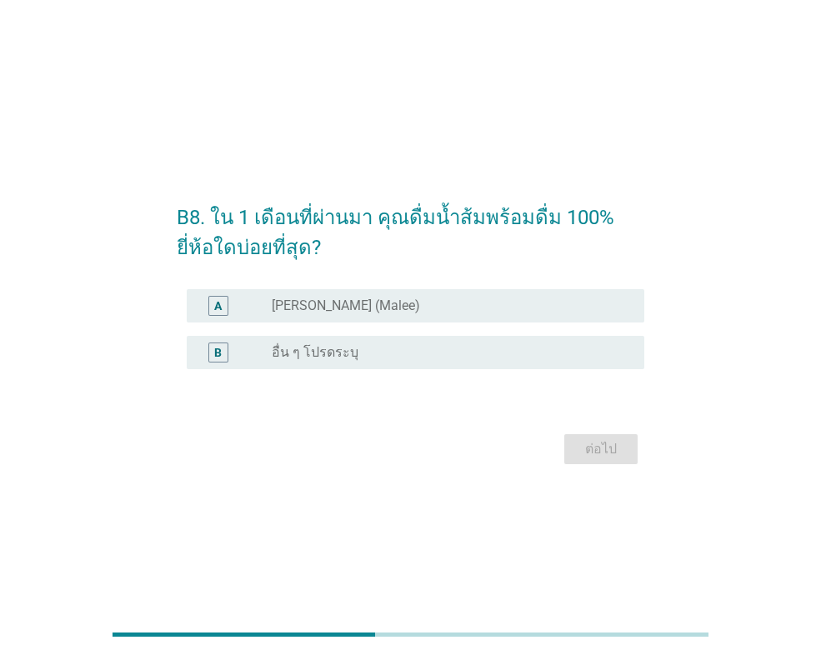
click at [426, 311] on div "radio_button_unchecked [PERSON_NAME] (Malee)" at bounding box center [445, 306] width 346 height 17
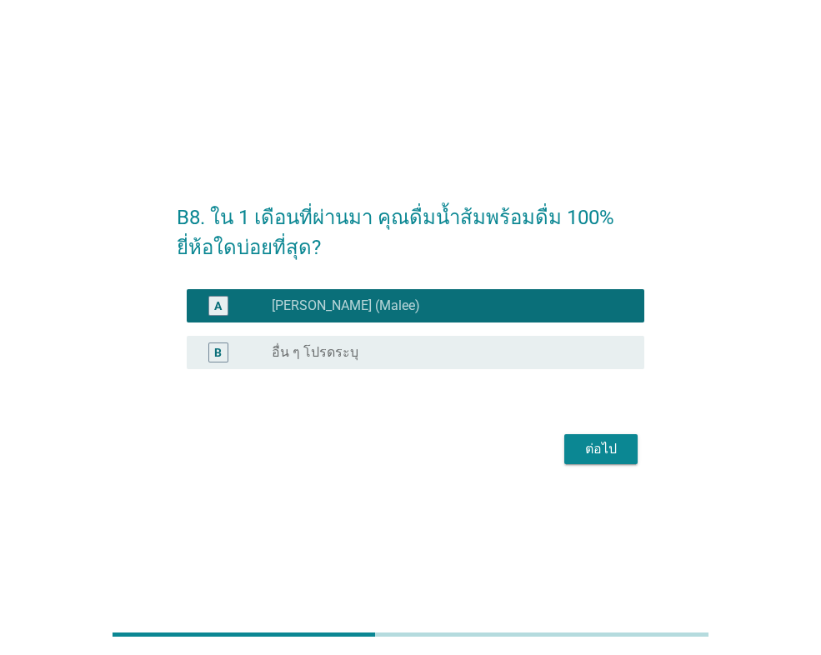
click at [593, 452] on div "ต่อไป" at bounding box center [601, 449] width 47 height 20
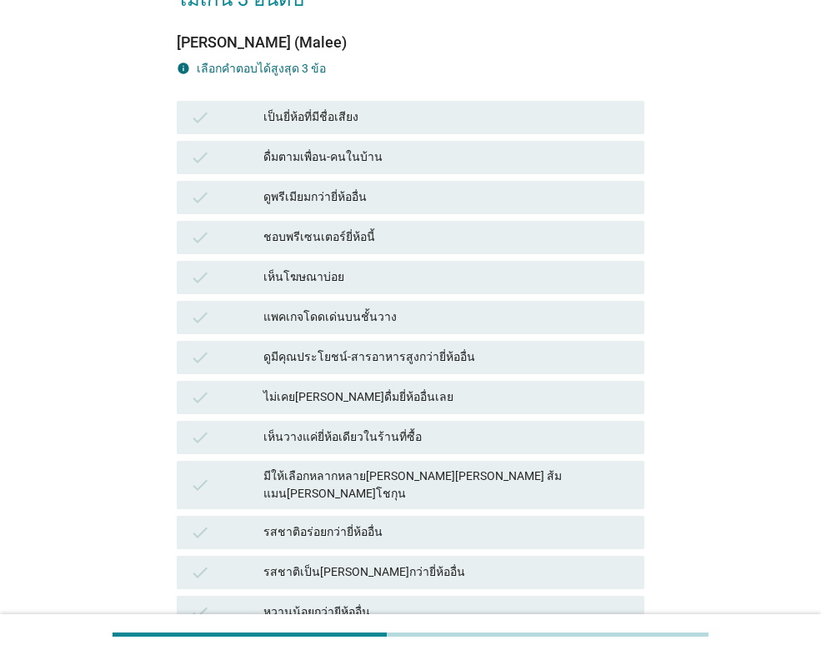
scroll to position [250, 0]
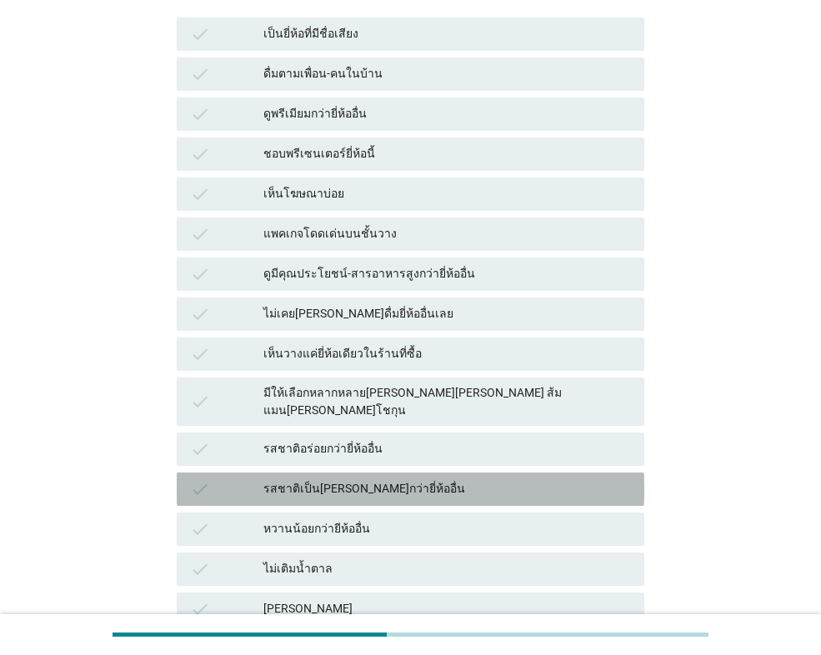
click at [403, 479] on div "รสชาติเป็น[PERSON_NAME]กว่ายี่ห้ออื่น" at bounding box center [447, 489] width 368 height 20
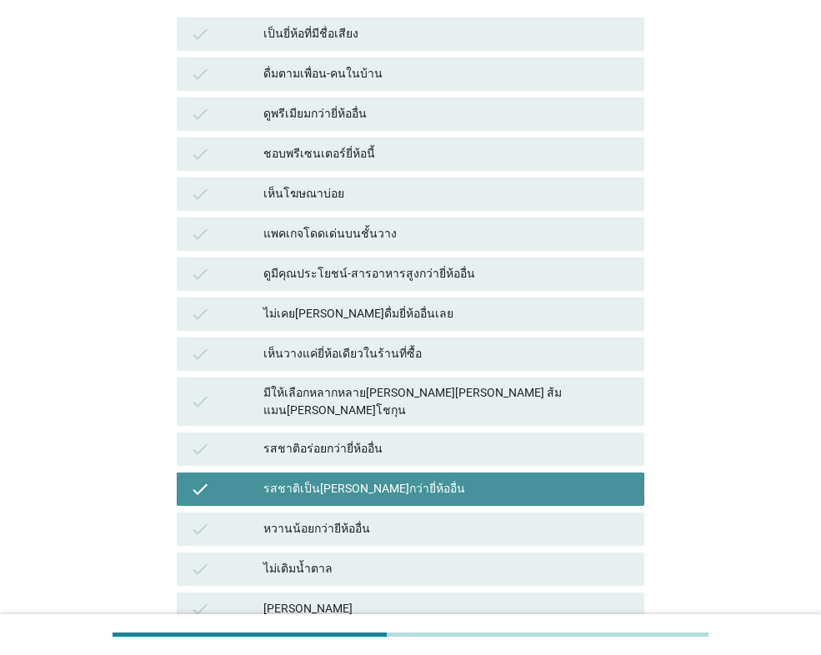
click at [403, 479] on div "รสชาติเป็น[PERSON_NAME]กว่ายี่ห้ออื่น" at bounding box center [447, 489] width 368 height 20
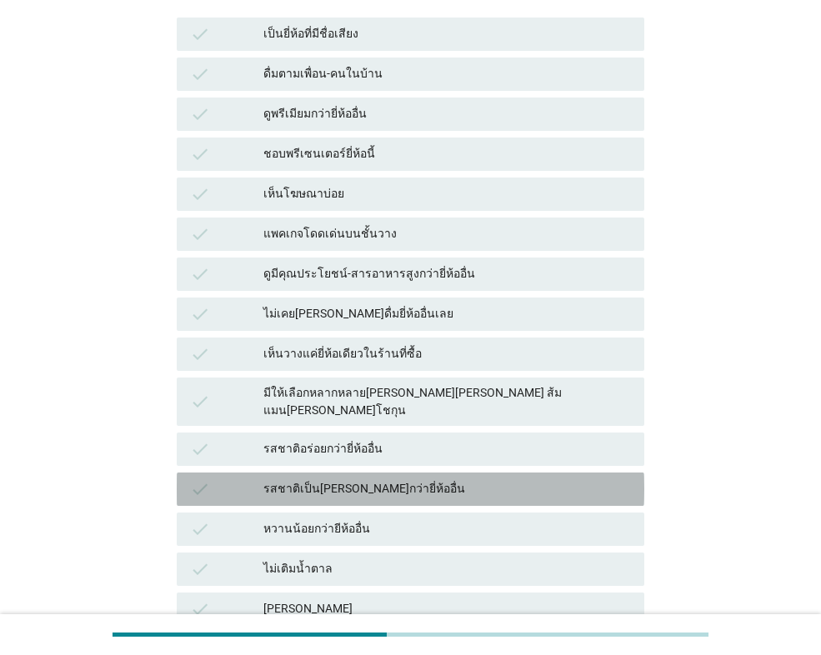
click at [418, 479] on div "รสชาติเป็น[PERSON_NAME]กว่ายี่ห้ออื่น" at bounding box center [447, 489] width 368 height 20
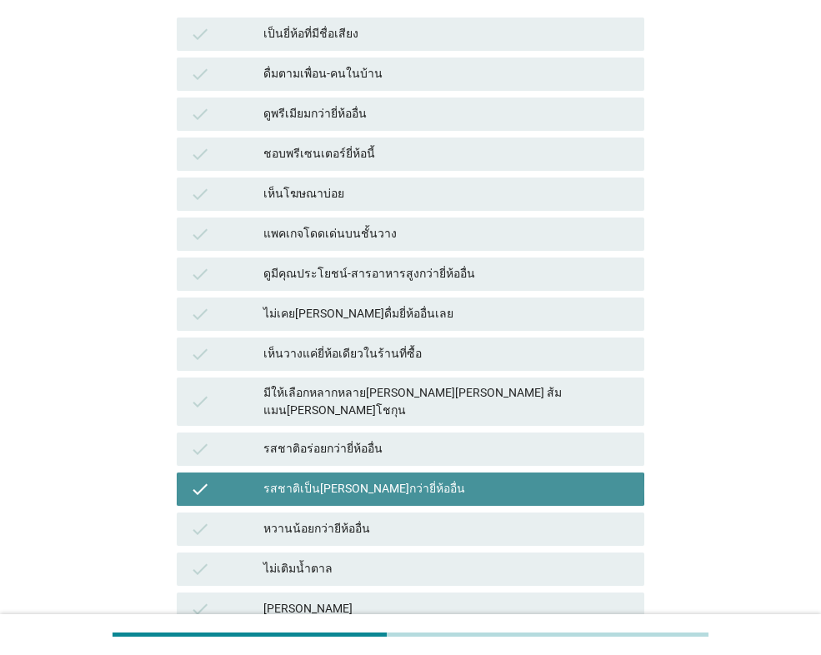
click at [418, 479] on div "รสชาติเป็น[PERSON_NAME]กว่ายี่ห้ออื่น" at bounding box center [447, 489] width 368 height 20
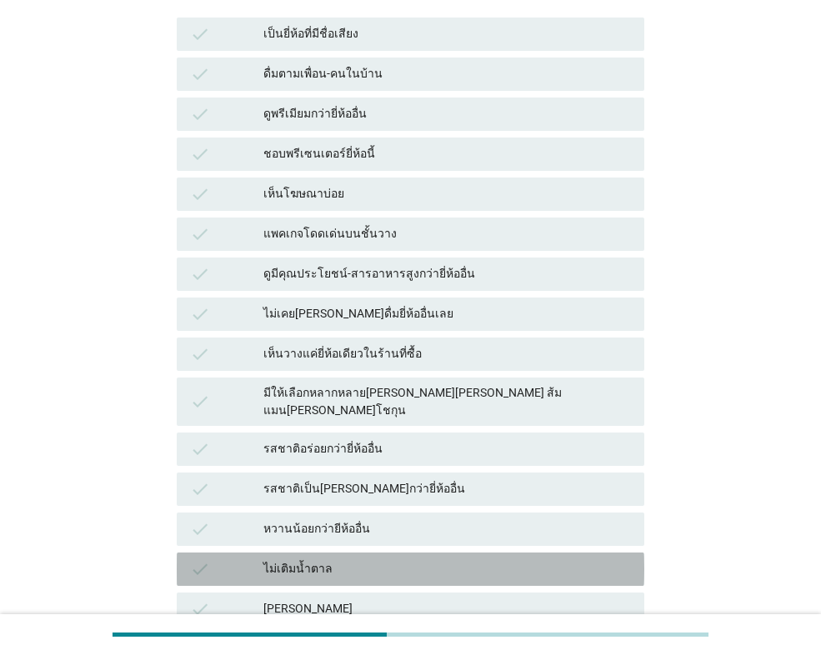
click at [338, 559] on div "ไม่เติมน้ำตาล" at bounding box center [447, 569] width 368 height 20
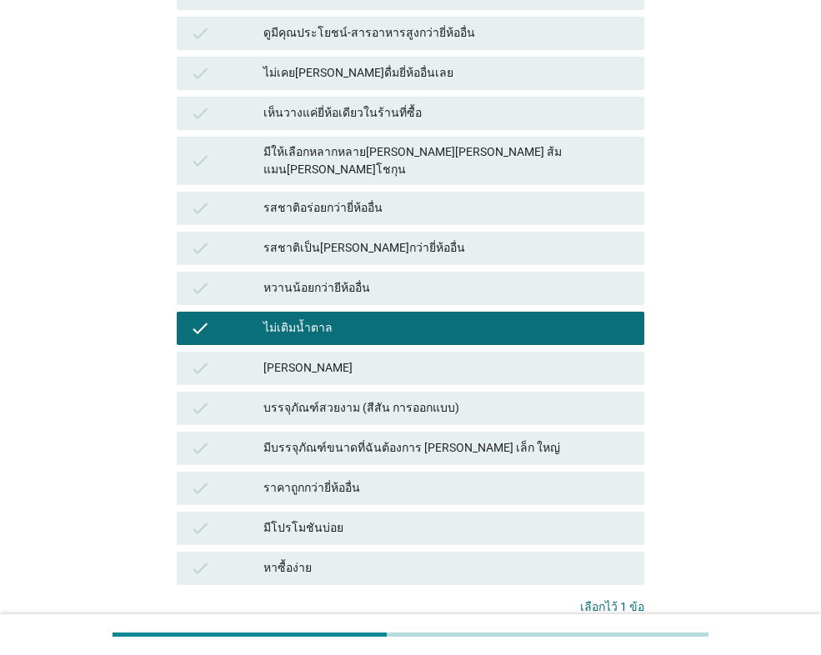
scroll to position [500, 0]
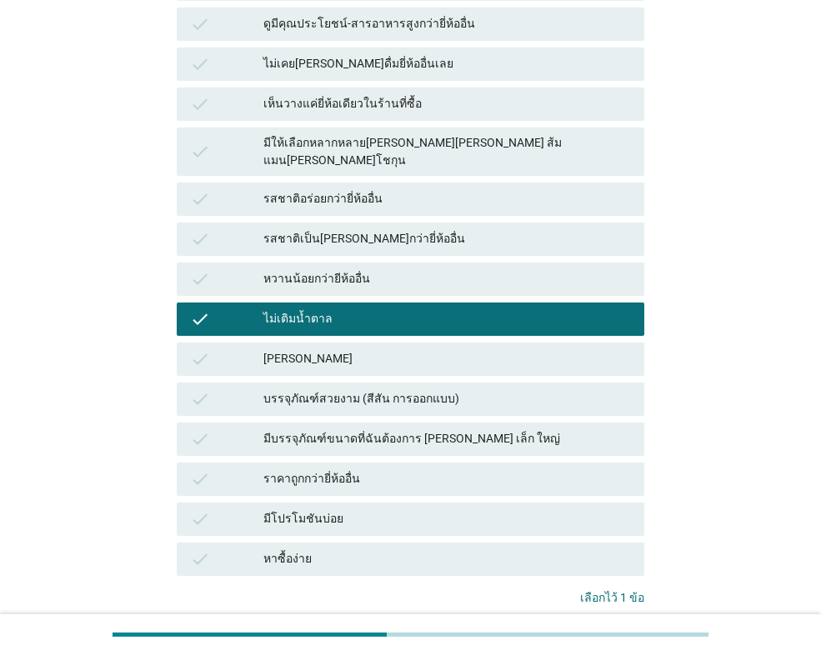
click at [585, 643] on div "คำถามต่อไป" at bounding box center [599, 652] width 63 height 18
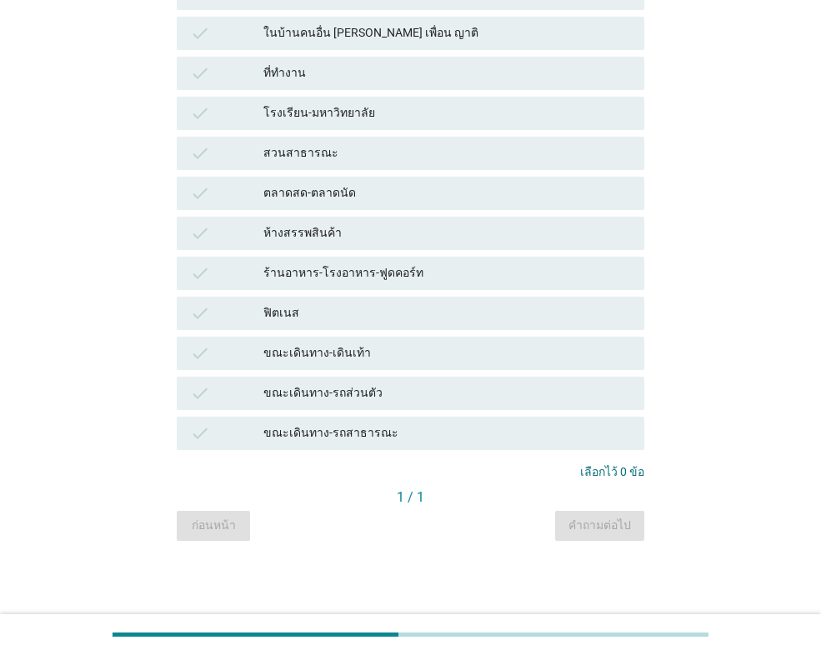
scroll to position [0, 0]
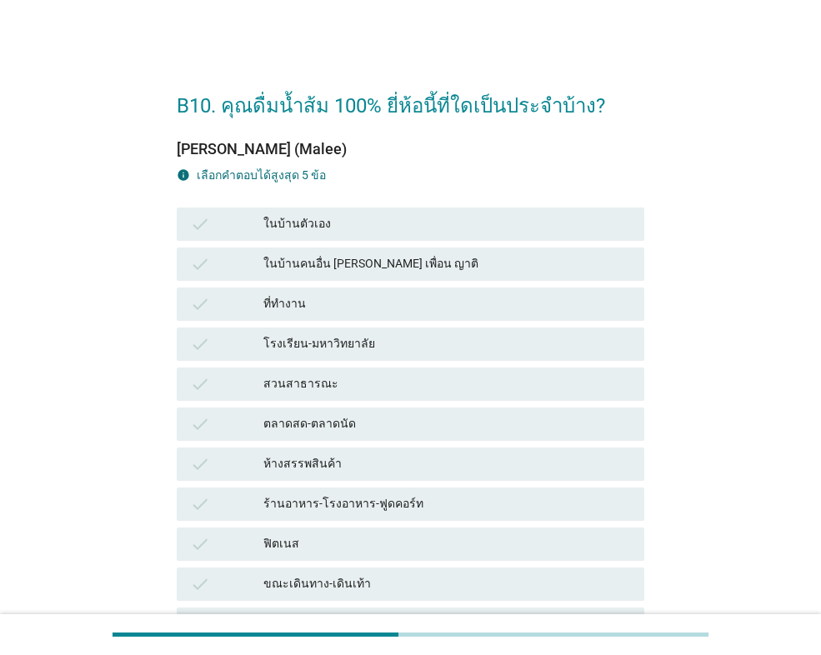
click at [312, 220] on div "ในบ้านตัวเอง" at bounding box center [447, 224] width 368 height 20
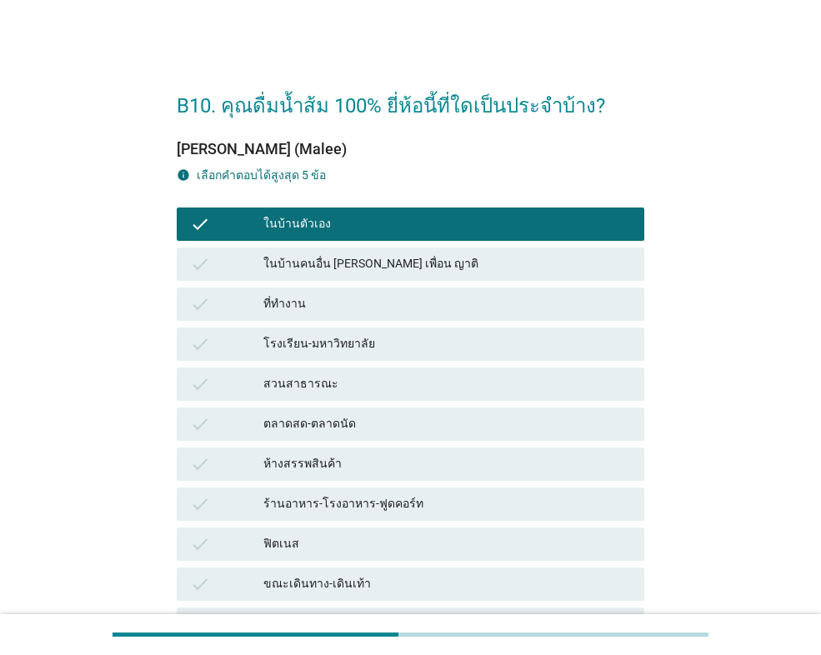
click at [316, 305] on div "ที่ทำงาน" at bounding box center [447, 304] width 368 height 20
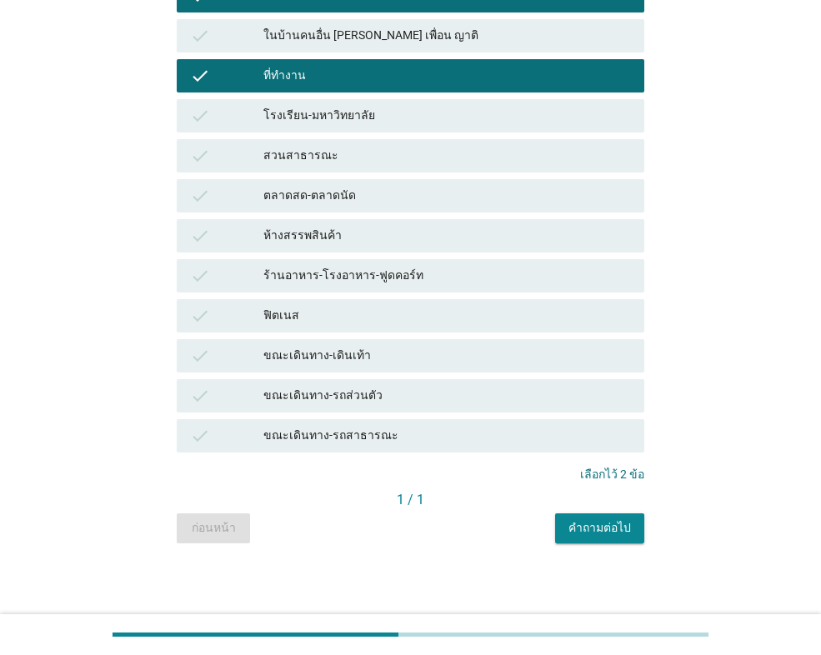
scroll to position [231, 0]
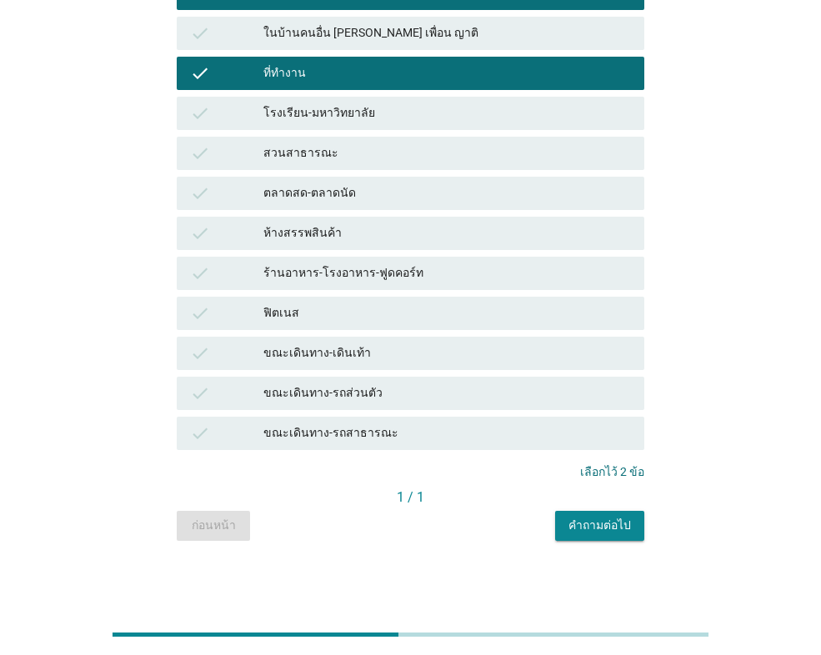
click at [596, 527] on div "คำถามต่อไป" at bounding box center [599, 526] width 63 height 18
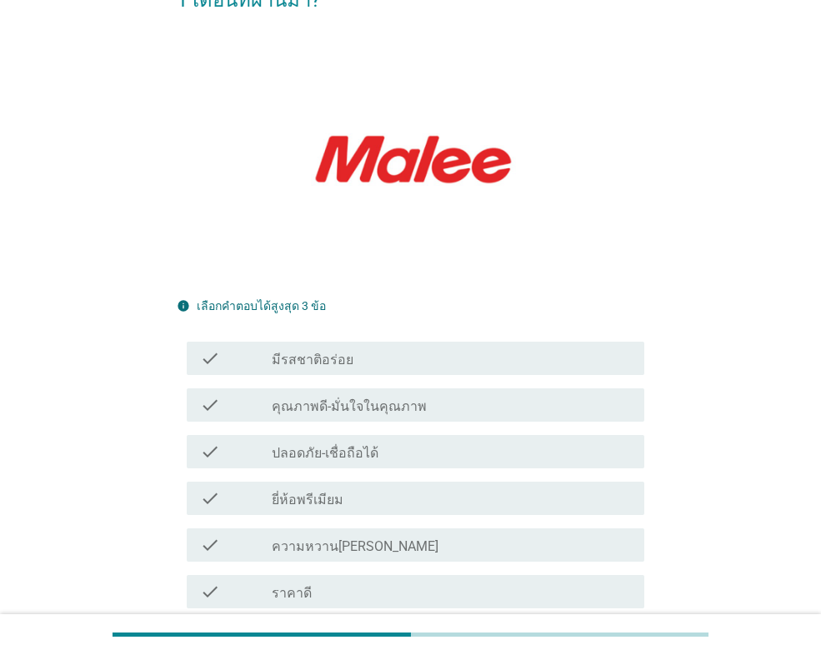
scroll to position [167, 0]
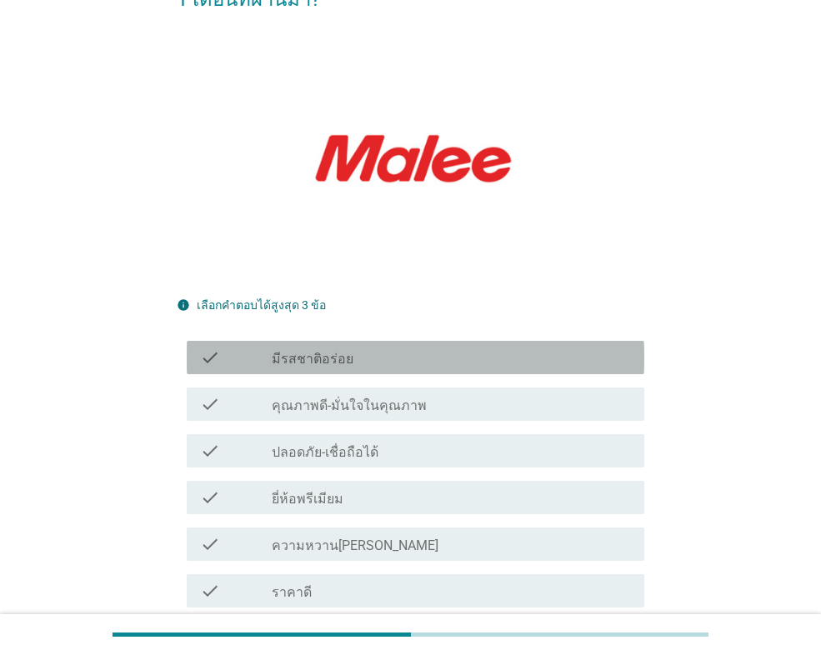
click at [343, 351] on label "มีรสชาติอร่อย" at bounding box center [313, 359] width 82 height 17
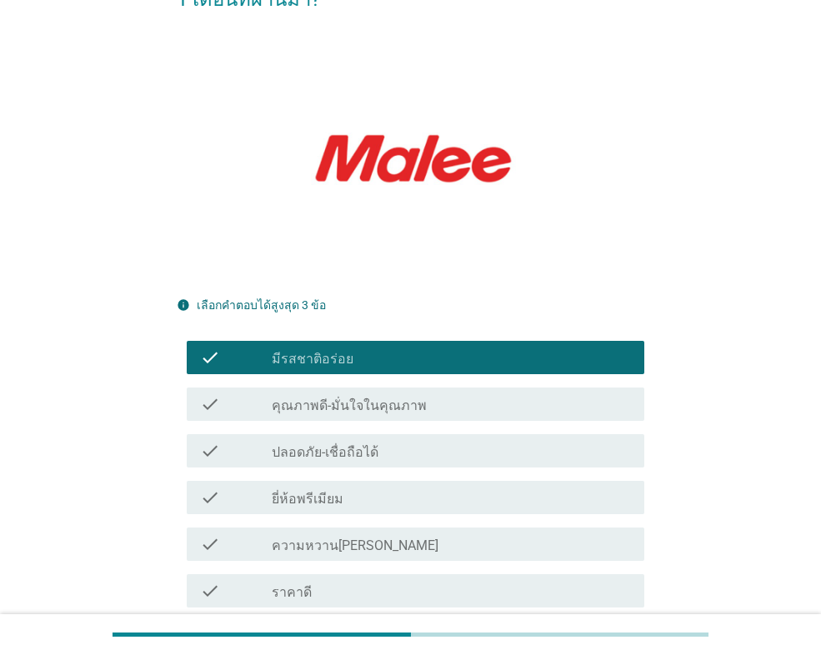
click at [368, 394] on div "check_box_outline_blank คุณภาพดี-มั่นใจในคุณภาพ" at bounding box center [451, 404] width 359 height 20
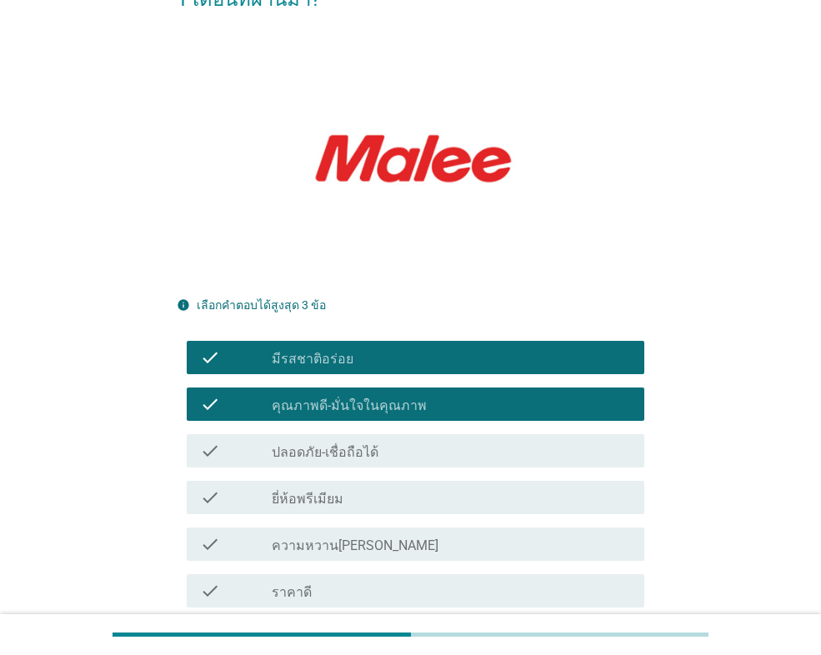
click at [356, 444] on label "ปลอดภัย-เชื่อถือได้" at bounding box center [325, 452] width 107 height 17
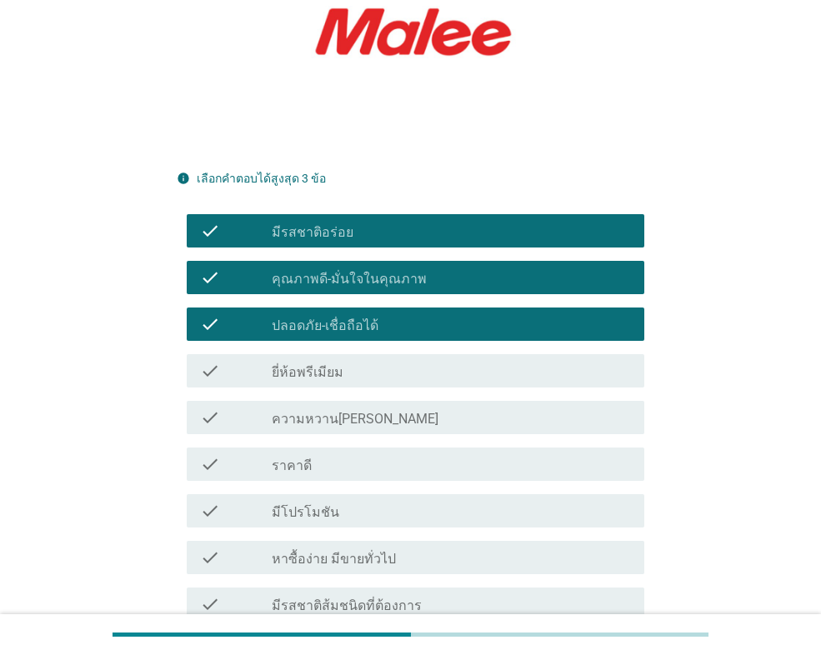
scroll to position [500, 0]
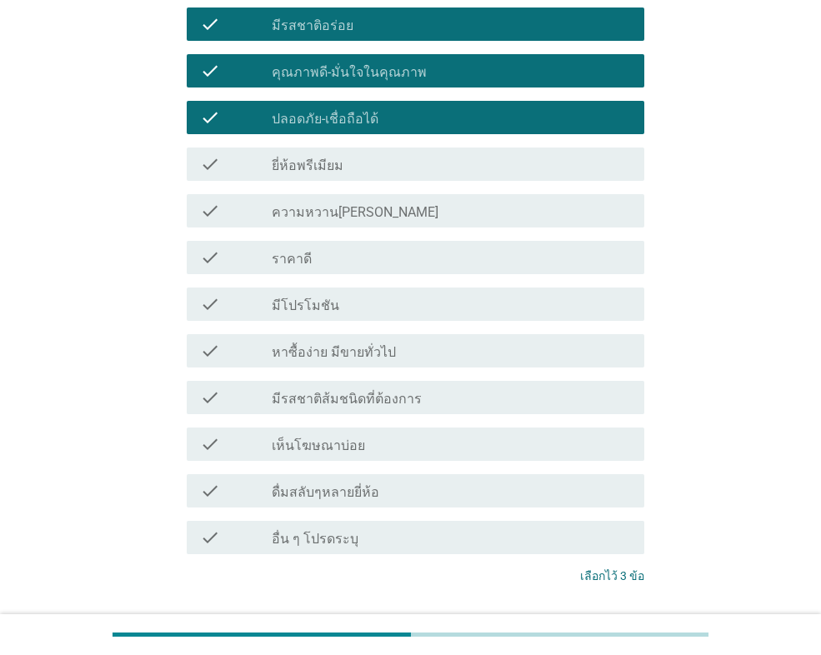
click at [590, 628] on div "ต่อไป" at bounding box center [601, 638] width 47 height 20
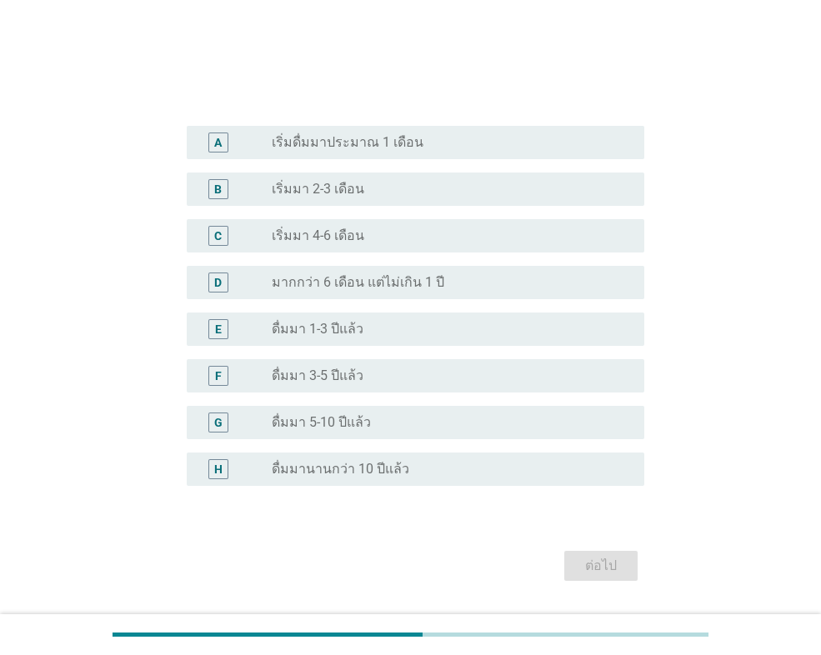
scroll to position [373, 0]
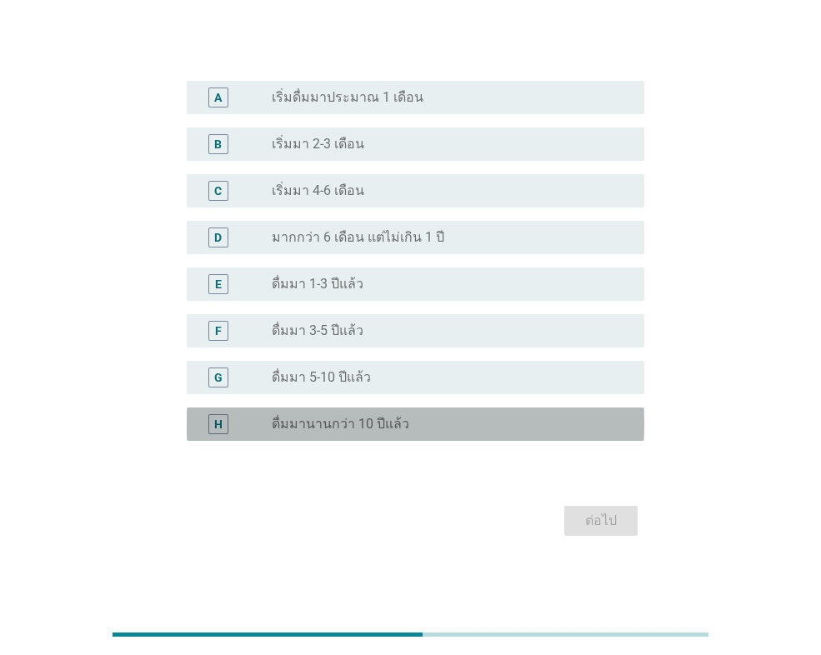
click at [387, 414] on div "radio_button_unchecked ดื่มมานานกว่า 10 ปีแล้ว" at bounding box center [451, 424] width 359 height 20
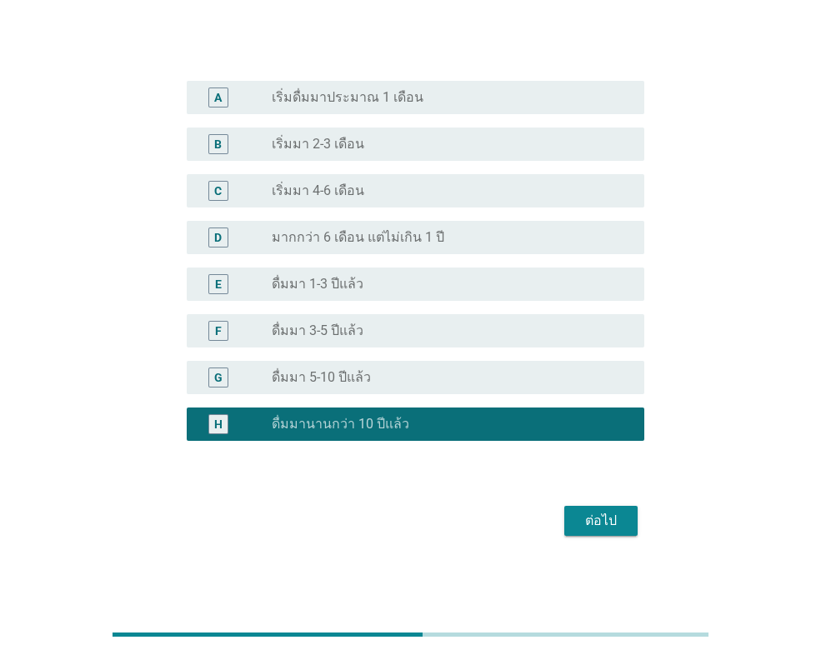
click at [412, 377] on div "radio_button_unchecked ดื่มมา 5-10 ปีแล้ว" at bounding box center [445, 377] width 346 height 17
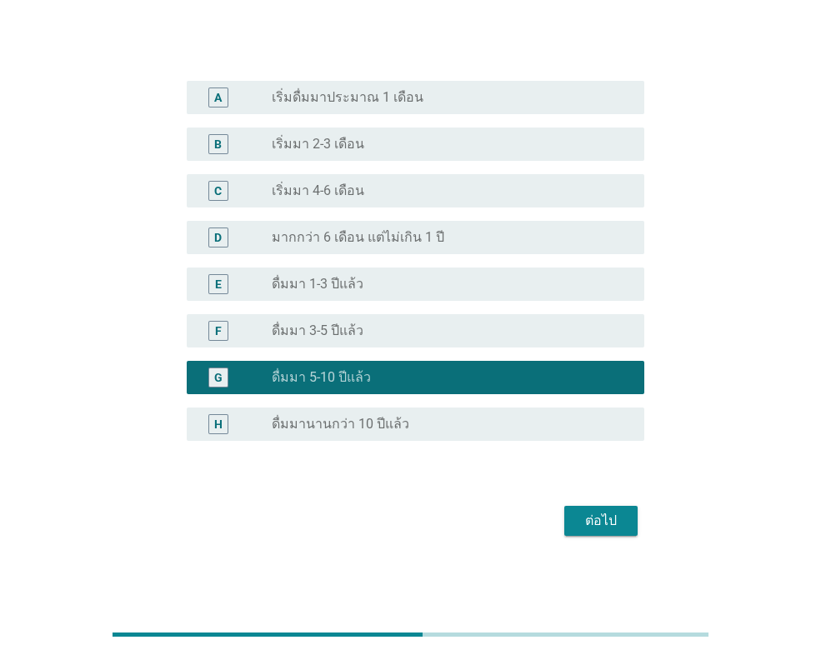
click at [589, 514] on div "ต่อไป" at bounding box center [601, 521] width 47 height 20
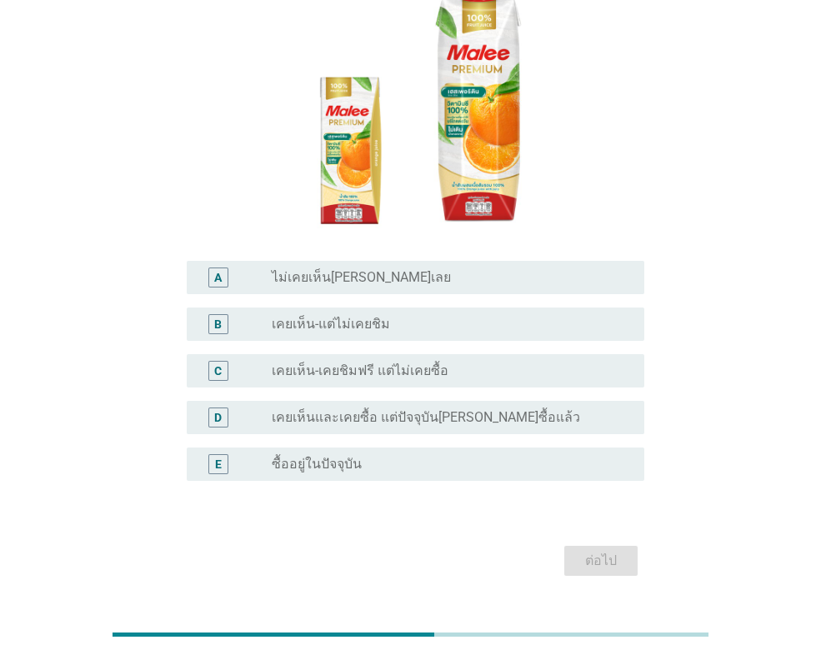
scroll to position [233, 0]
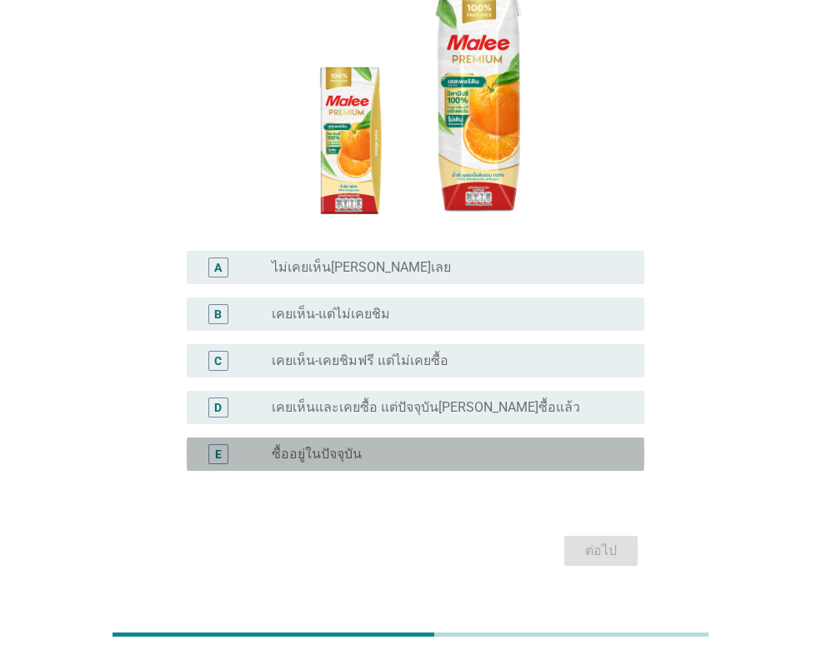
click at [393, 446] on div "radio_button_unchecked ซื้ออยู่ในปัจจุบัน" at bounding box center [445, 454] width 346 height 17
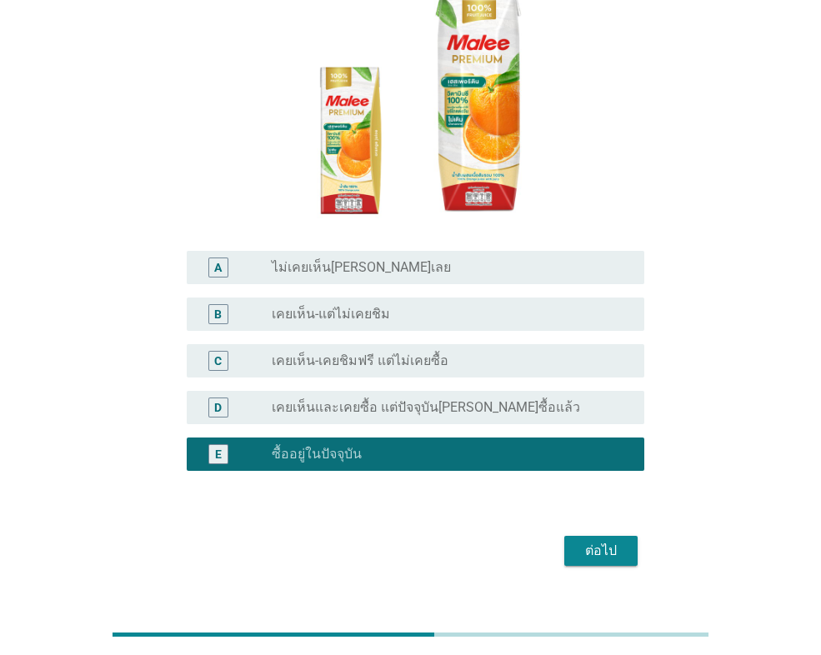
click at [595, 541] on div "ต่อไป" at bounding box center [601, 551] width 47 height 20
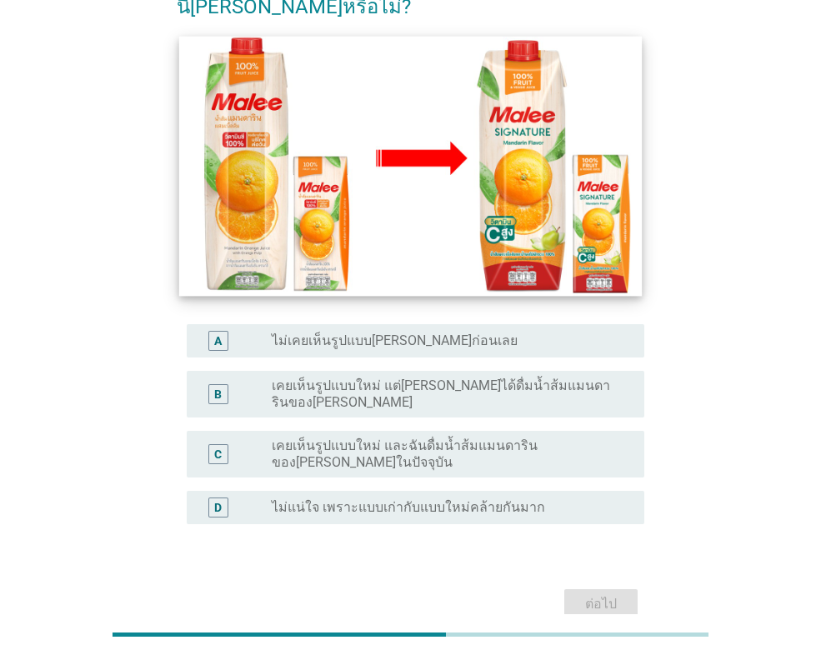
scroll to position [276, 0]
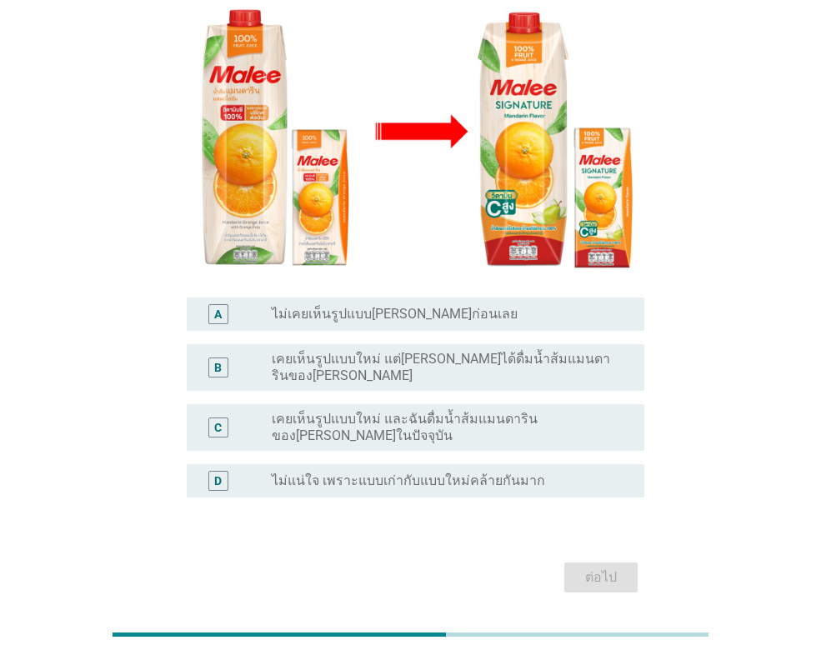
click at [399, 411] on label "เคยเห็นรูปแบบใหม่ และฉันดื่มน้ำส้มแมนดารินของ[PERSON_NAME]ในปัจจุบัน" at bounding box center [445, 427] width 346 height 33
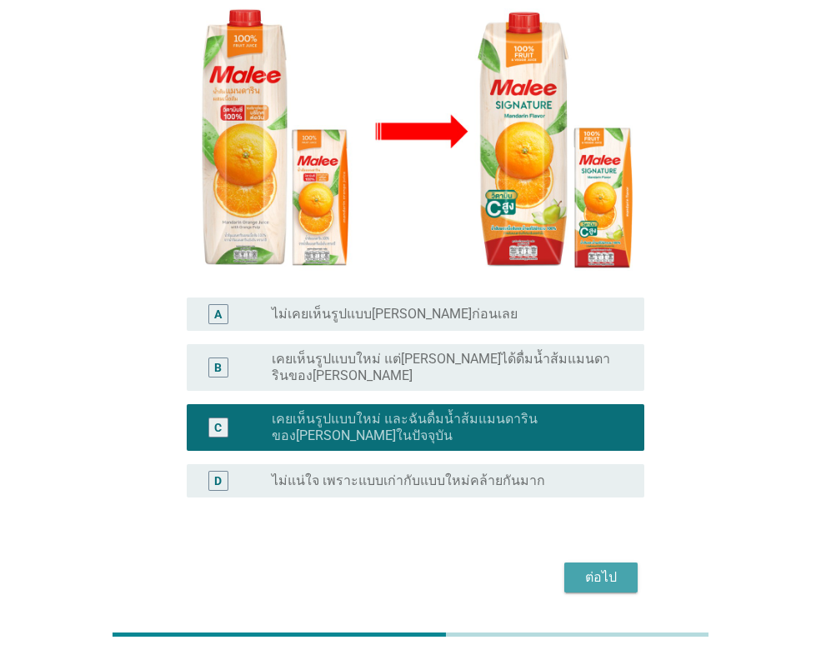
click at [595, 568] on div "ต่อไป" at bounding box center [601, 578] width 47 height 20
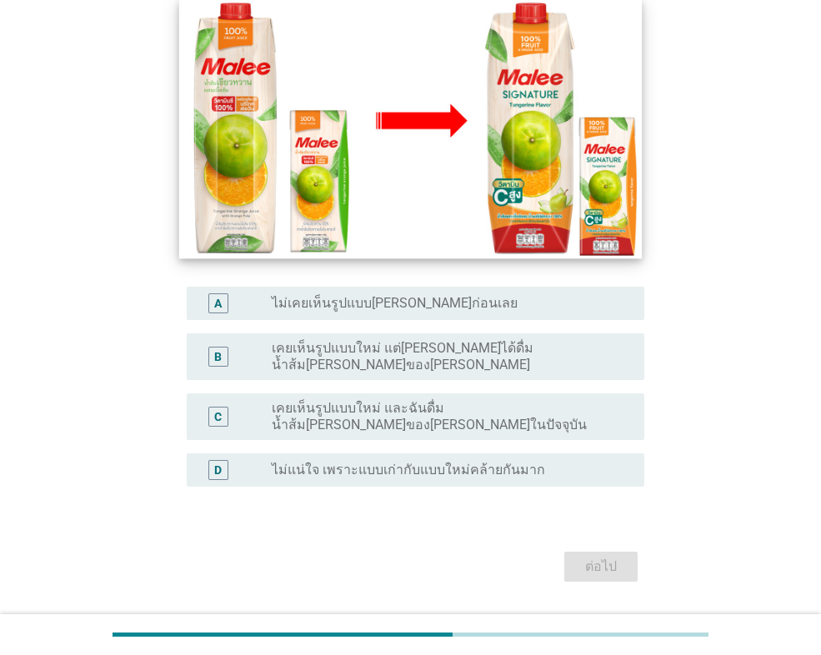
scroll to position [289, 0]
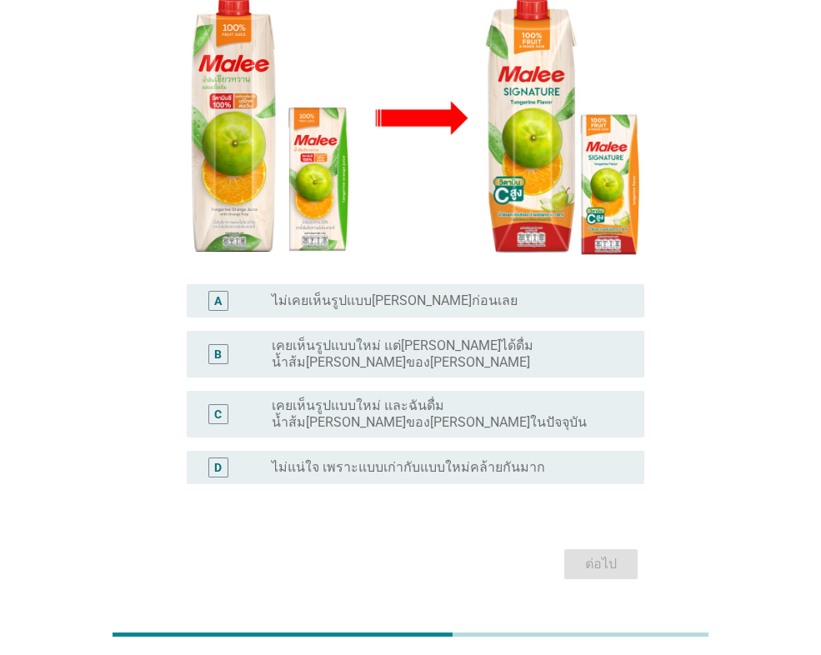
click at [416, 398] on label "เคยเห็นรูปแบบใหม่ และฉันดื่มน้ำส้ม[PERSON_NAME]ของ[PERSON_NAME]ในปัจจุบัน" at bounding box center [445, 414] width 346 height 33
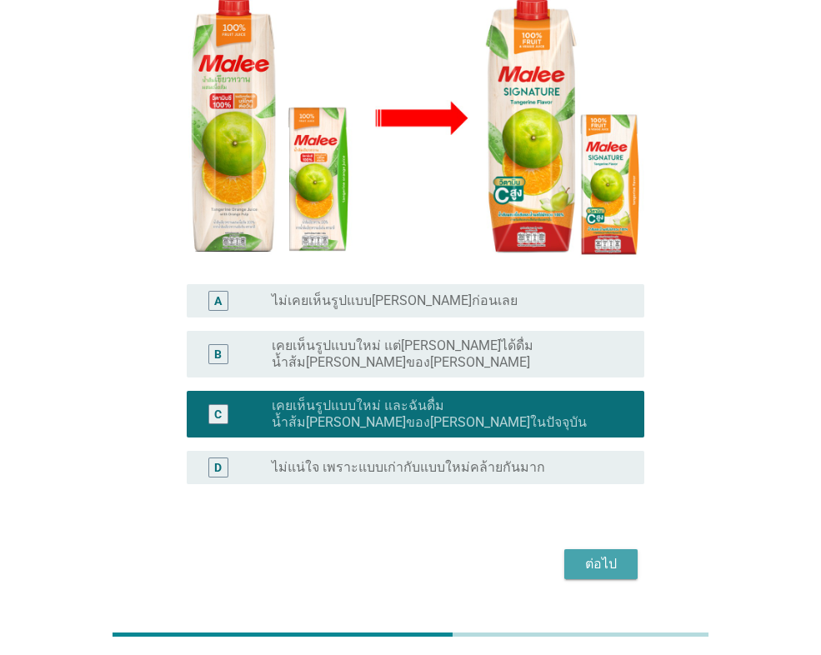
click at [598, 554] on div "ต่อไป" at bounding box center [601, 564] width 47 height 20
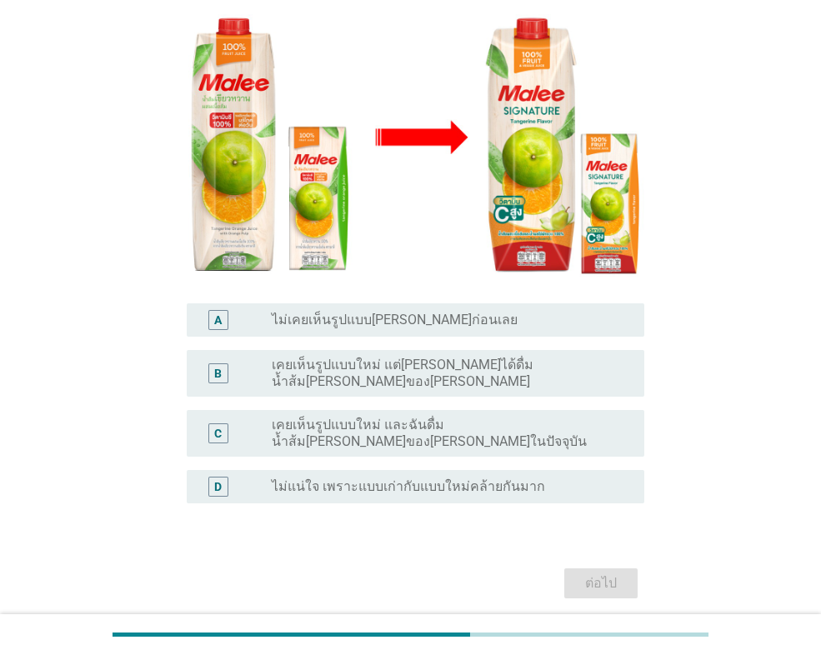
scroll to position [276, 0]
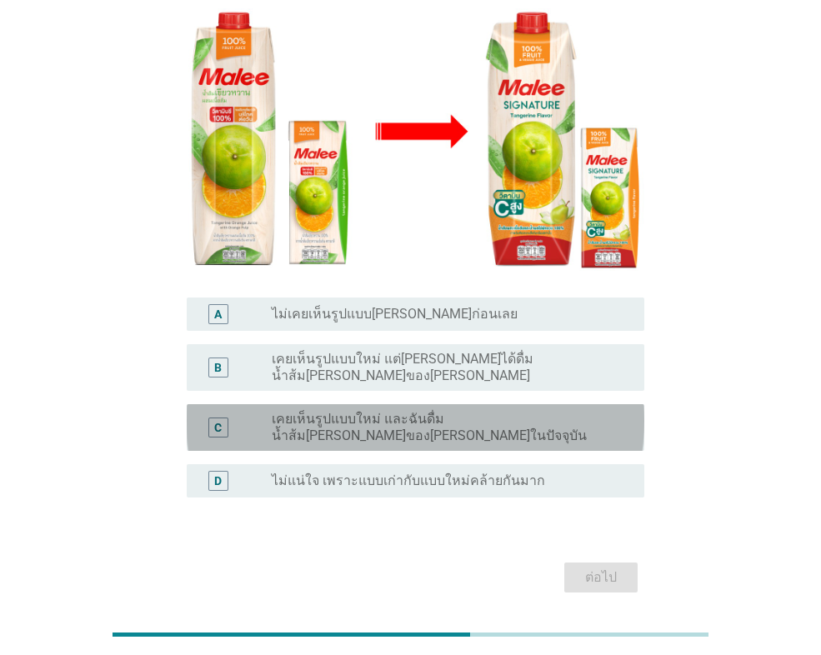
click at [451, 411] on label "เคยเห็นรูปแบบใหม่ และฉันดื่มน้ำส้ม[PERSON_NAME]ของ[PERSON_NAME]ในปัจจุบัน" at bounding box center [445, 427] width 346 height 33
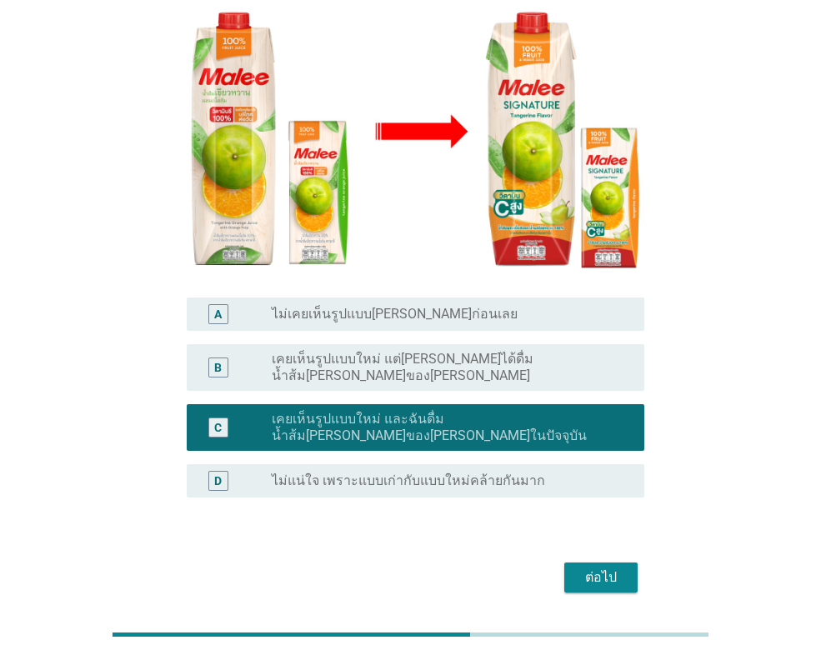
click at [594, 568] on div "ต่อไป" at bounding box center [601, 578] width 47 height 20
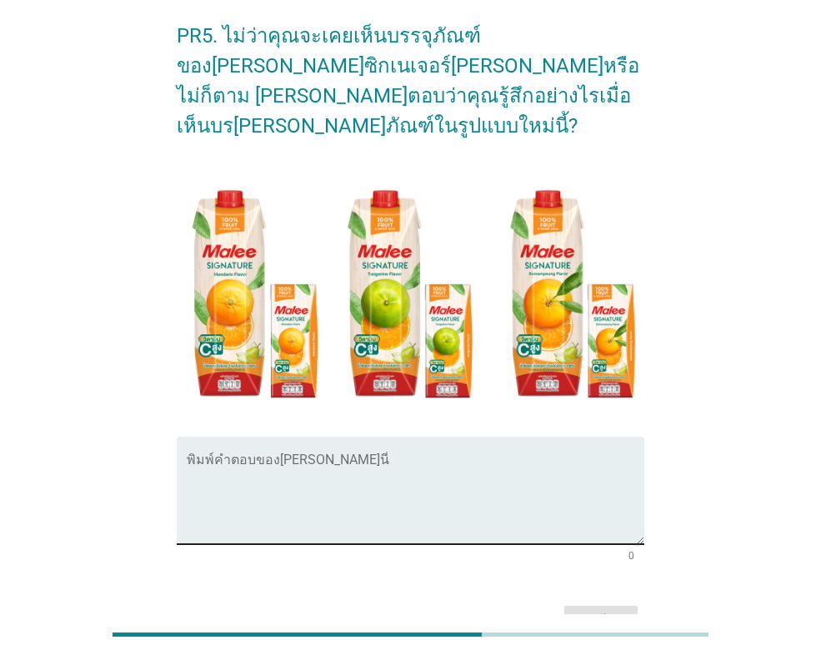
scroll to position [140, 0]
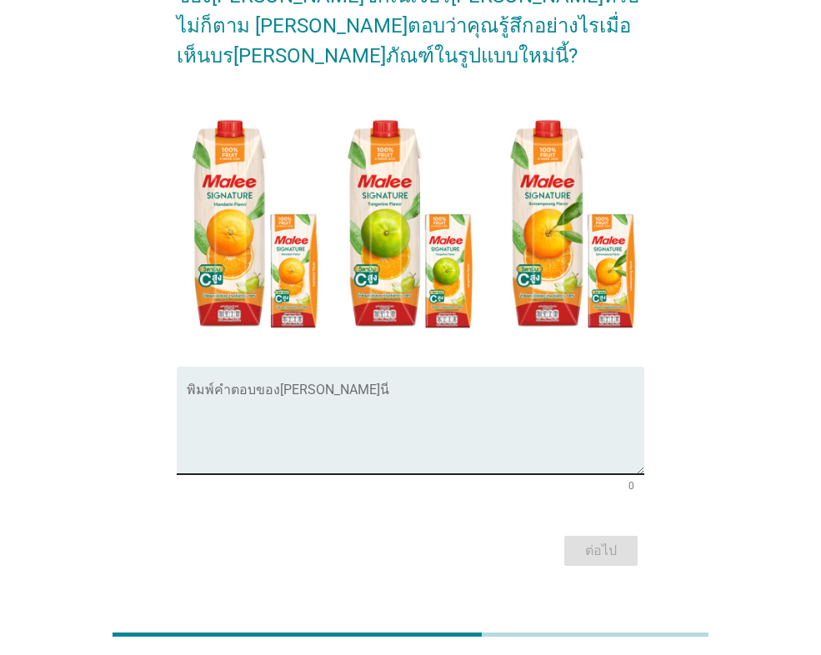
click at [391, 387] on textarea "พิมพ์คำตอบของคุณ ที่นี่" at bounding box center [416, 431] width 458 height 88
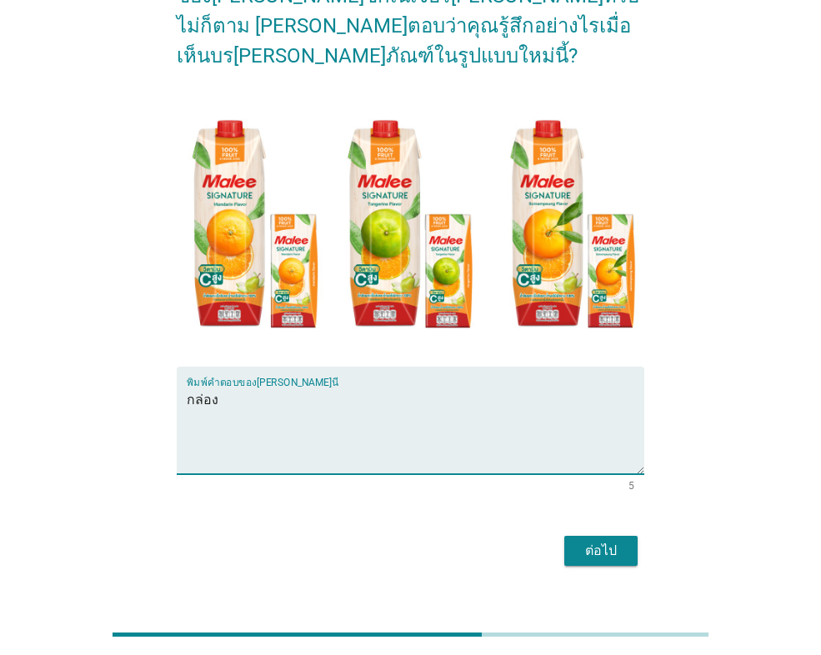
type textarea "กล่อง"
click at [604, 541] on div "ต่อไป" at bounding box center [601, 551] width 47 height 20
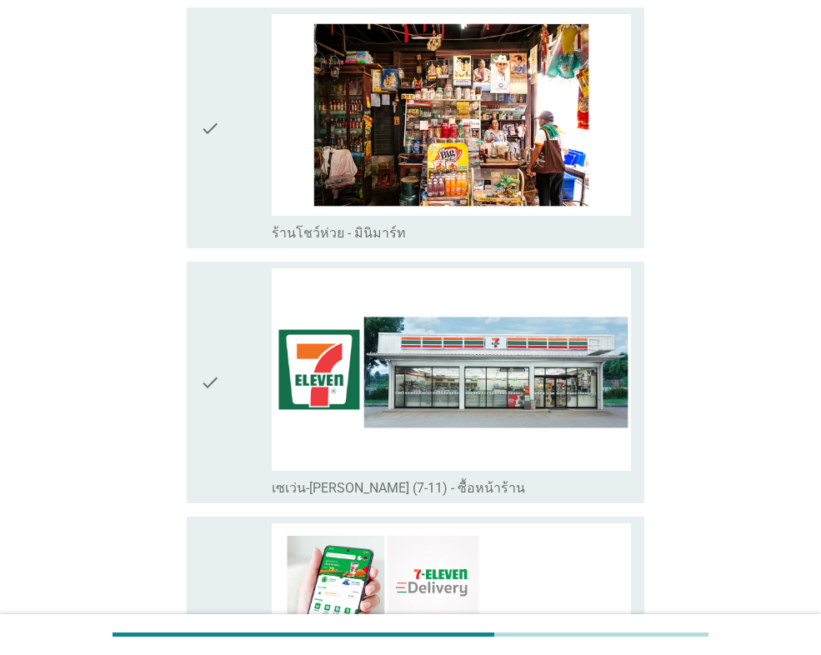
scroll to position [3084, 0]
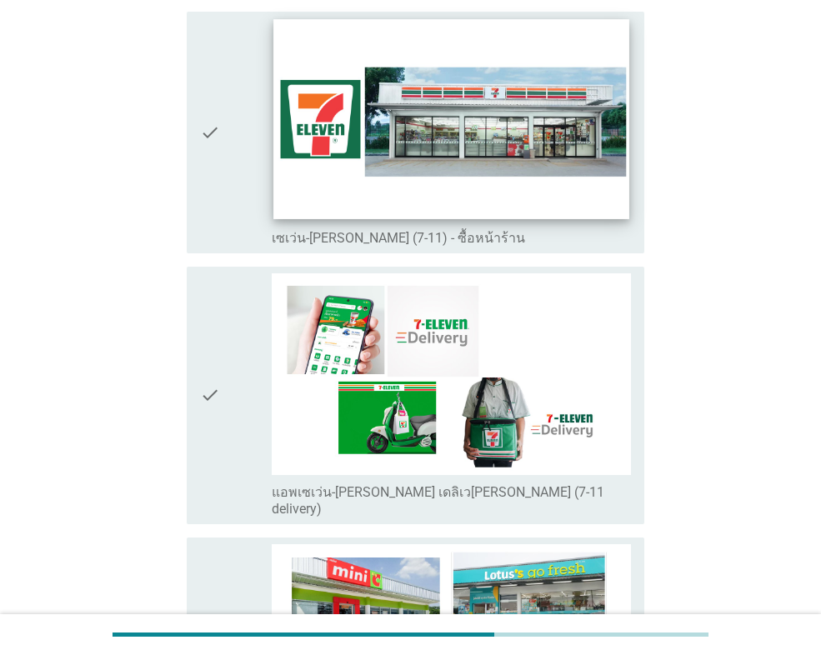
click at [509, 163] on img at bounding box center [450, 120] width 355 height 200
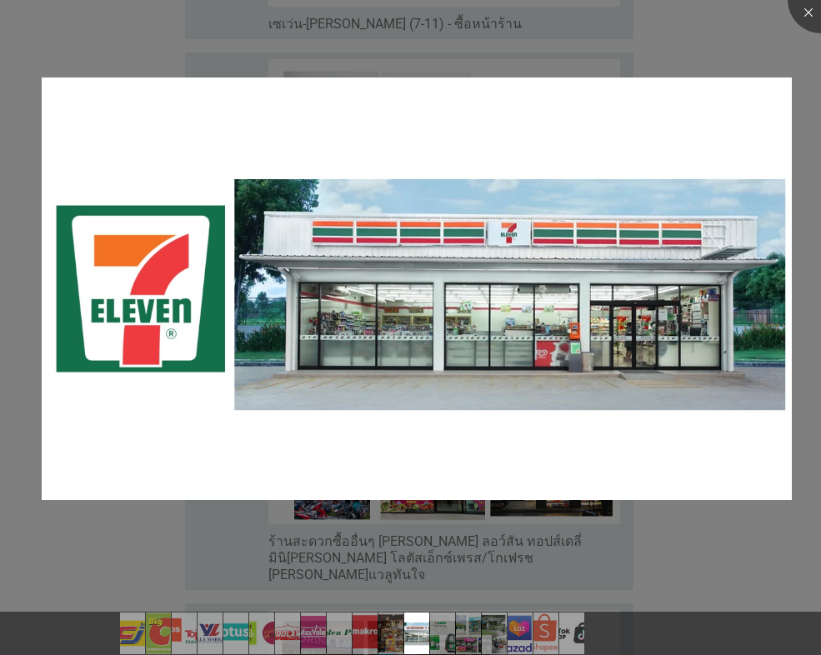
scroll to position [2678, 0]
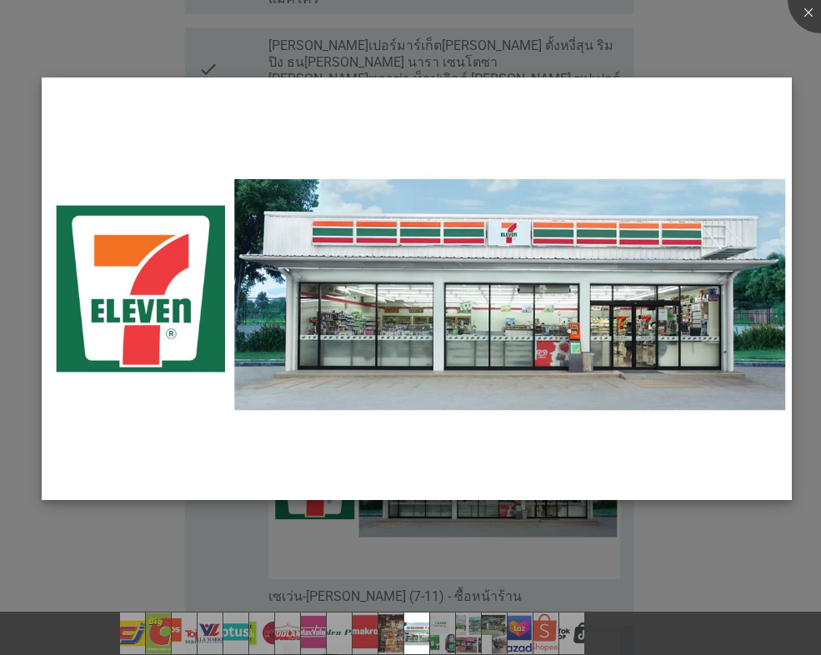
click at [766, 99] on img at bounding box center [417, 289] width 750 height 422
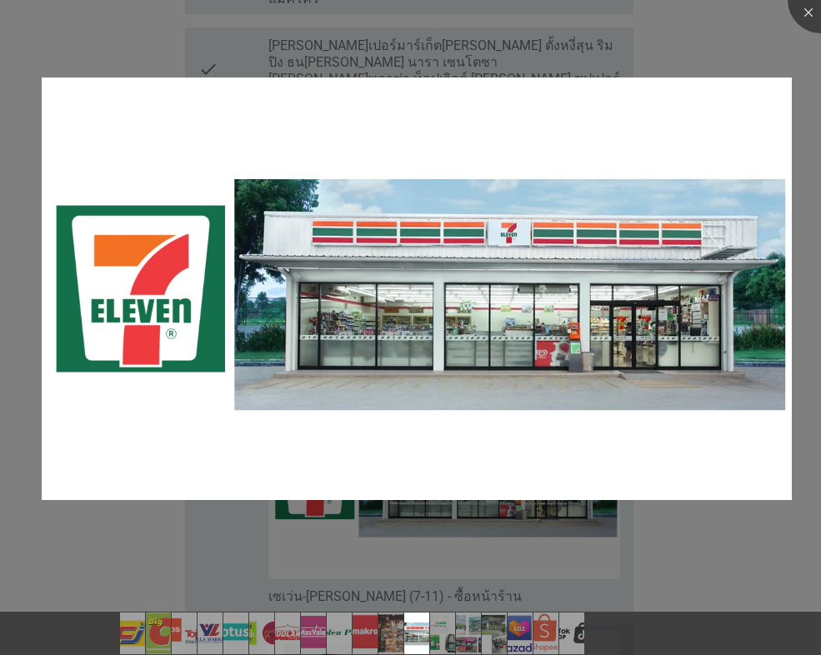
click at [756, 73] on div at bounding box center [410, 327] width 821 height 655
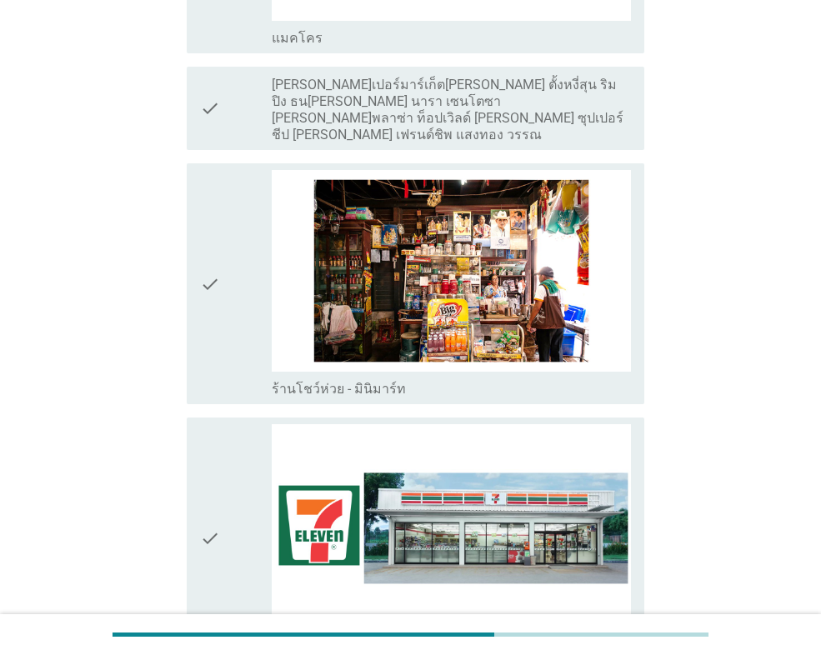
click at [204, 525] on icon "check" at bounding box center [210, 538] width 20 height 228
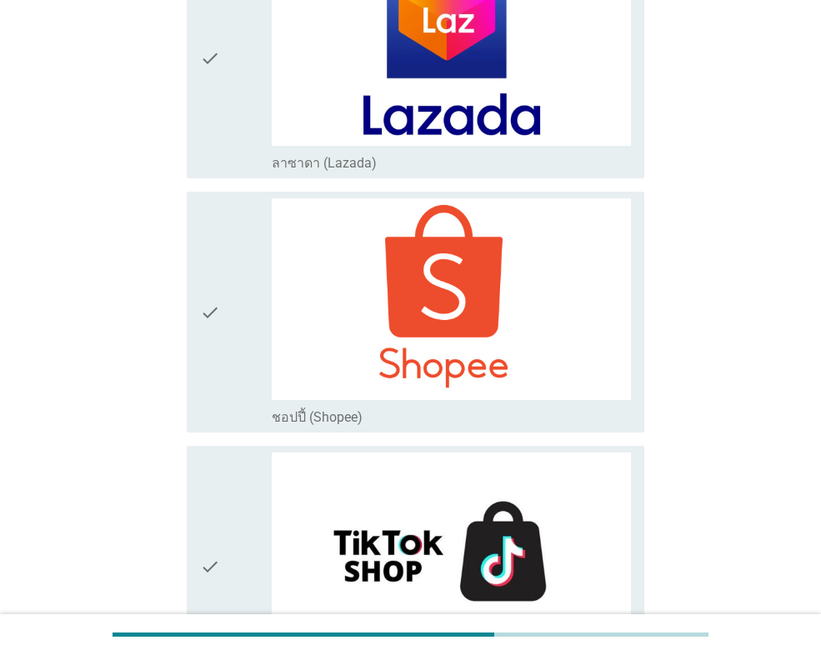
scroll to position [4261, 0]
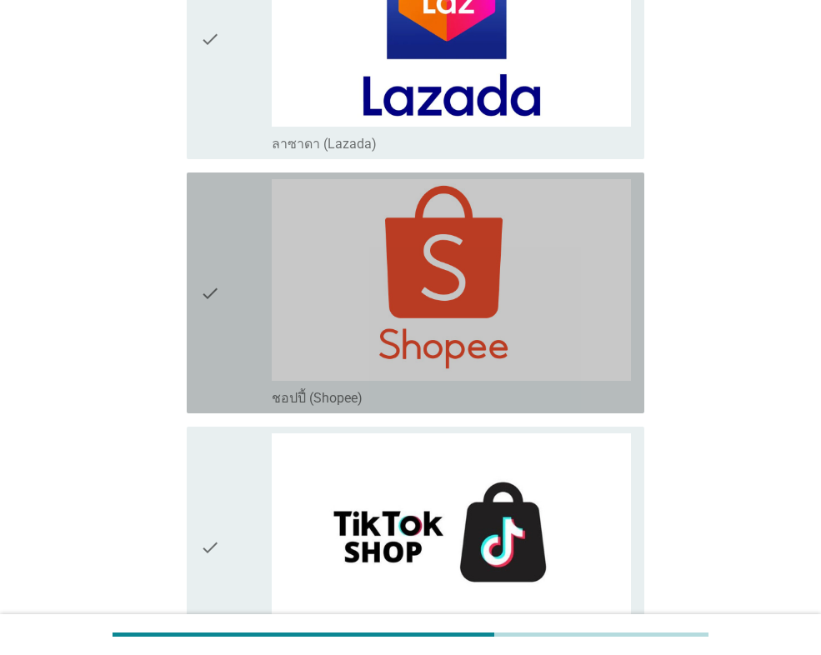
click at [214, 222] on icon "check" at bounding box center [210, 293] width 20 height 228
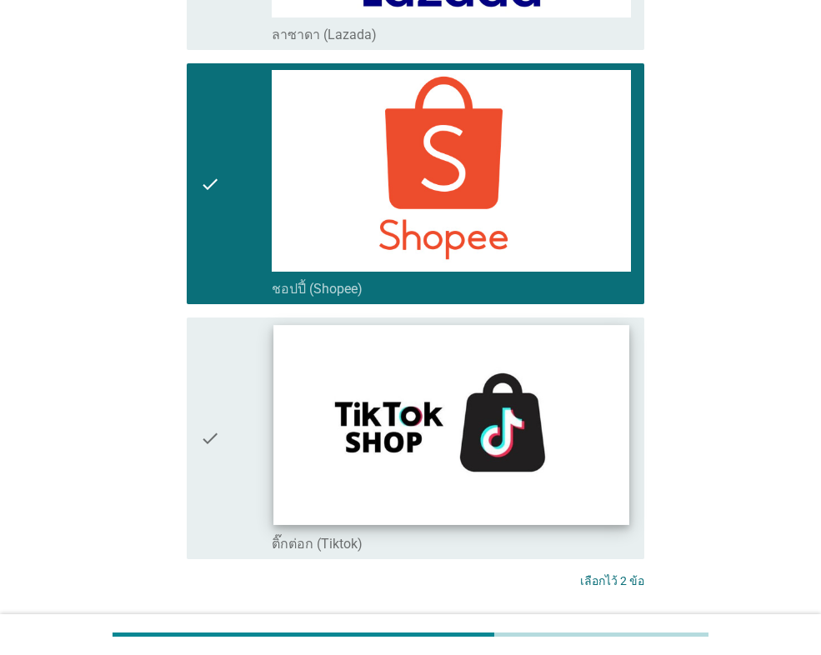
scroll to position [4426, 0]
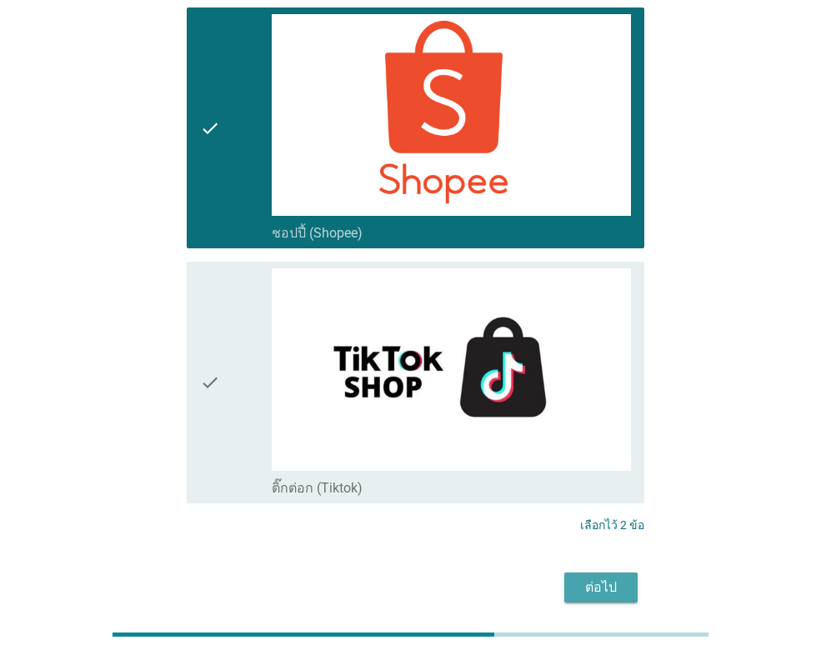
click at [605, 578] on div "ต่อไป" at bounding box center [601, 588] width 47 height 20
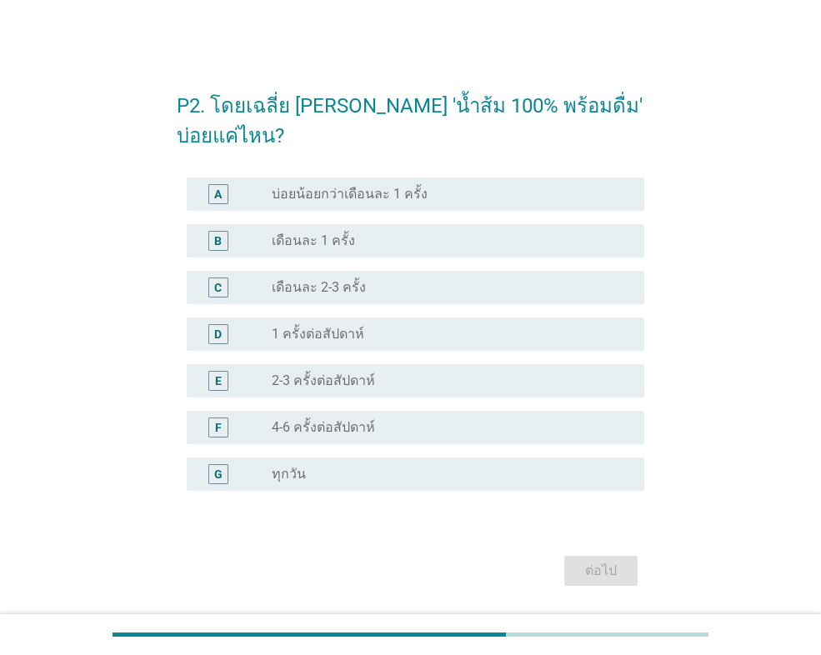
click at [434, 239] on div "radio_button_unchecked เดือนละ 1 ครั้ง" at bounding box center [445, 241] width 346 height 17
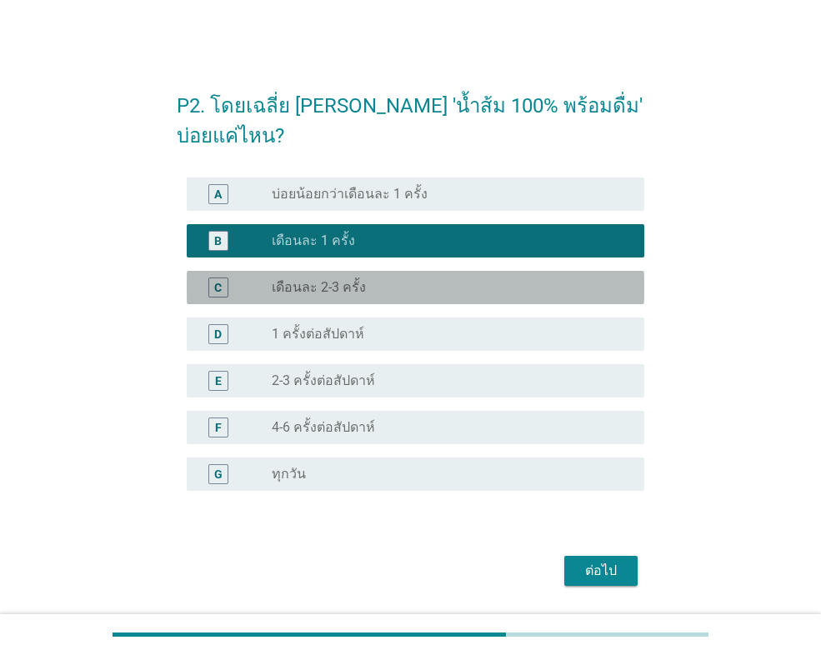
click at [408, 284] on div "radio_button_unchecked เดือนละ 2-3 ครั้ง" at bounding box center [445, 287] width 346 height 17
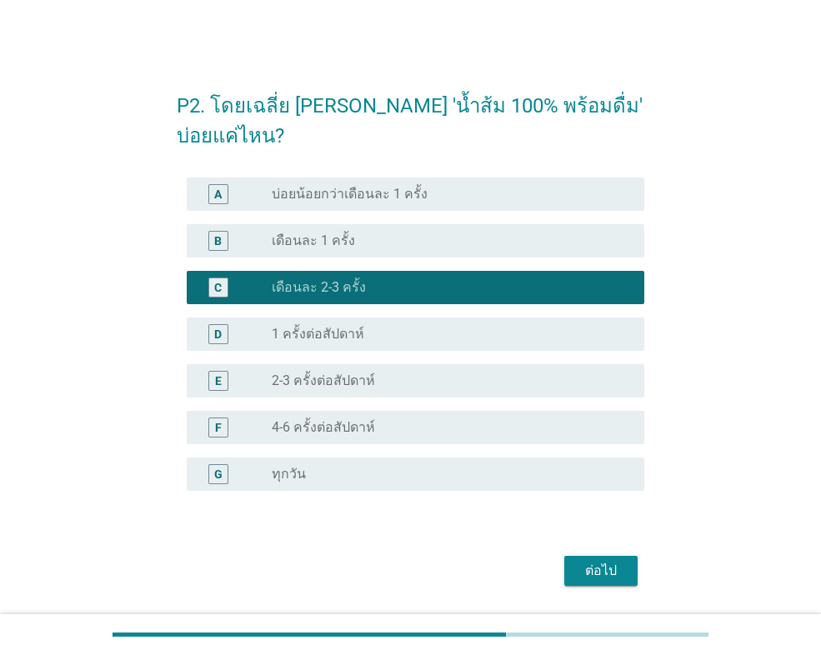
click at [590, 565] on div "ต่อไป" at bounding box center [601, 571] width 47 height 20
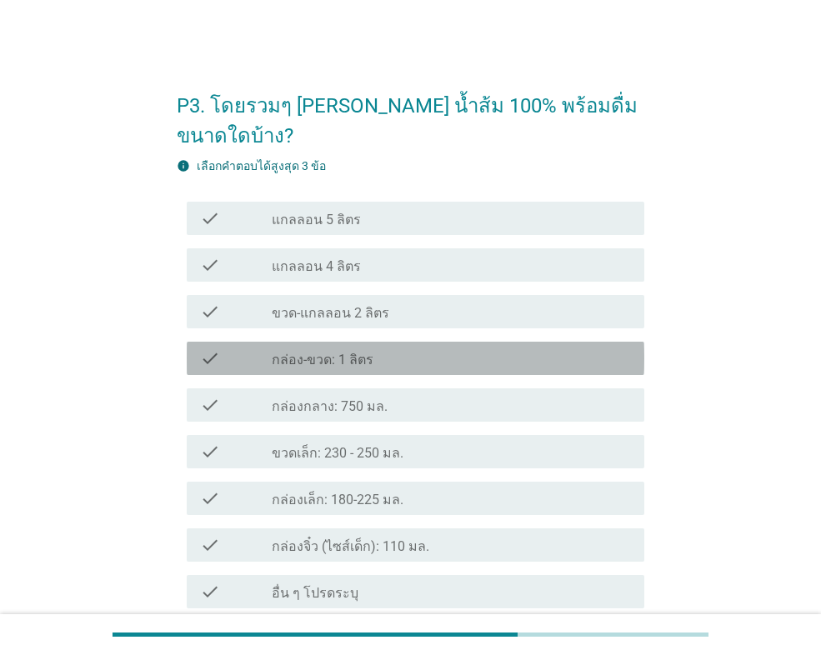
click at [381, 348] on div "check_box_outline_blank กล่อง-ขวด: 1 ลิตร" at bounding box center [451, 358] width 359 height 20
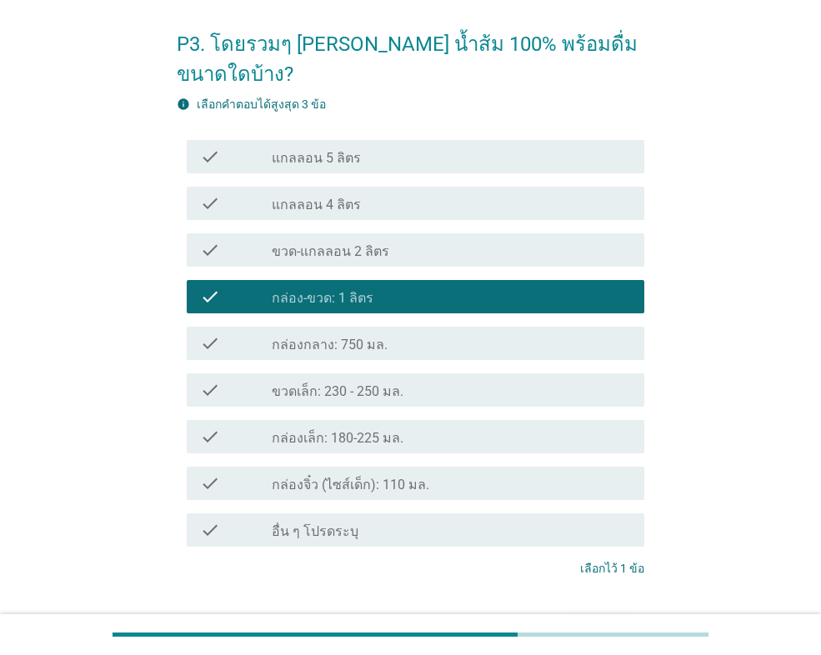
scroll to position [142, 0]
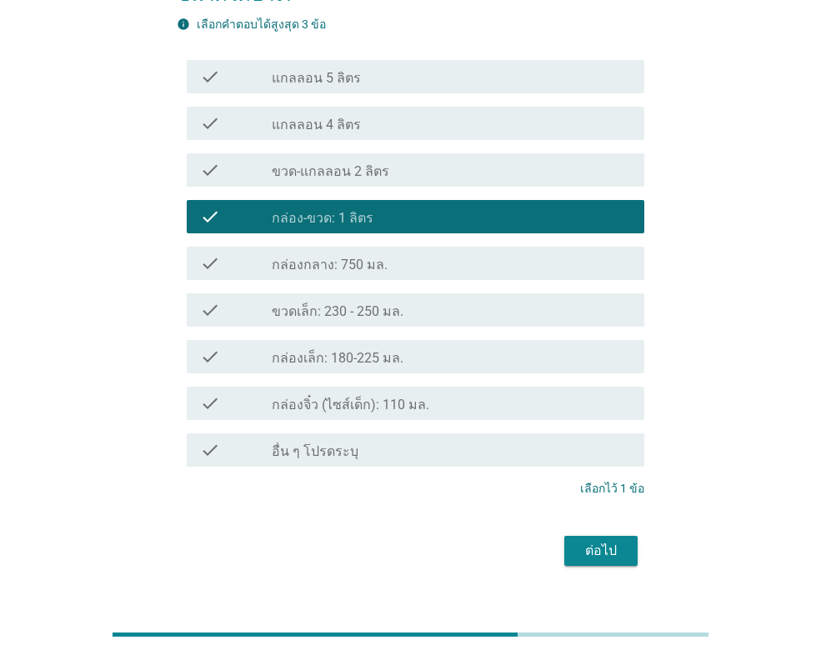
click at [610, 541] on div "ต่อไป" at bounding box center [601, 551] width 47 height 20
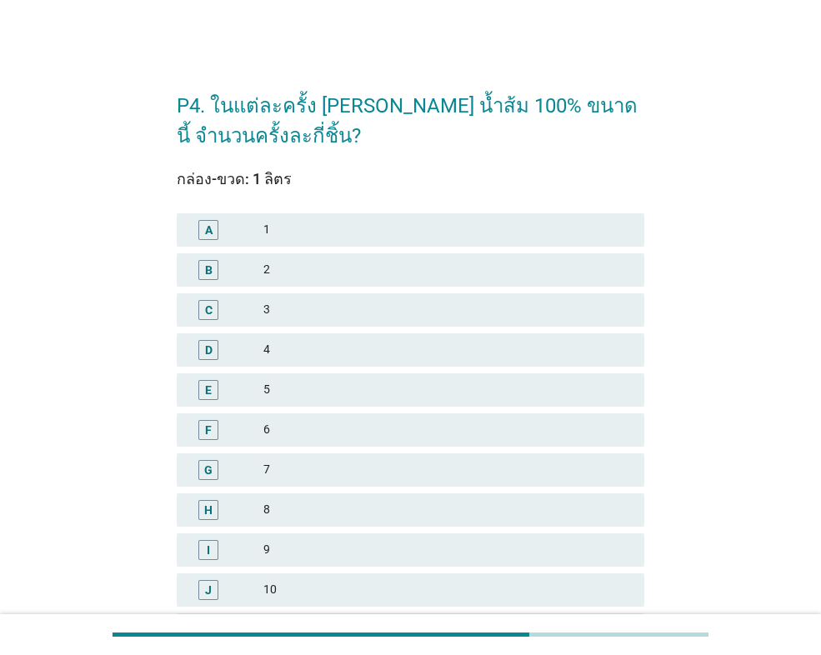
click at [303, 243] on div "A 1" at bounding box center [411, 229] width 468 height 33
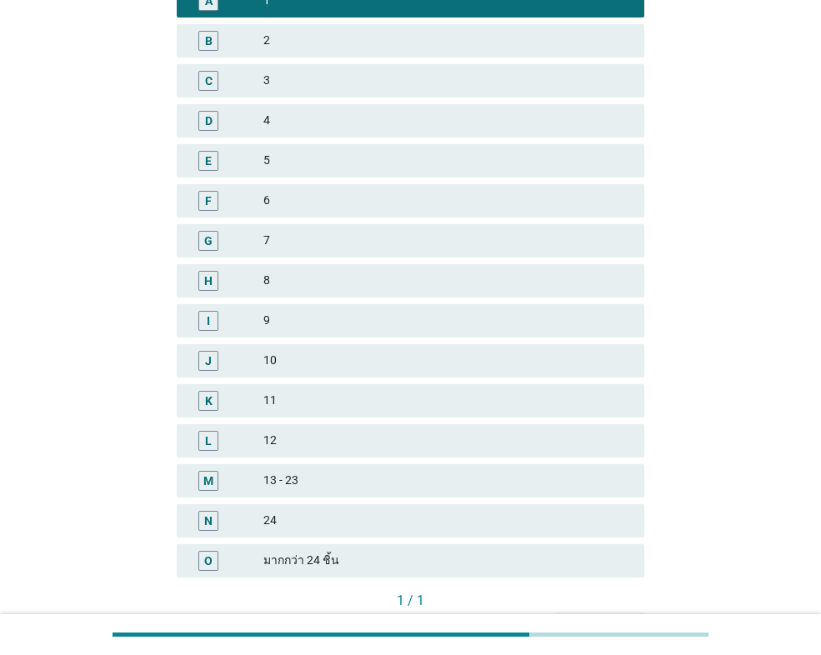
scroll to position [333, 0]
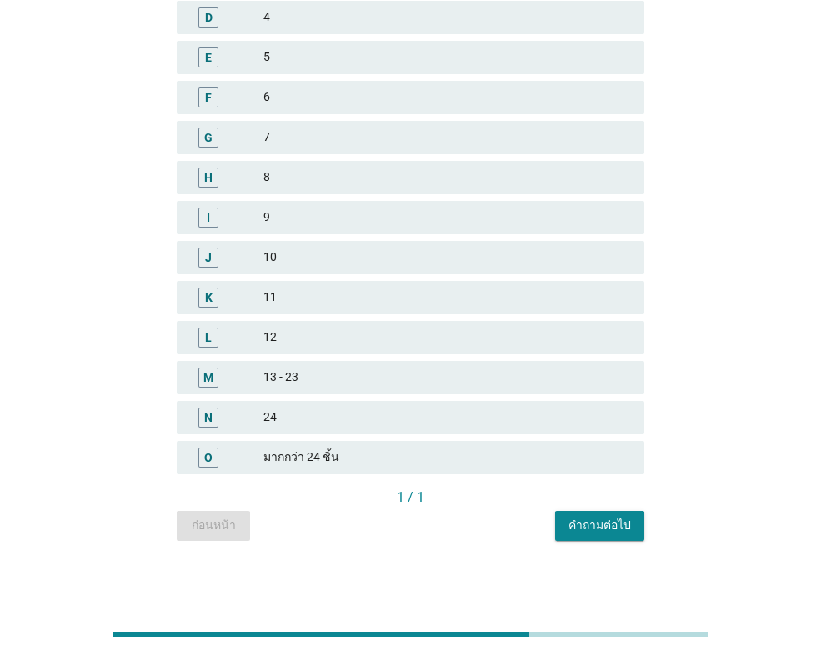
click at [587, 535] on button "คำถามต่อไป" at bounding box center [599, 526] width 89 height 30
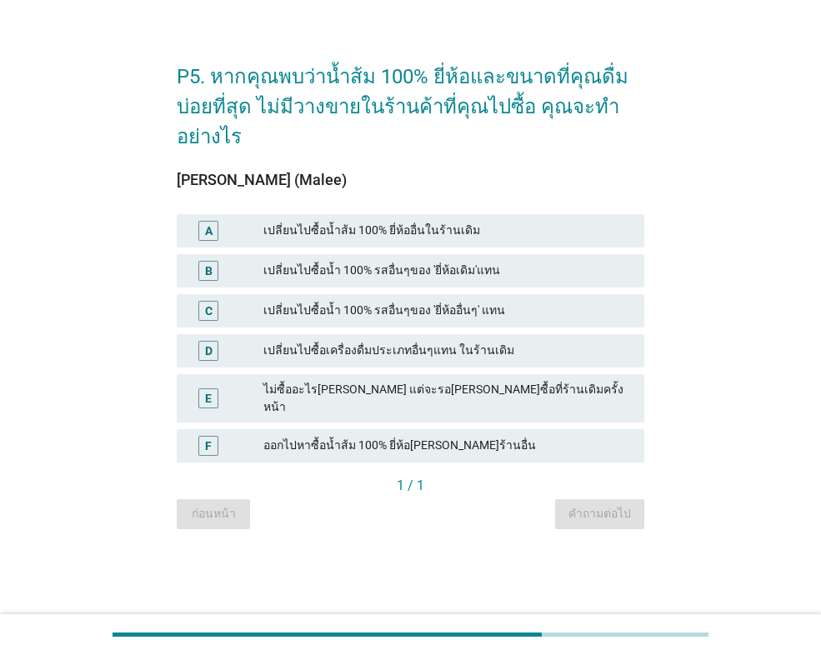
scroll to position [0, 0]
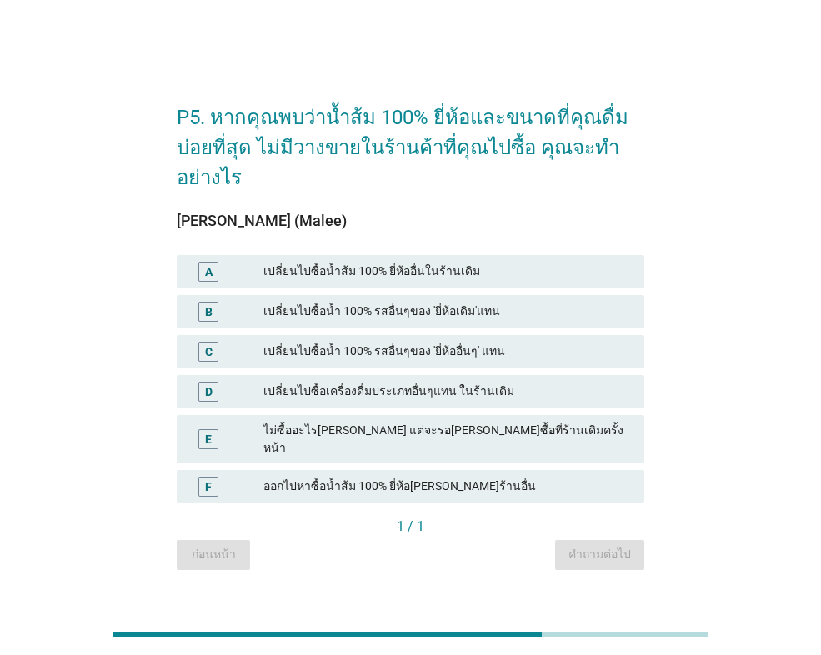
click at [490, 322] on div "เปลี่ยนไปซื้อน้ำ 100% รสอื่นๆของ 'ยี่ห้อเดิม'แทน" at bounding box center [447, 312] width 368 height 20
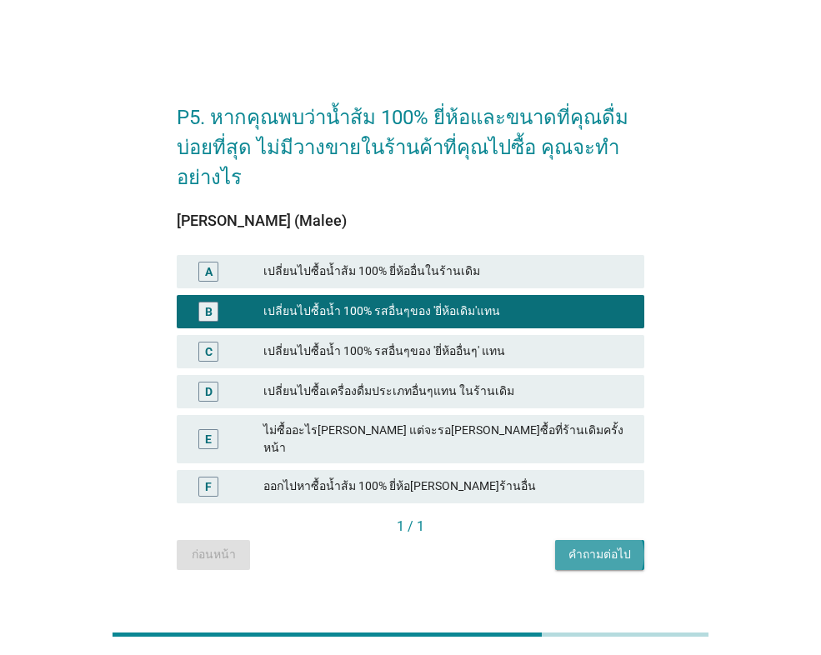
click at [581, 546] on div "คำถามต่อไป" at bounding box center [599, 555] width 63 height 18
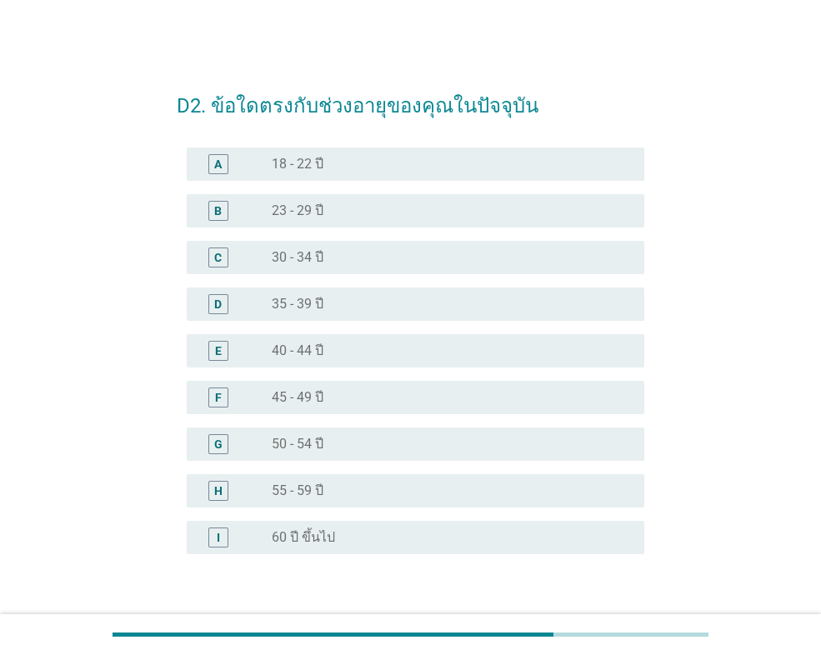
click at [339, 352] on div "radio_button_unchecked 40 - 44 ปี" at bounding box center [445, 351] width 346 height 17
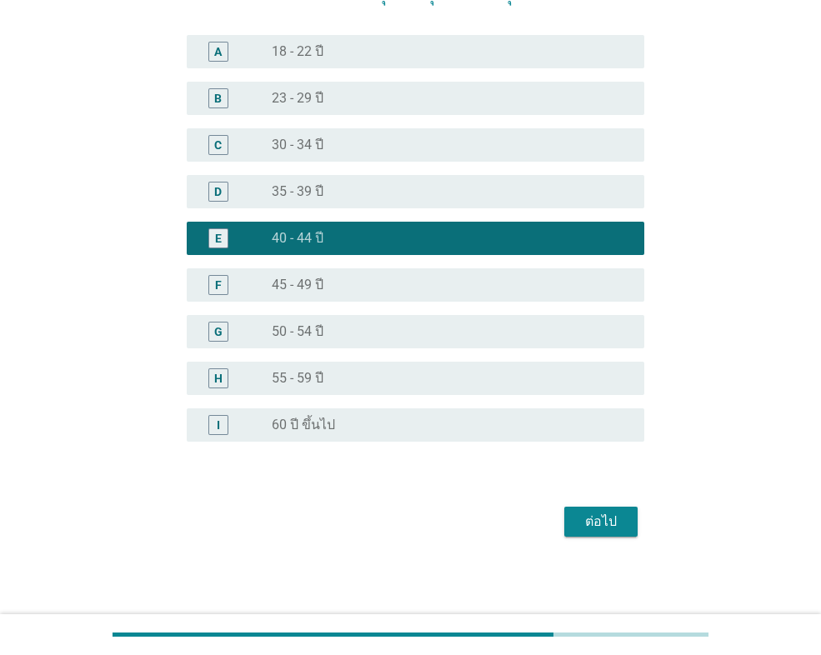
scroll to position [113, 0]
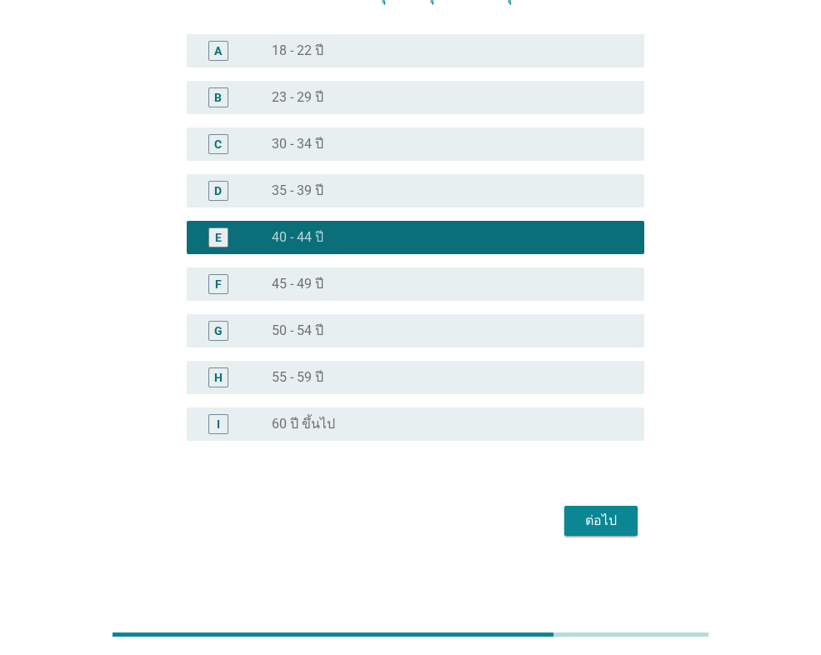
click at [608, 515] on div "ต่อไป" at bounding box center [601, 521] width 47 height 20
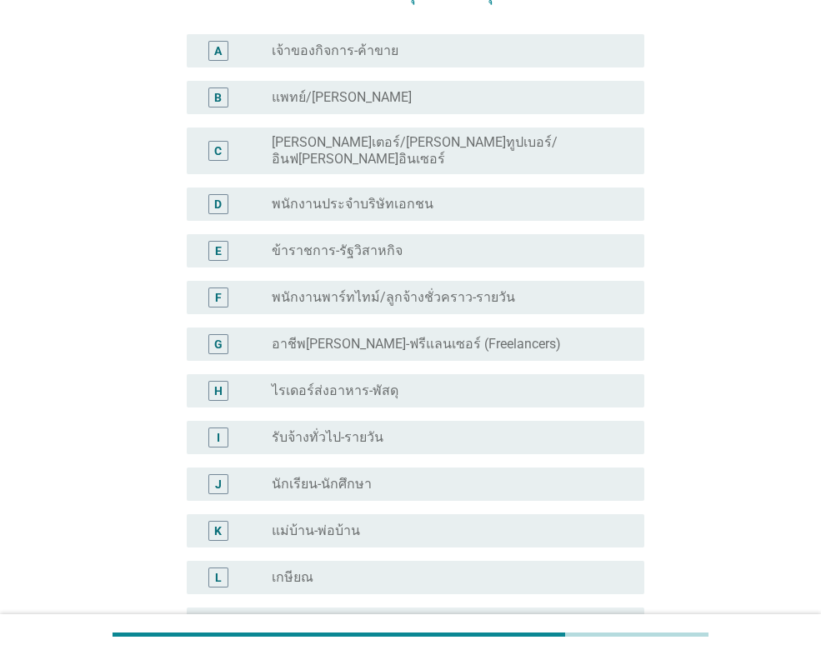
scroll to position [0, 0]
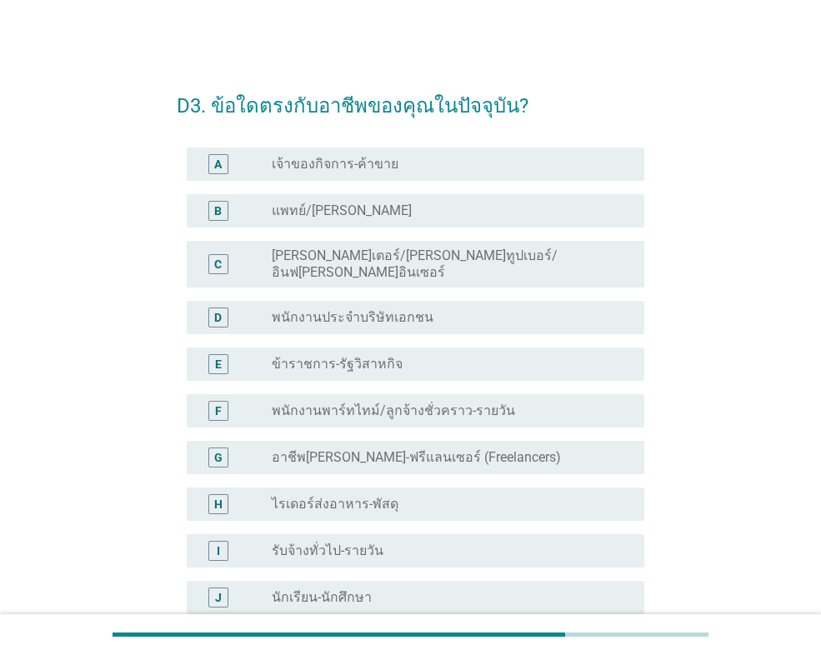
click at [377, 308] on div "radio_button_unchecked พนักงานประจำบริษัทเอกชน" at bounding box center [451, 318] width 359 height 20
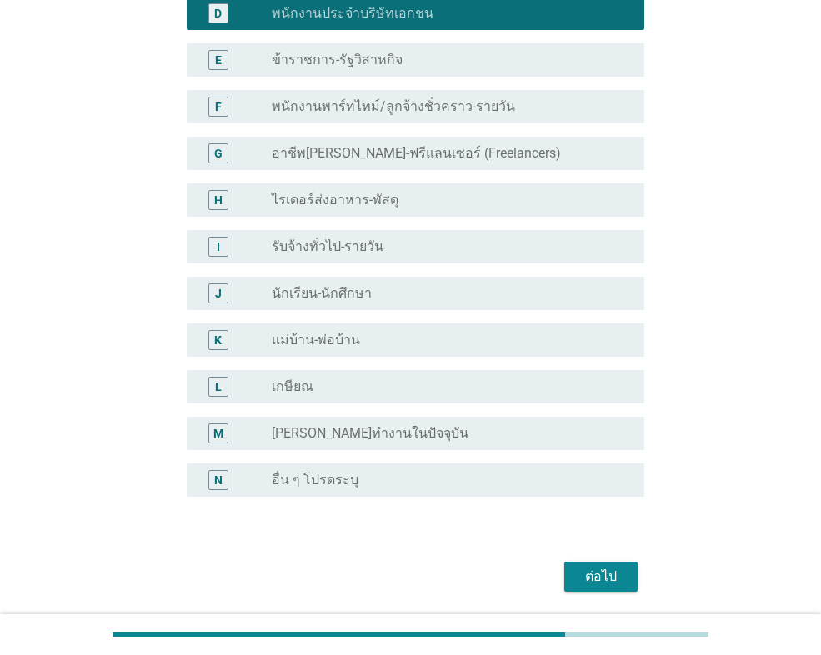
scroll to position [333, 0]
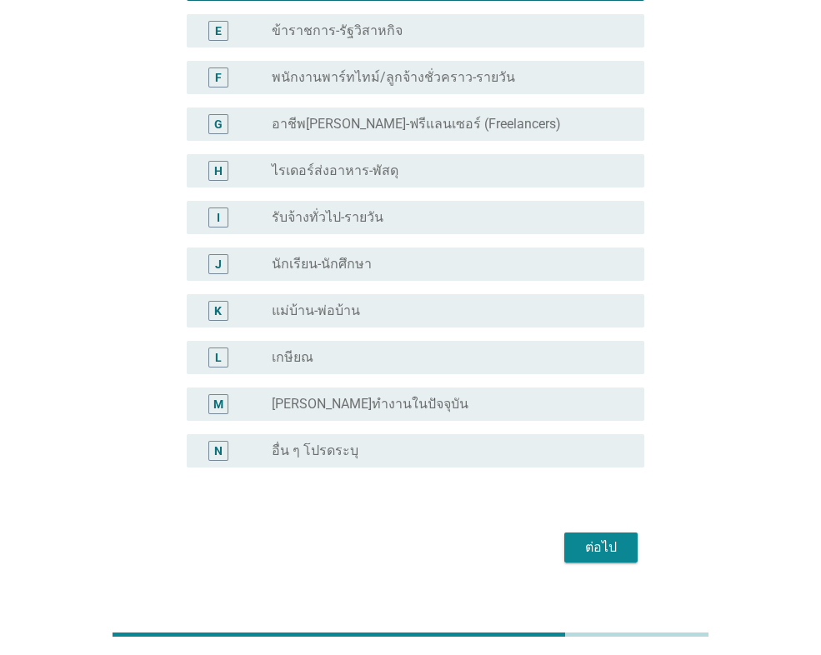
click at [603, 528] on div "ต่อไป" at bounding box center [411, 548] width 468 height 40
click at [603, 538] on div "ต่อไป" at bounding box center [601, 548] width 47 height 20
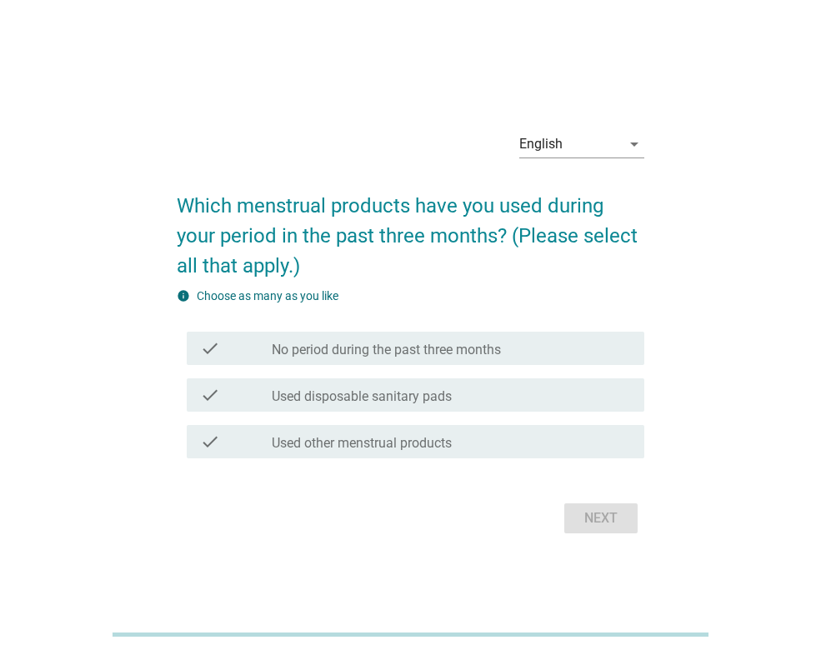
click at [402, 353] on label "No period during the past three months" at bounding box center [386, 350] width 229 height 17
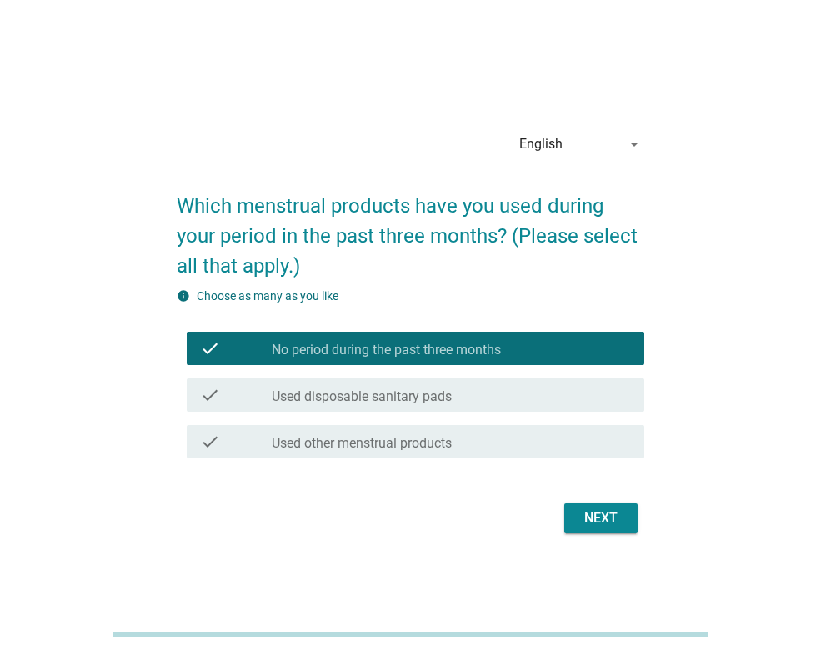
click at [588, 520] on div "Next" at bounding box center [601, 518] width 47 height 20
